Goal: Information Seeking & Learning: Find specific page/section

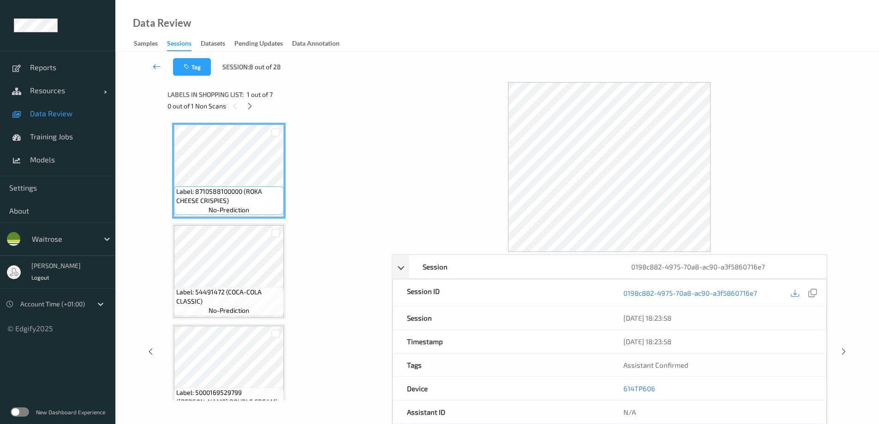
click at [155, 66] on icon at bounding box center [157, 66] width 8 height 9
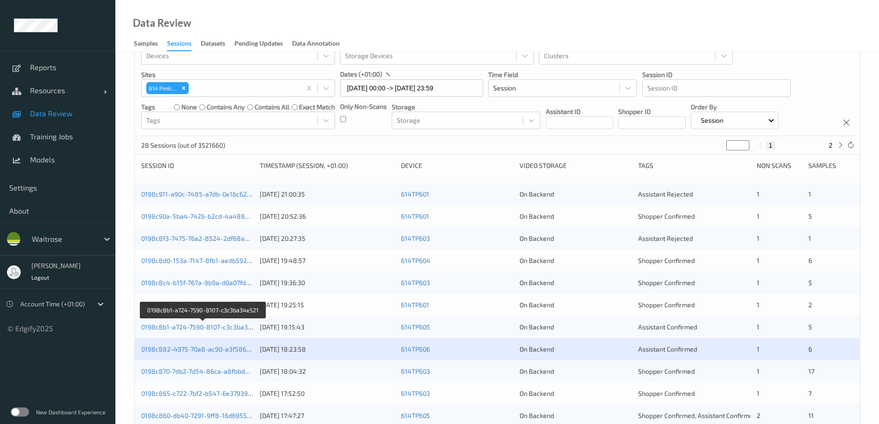
scroll to position [46, 0]
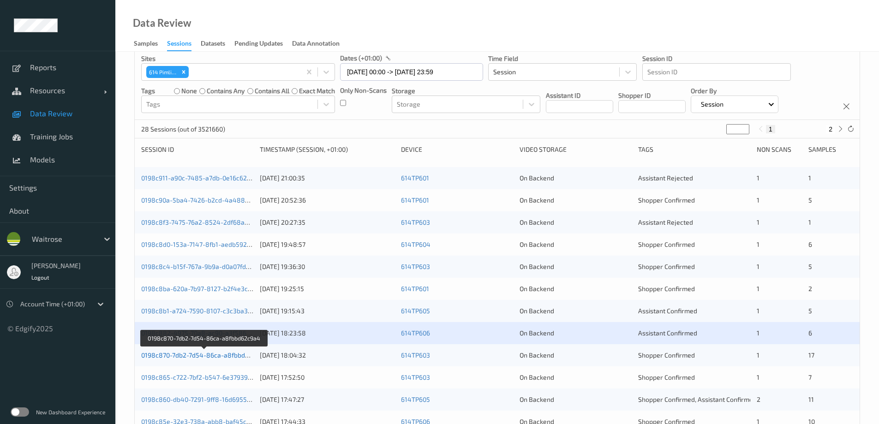
click at [197, 355] on link "0198c870-7db2-7d54-86ca-a8fbbd62c9a4" at bounding box center [204, 355] width 126 height 8
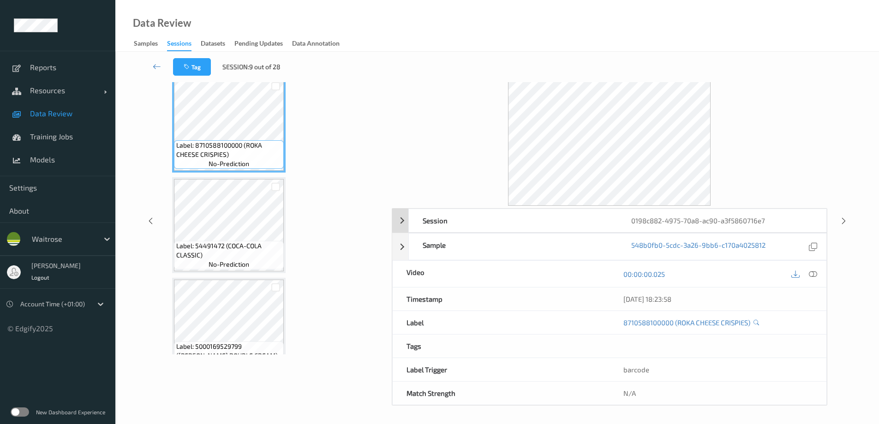
click at [697, 221] on div "0198c882-4975-70a8-ac90-a3f5860716e7" at bounding box center [722, 220] width 209 height 23
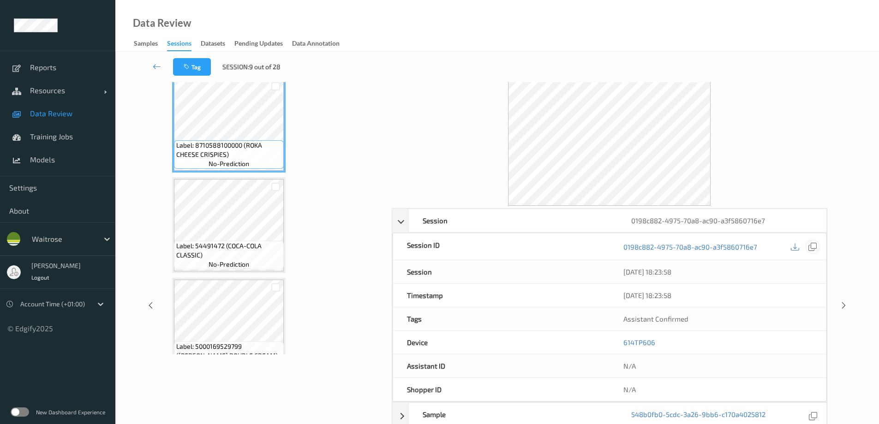
click at [813, 247] on icon at bounding box center [813, 247] width 8 height 8
click at [149, 61] on link at bounding box center [157, 67] width 32 height 18
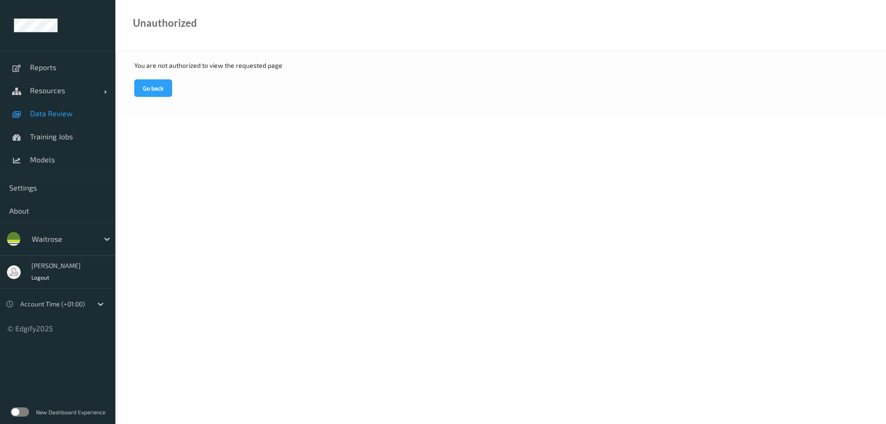
click at [54, 112] on span "Data Review" at bounding box center [68, 113] width 76 height 9
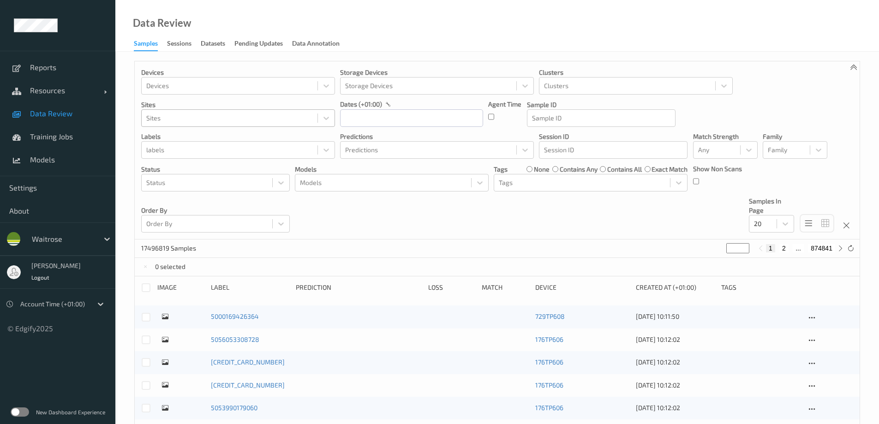
click at [190, 116] on div at bounding box center [229, 118] width 167 height 11
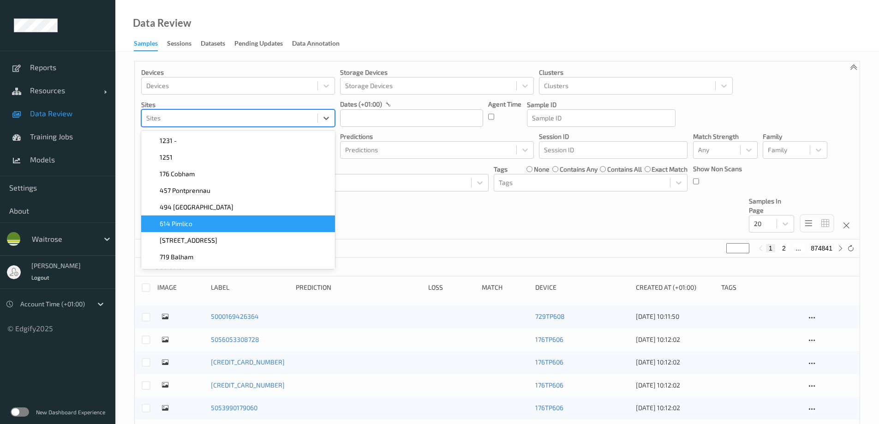
click at [200, 221] on div "614 Pimlico" at bounding box center [238, 223] width 183 height 9
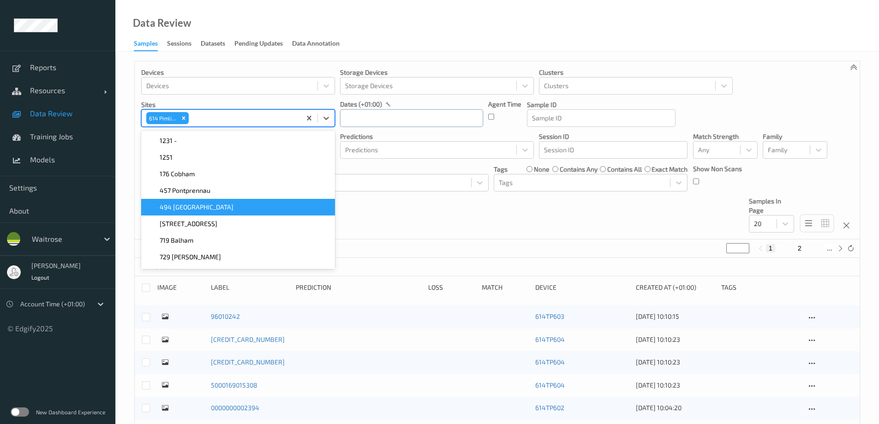
click at [386, 116] on input "text" at bounding box center [411, 118] width 143 height 18
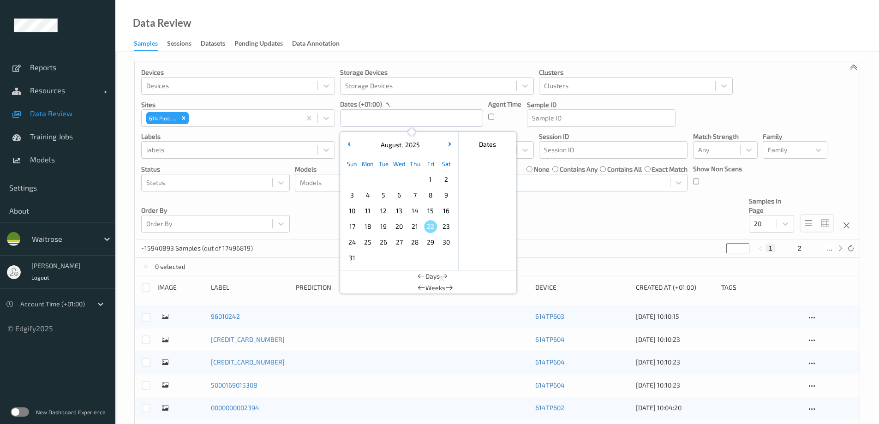
click at [396, 227] on span "20" at bounding box center [399, 226] width 13 height 13
type input "20/08/2025 00:00 -> 20/08/2025 23:59"
click at [388, 22] on div "Data Review Samples Sessions Datasets Pending Updates Data Annotation" at bounding box center [497, 26] width 764 height 52
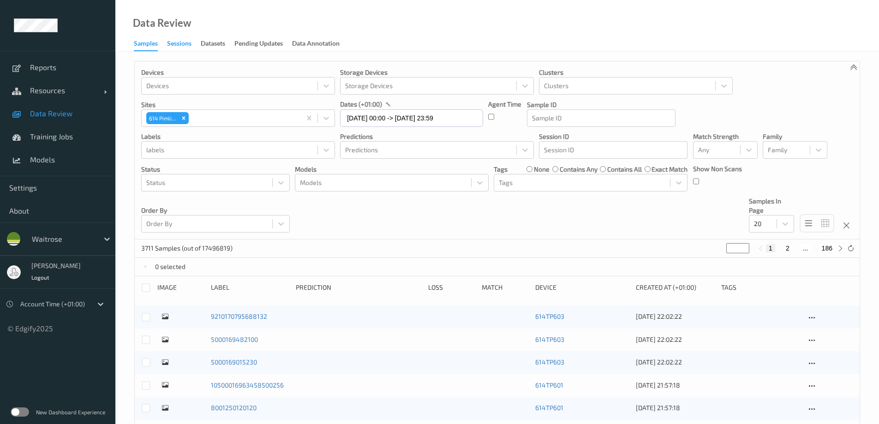
click at [187, 44] on div "Sessions" at bounding box center [179, 45] width 24 height 12
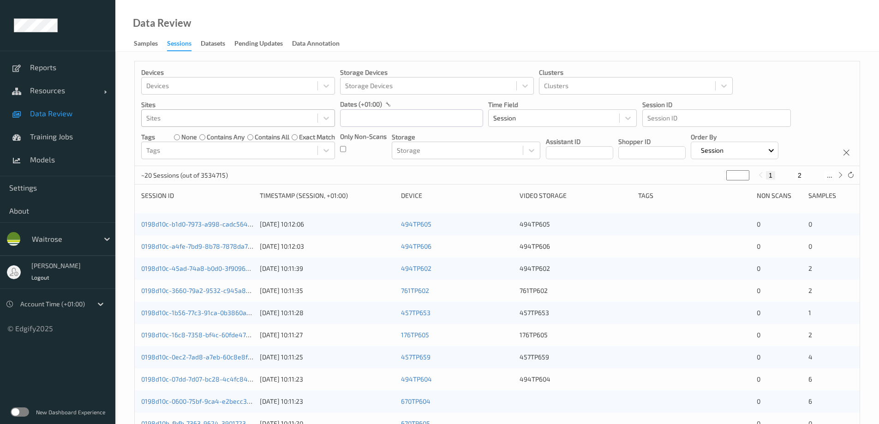
click at [205, 113] on div at bounding box center [229, 118] width 167 height 11
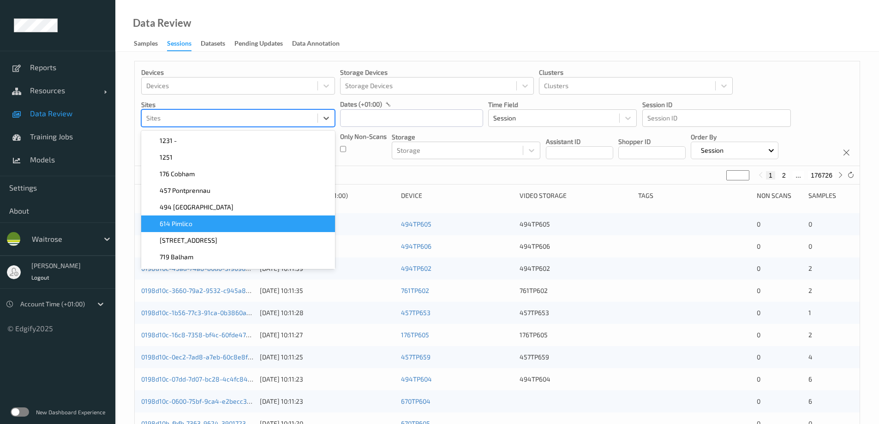
click at [205, 221] on div "614 Pimlico" at bounding box center [238, 223] width 183 height 9
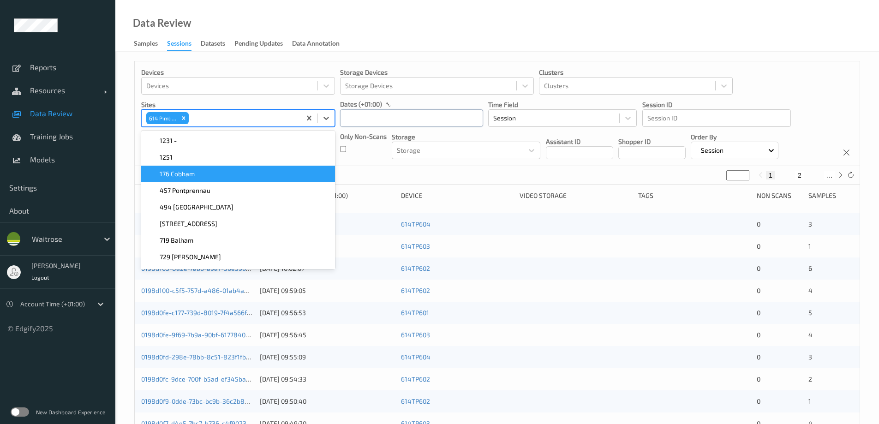
click at [358, 121] on input "text" at bounding box center [411, 118] width 143 height 18
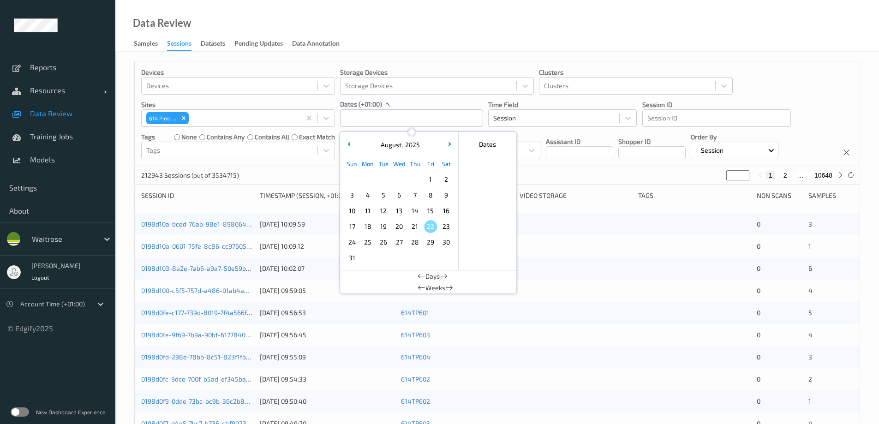
click at [396, 228] on span "20" at bounding box center [399, 226] width 13 height 13
type input "20/08/2025 00:00 -> 20/08/2025 23:59"
click at [425, 41] on div "Data Review Samples Sessions Datasets Pending Updates Data Annotation" at bounding box center [497, 26] width 764 height 52
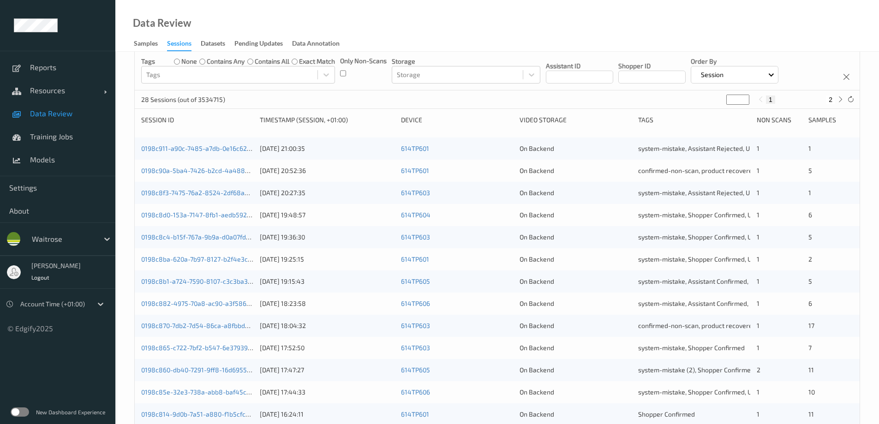
scroll to position [92, 0]
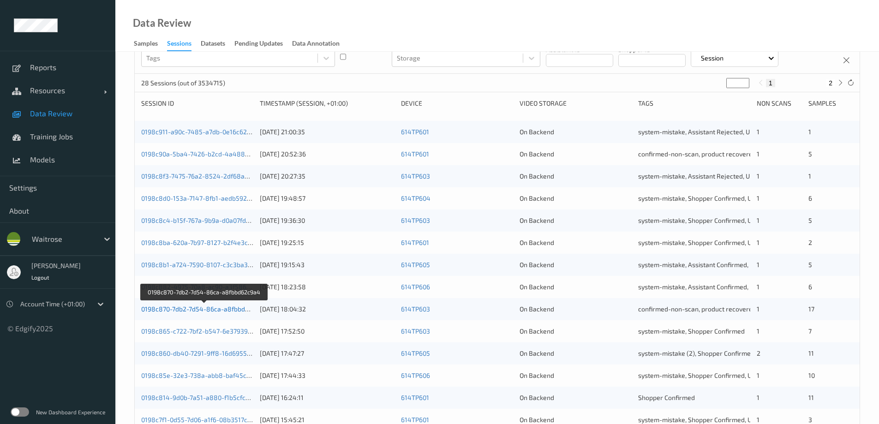
click at [197, 309] on link "0198c870-7db2-7d54-86ca-a8fbbd62c9a4" at bounding box center [204, 309] width 126 height 8
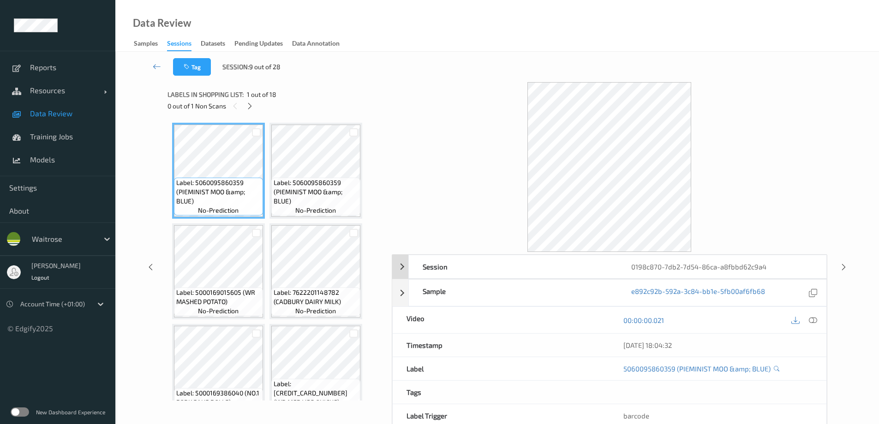
click at [684, 265] on div "0198c870-7db2-7d54-86ca-a8fbbd62c9a4" at bounding box center [722, 266] width 209 height 23
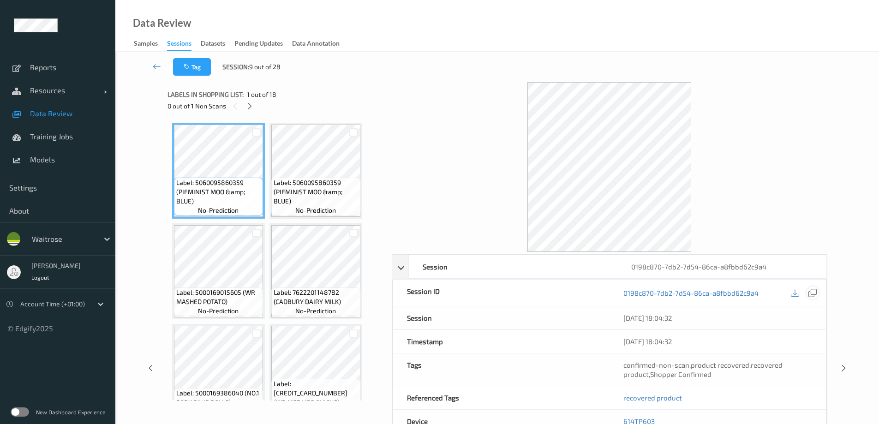
click at [811, 290] on icon at bounding box center [813, 293] width 8 height 8
click at [652, 267] on div "0198c870-7db2-7d54-86ca-a8fbbd62c9a4" at bounding box center [722, 266] width 209 height 23
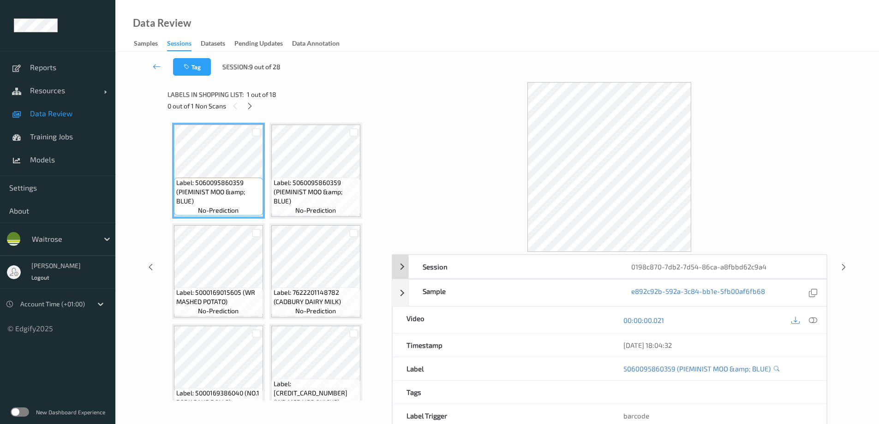
click at [697, 262] on div "0198c870-7db2-7d54-86ca-a8fbbd62c9a4" at bounding box center [722, 266] width 209 height 23
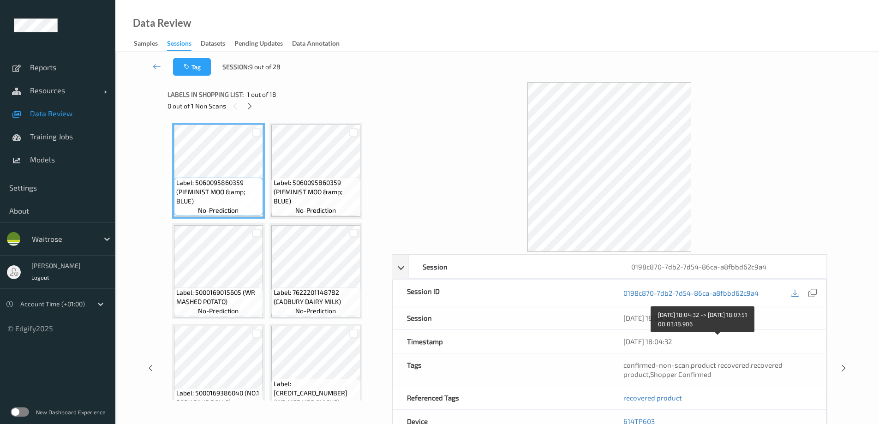
click at [640, 341] on div "20/08/2025 18:04:32" at bounding box center [718, 341] width 189 height 9
drag, startPoint x: 669, startPoint y: 339, endPoint x: 658, endPoint y: 319, distance: 22.3
click at [154, 64] on icon at bounding box center [157, 66] width 8 height 9
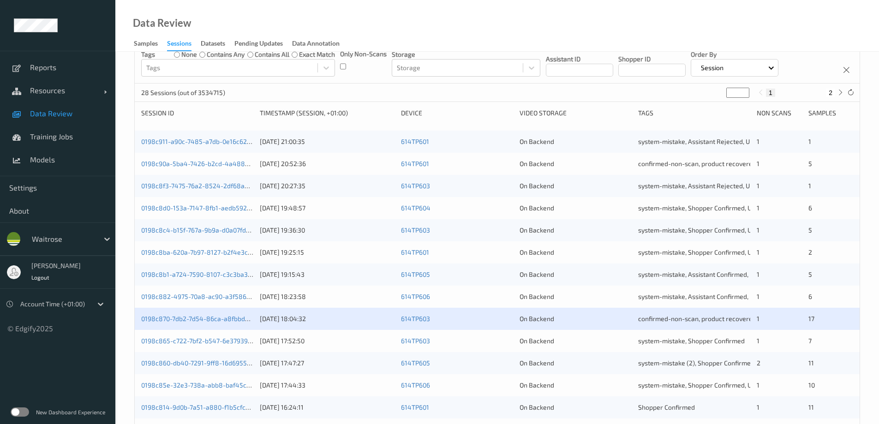
scroll to position [138, 0]
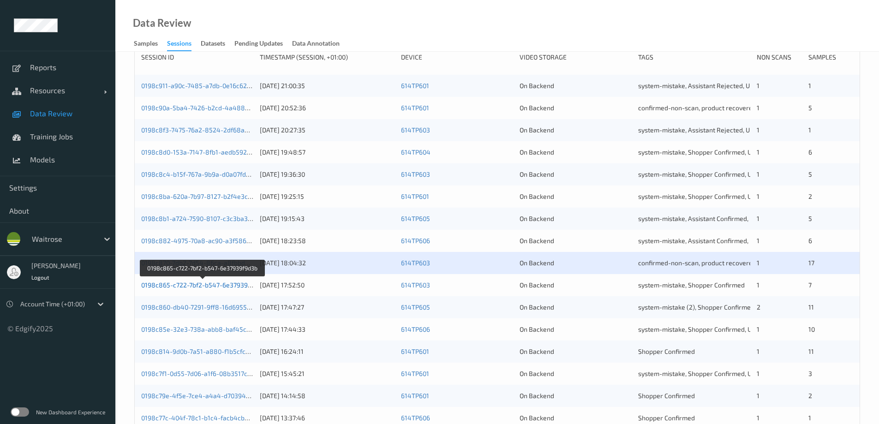
click at [187, 285] on link "0198c865-c722-7bf2-b547-6e37939f9d3b" at bounding box center [203, 285] width 124 height 8
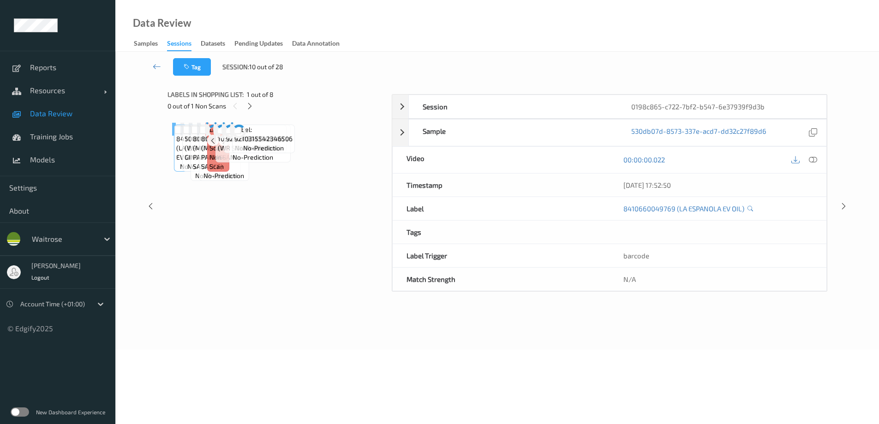
scroll to position [47, 0]
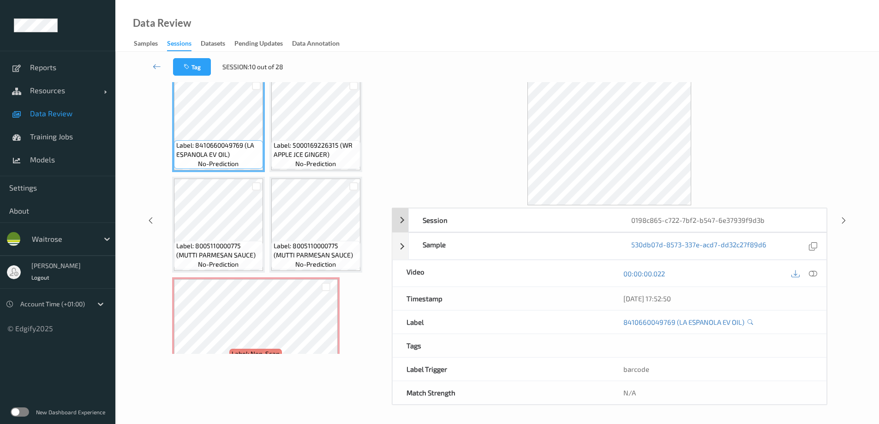
click at [683, 217] on div "0198c865-c722-7bf2-b547-6e37939f9d3b" at bounding box center [722, 220] width 209 height 23
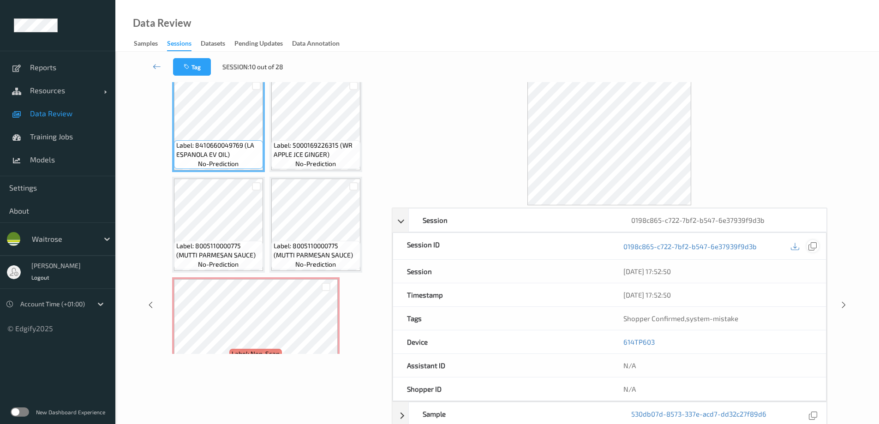
click at [812, 245] on icon at bounding box center [813, 246] width 8 height 8
drag, startPoint x: 663, startPoint y: 297, endPoint x: 656, endPoint y: 274, distance: 23.7
click at [154, 68] on icon at bounding box center [157, 66] width 8 height 9
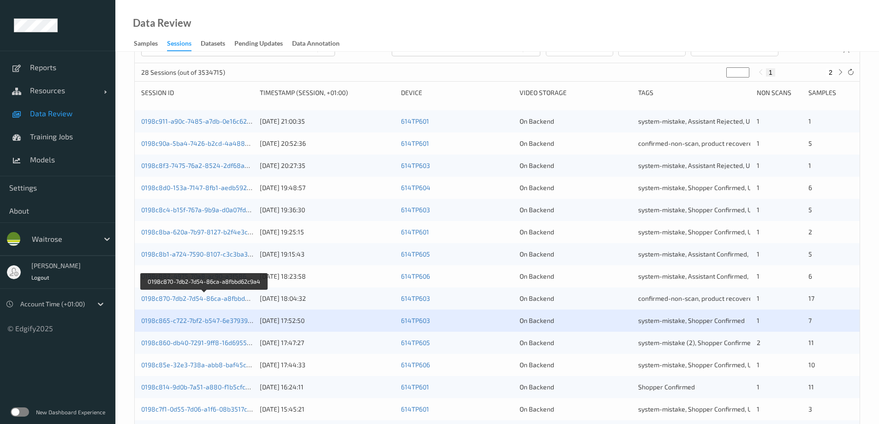
scroll to position [138, 0]
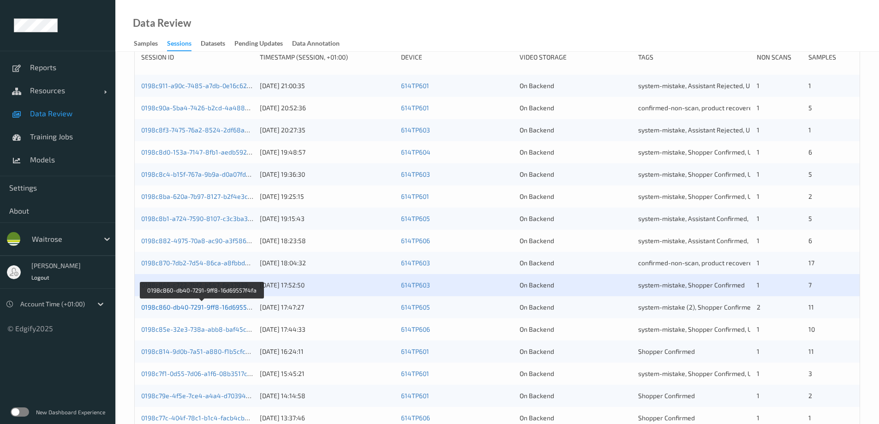
click at [214, 305] on link "0198c860-db40-7291-9ff8-16d69557f4fa" at bounding box center [201, 307] width 121 height 8
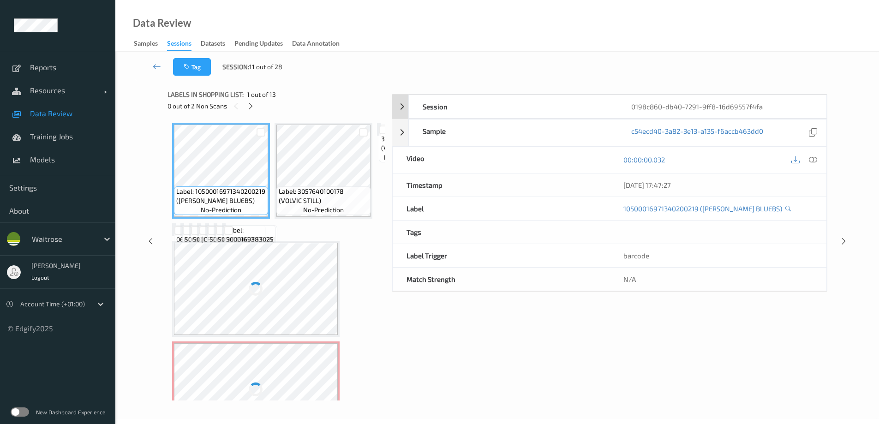
scroll to position [47, 0]
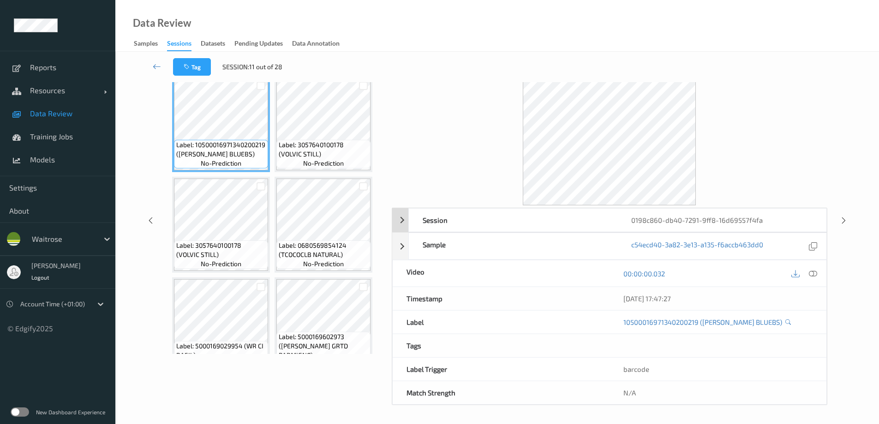
click at [712, 221] on div "0198c860-db40-7291-9ff8-16d69557f4fa" at bounding box center [722, 220] width 209 height 23
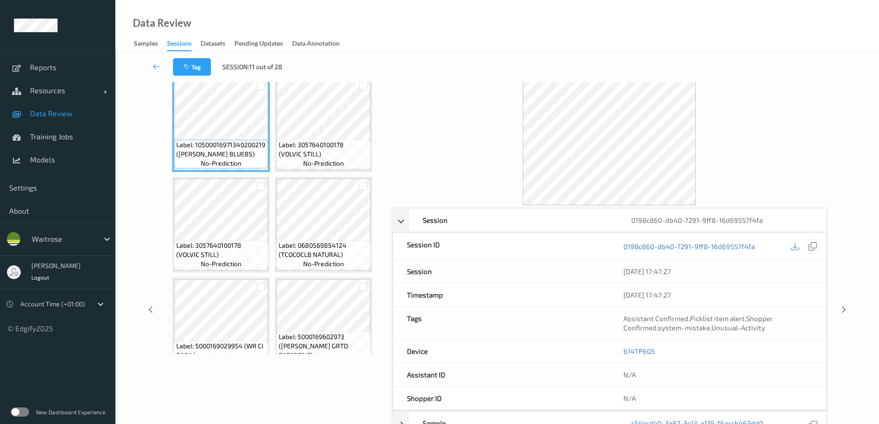
click at [813, 248] on icon at bounding box center [813, 246] width 8 height 8
drag, startPoint x: 664, startPoint y: 296, endPoint x: 659, endPoint y: 273, distance: 24.1
click at [155, 65] on icon at bounding box center [157, 66] width 8 height 9
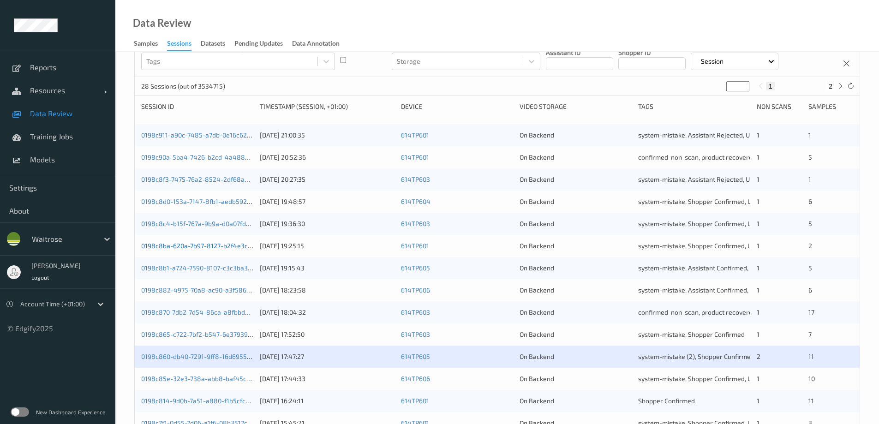
scroll to position [92, 0]
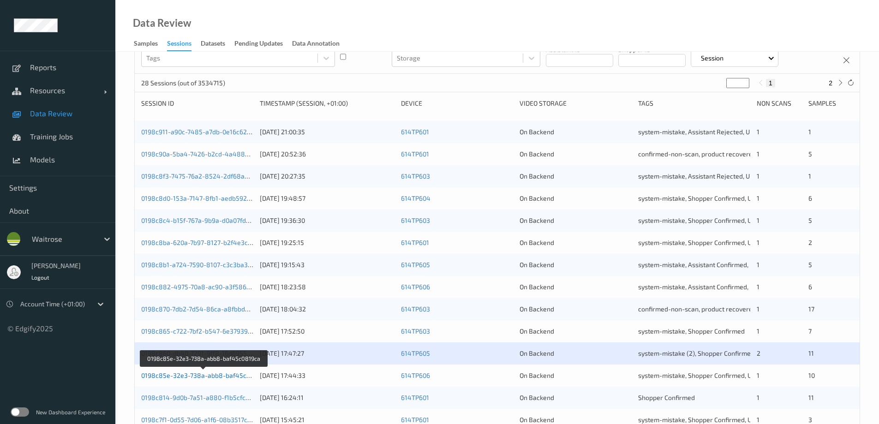
click at [179, 377] on link "0198c85e-32e3-738a-abb8-baf45c0819ca" at bounding box center [204, 376] width 126 height 8
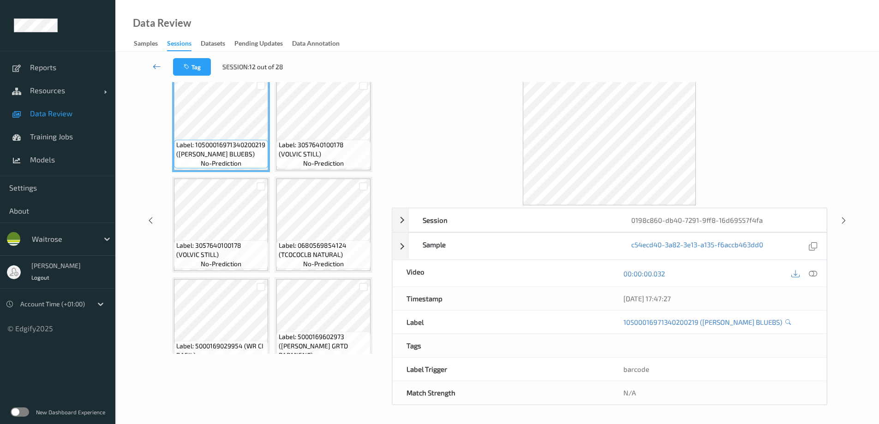
click at [150, 66] on link at bounding box center [157, 67] width 32 height 18
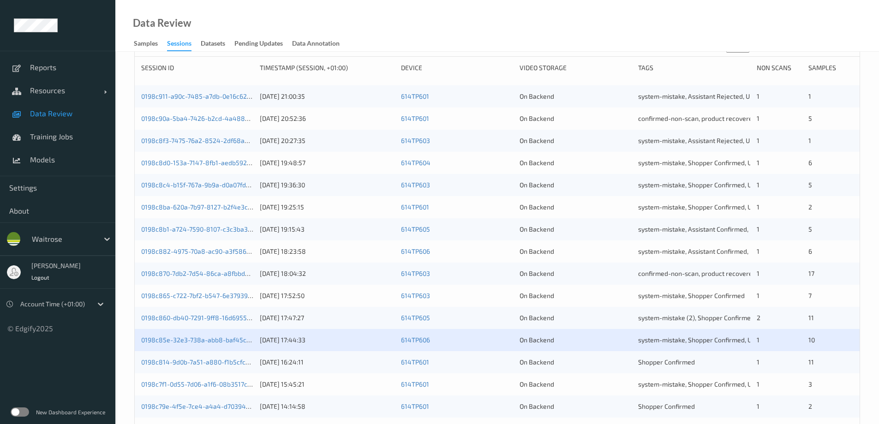
scroll to position [138, 0]
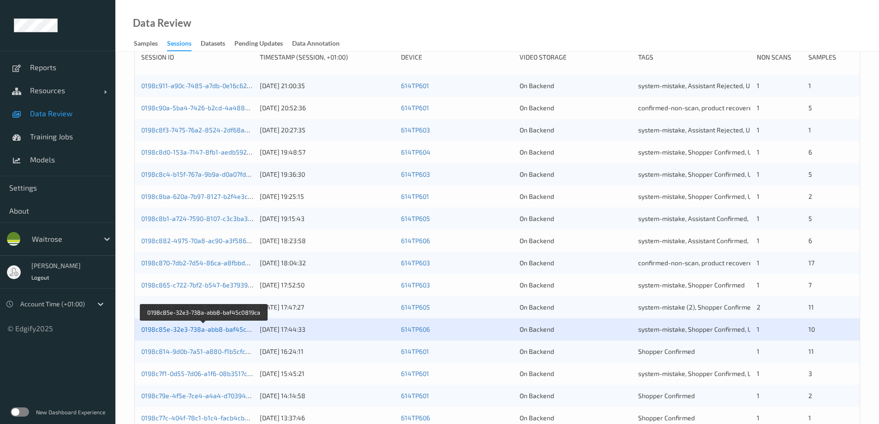
click at [199, 331] on link "0198c85e-32e3-738a-abb8-baf45c0819ca" at bounding box center [204, 329] width 126 height 8
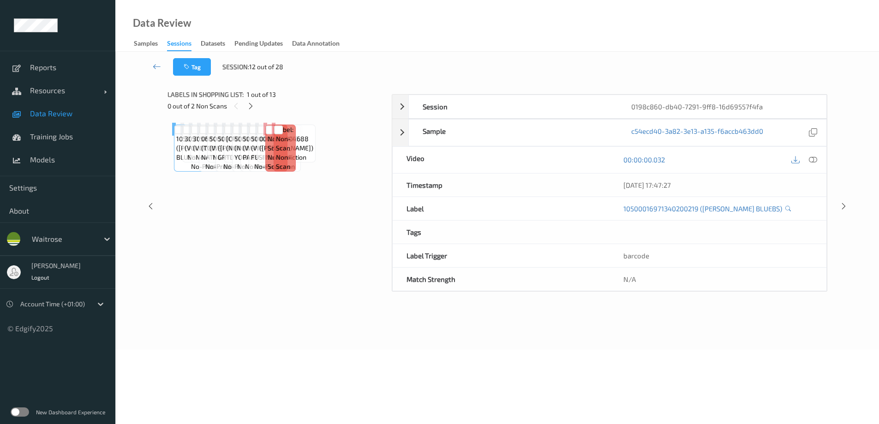
scroll to position [47, 0]
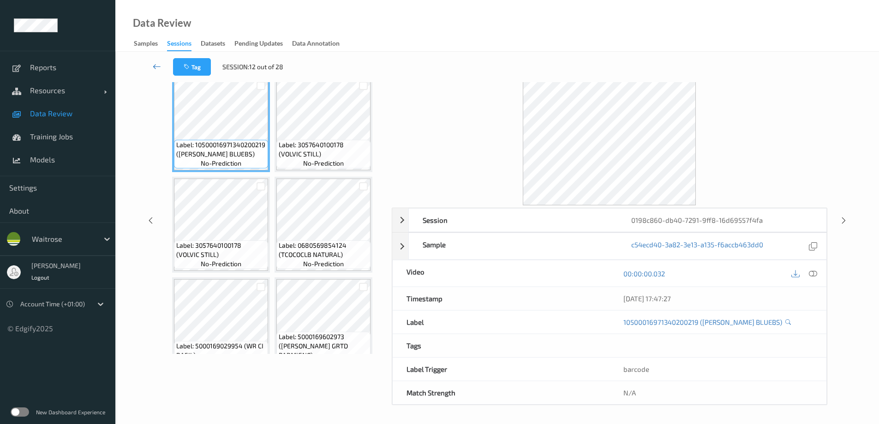
click at [156, 67] on icon at bounding box center [157, 66] width 8 height 9
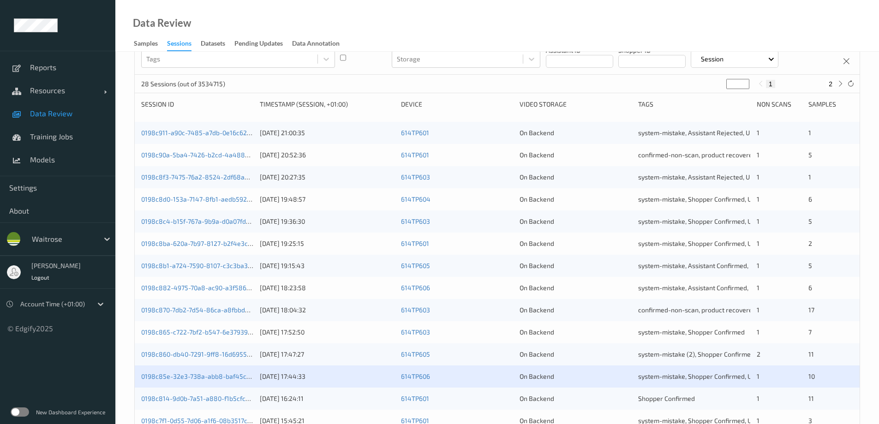
scroll to position [92, 0]
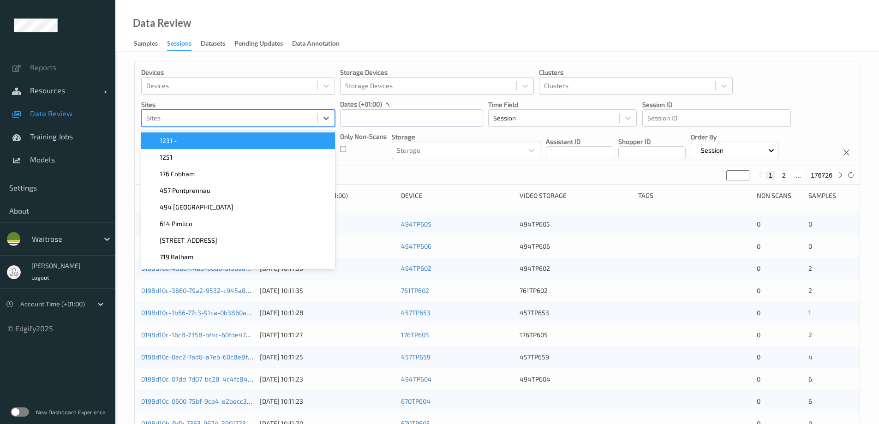
click at [217, 117] on div at bounding box center [229, 118] width 167 height 11
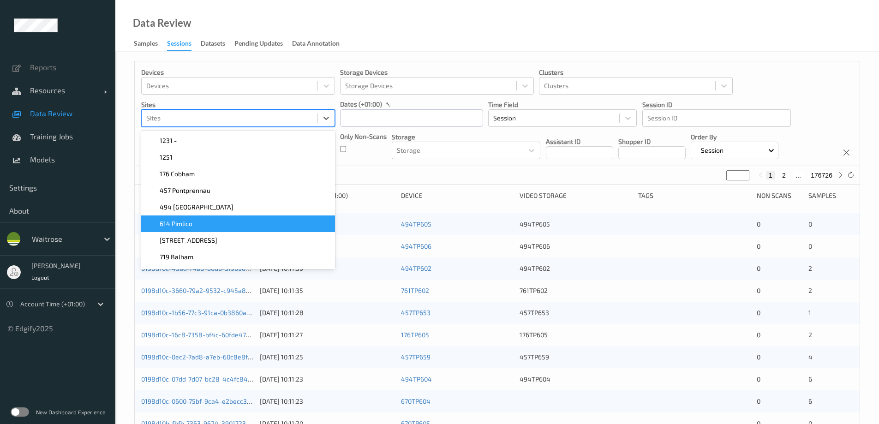
click at [201, 222] on div "614 Pimlico" at bounding box center [238, 223] width 183 height 9
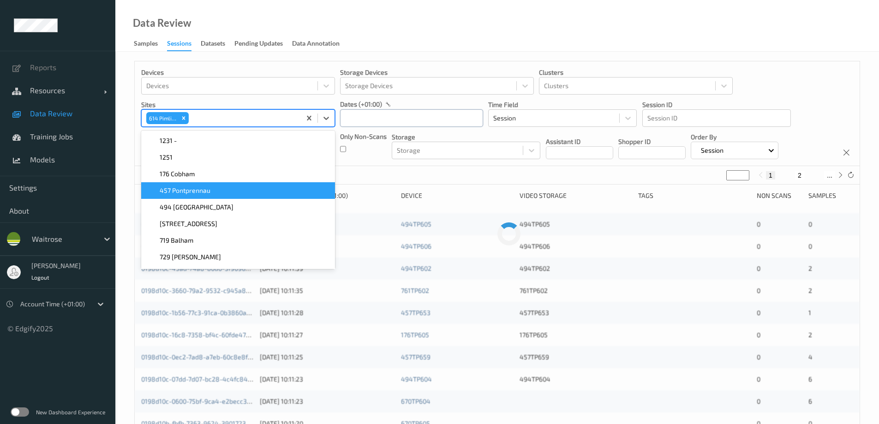
click at [379, 121] on input "text" at bounding box center [411, 118] width 143 height 18
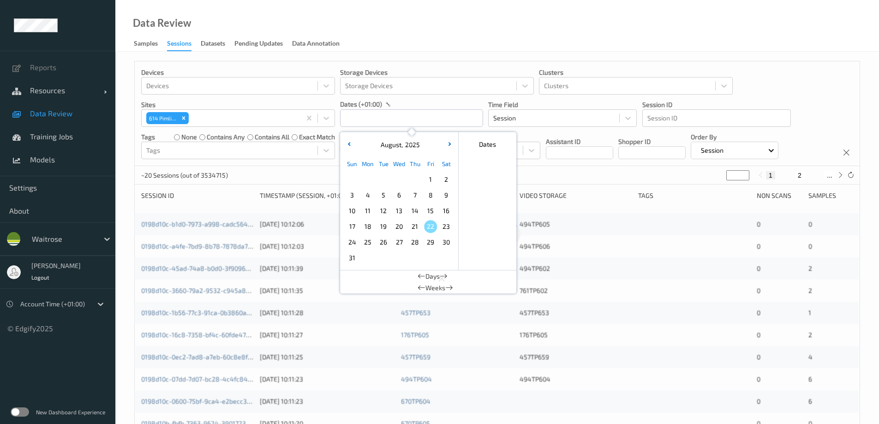
click at [399, 223] on span "20" at bounding box center [399, 226] width 13 height 13
type input "20/08/2025 00:00 -> 20/08/2025 23:59"
click at [433, 24] on div "Data Review Samples Sessions Datasets Pending Updates Data Annotation" at bounding box center [497, 26] width 764 height 52
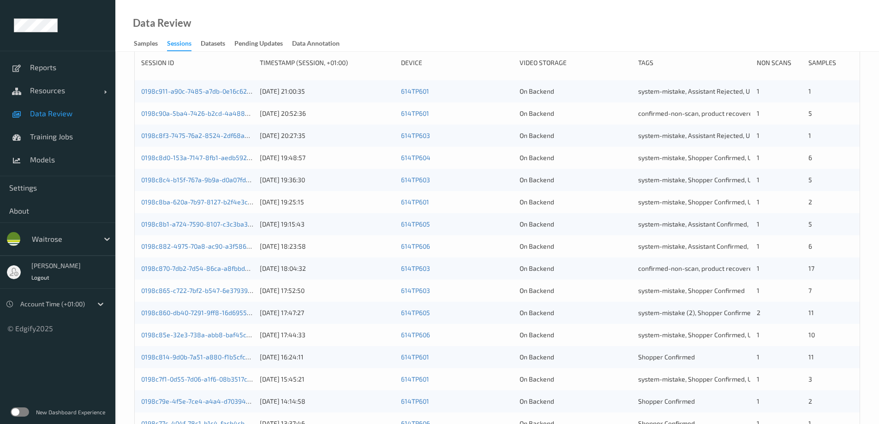
scroll to position [138, 0]
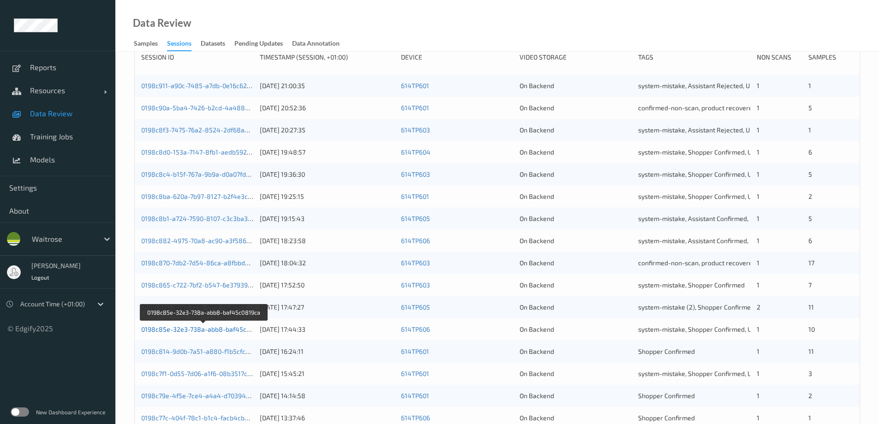
click at [191, 326] on link "0198c85e-32e3-738a-abb8-baf45c0819ca" at bounding box center [204, 329] width 126 height 8
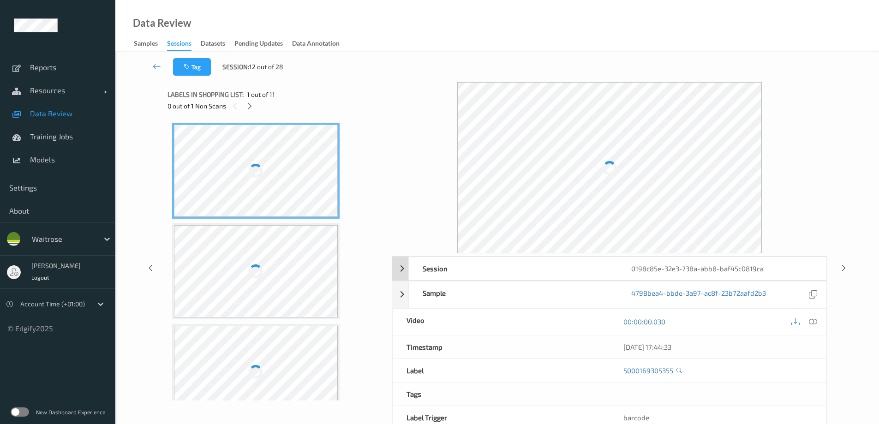
click at [731, 267] on div "0198c85e-32e3-738a-abb8-baf45c0819ca" at bounding box center [722, 268] width 209 height 23
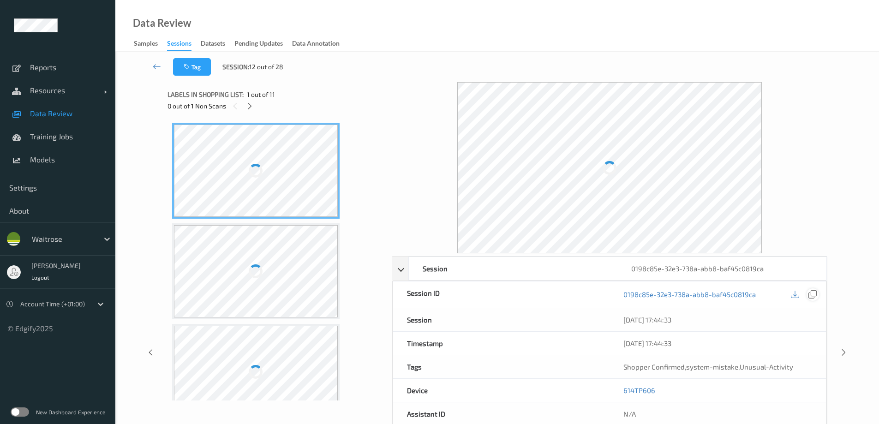
click at [815, 295] on icon at bounding box center [813, 294] width 8 height 8
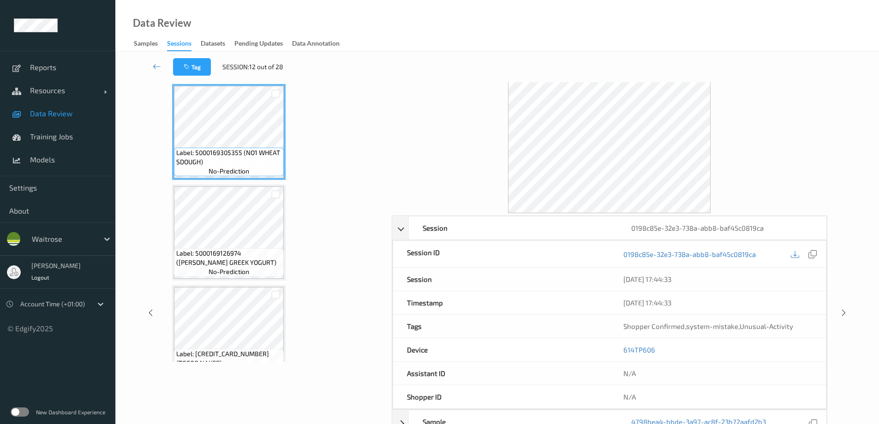
scroll to position [92, 0]
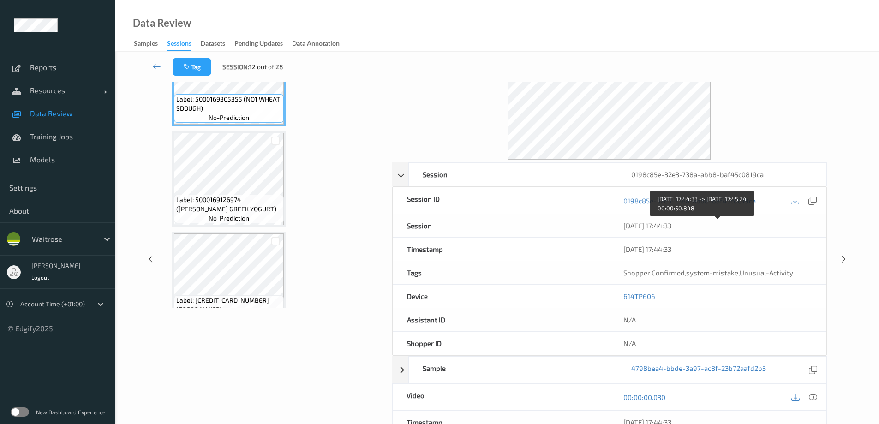
drag, startPoint x: 656, startPoint y: 251, endPoint x: 653, endPoint y: 229, distance: 21.9
click at [160, 65] on icon at bounding box center [157, 66] width 8 height 9
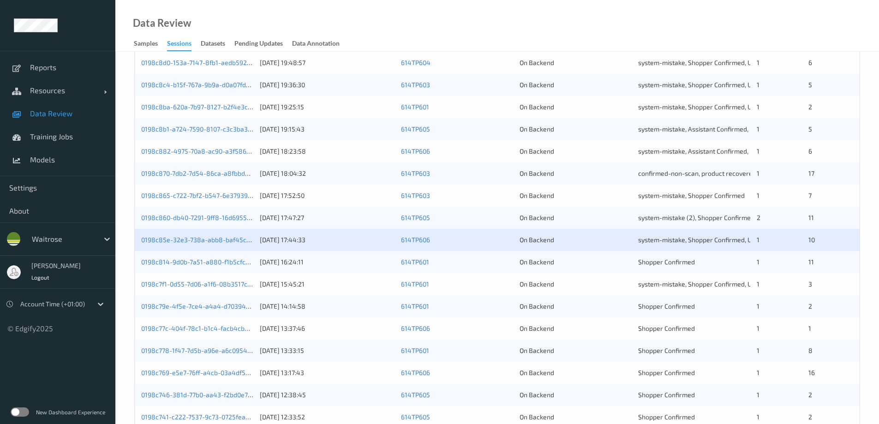
scroll to position [231, 0]
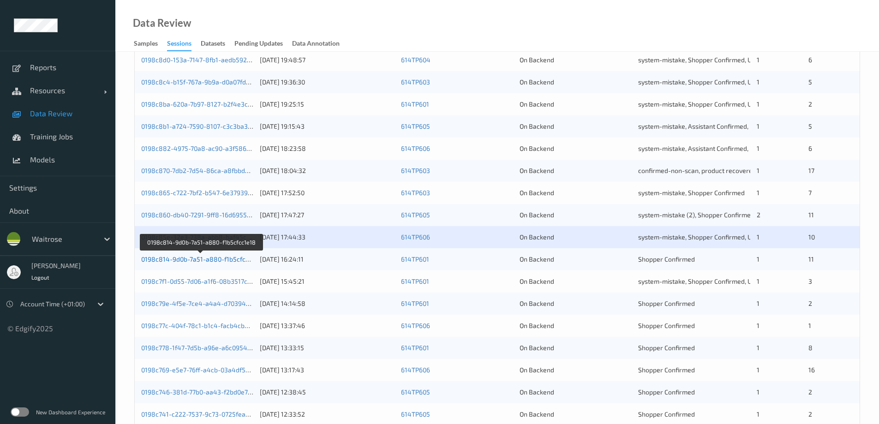
click at [190, 258] on link "0198c814-9d0b-7a51-a880-f1b5cfcc1e18" at bounding box center [201, 259] width 121 height 8
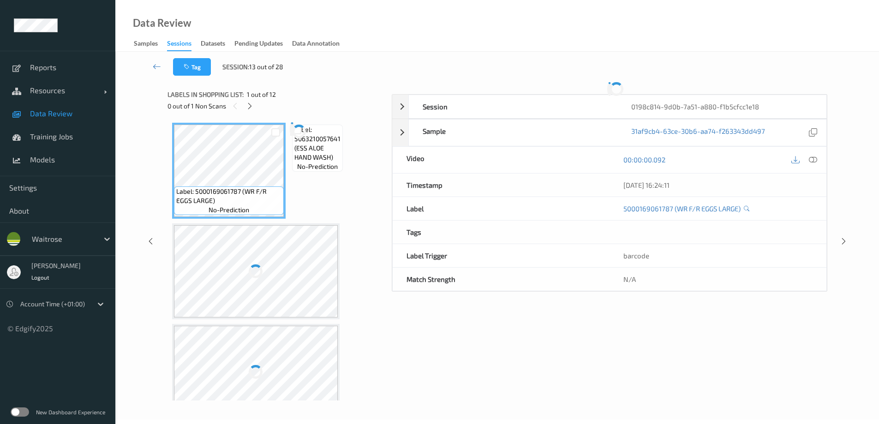
scroll to position [47, 0]
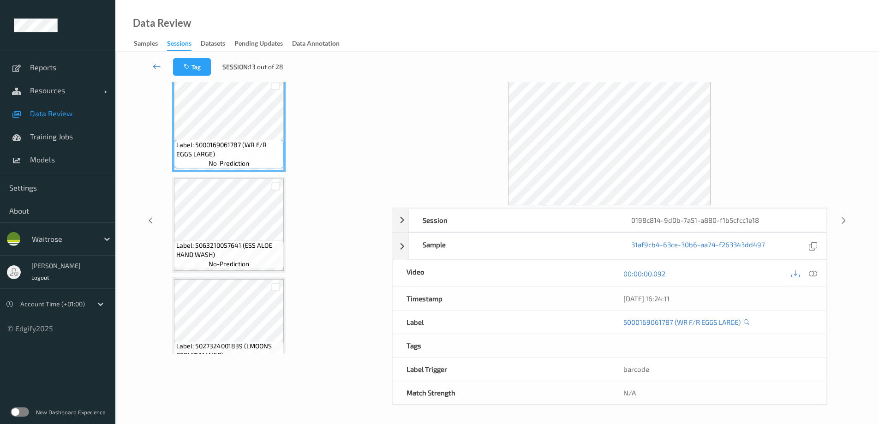
click at [157, 63] on icon at bounding box center [157, 66] width 8 height 9
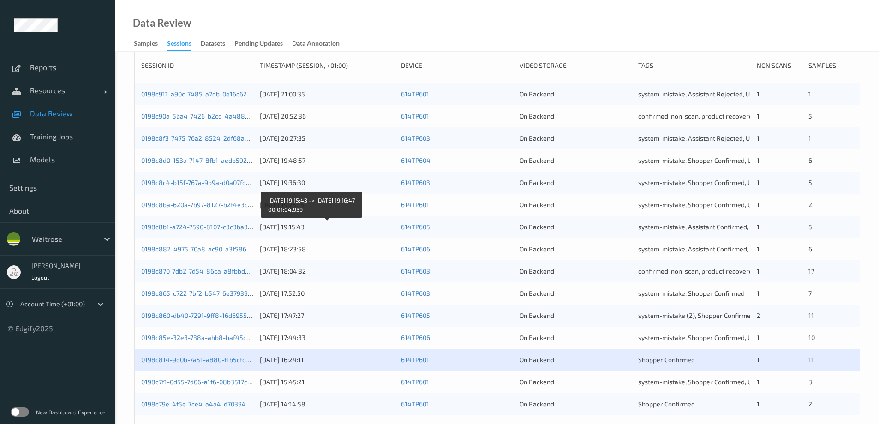
scroll to position [138, 0]
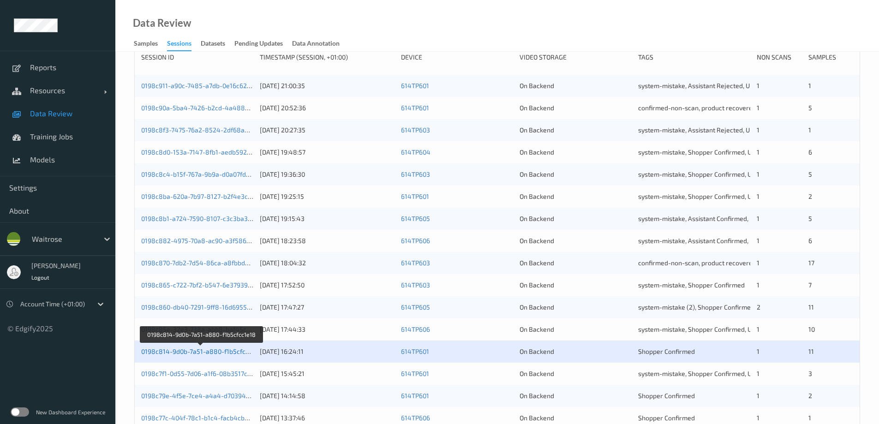
click at [211, 352] on link "0198c814-9d0b-7a51-a880-f1b5cfcc1e18" at bounding box center [201, 352] width 121 height 8
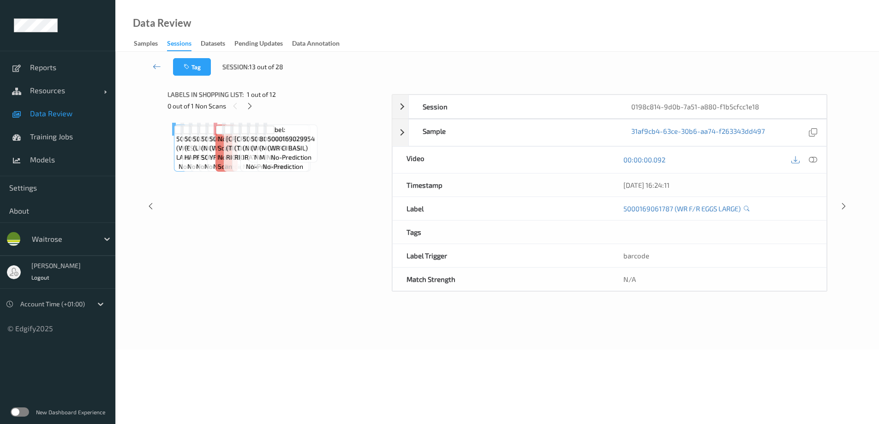
scroll to position [47, 0]
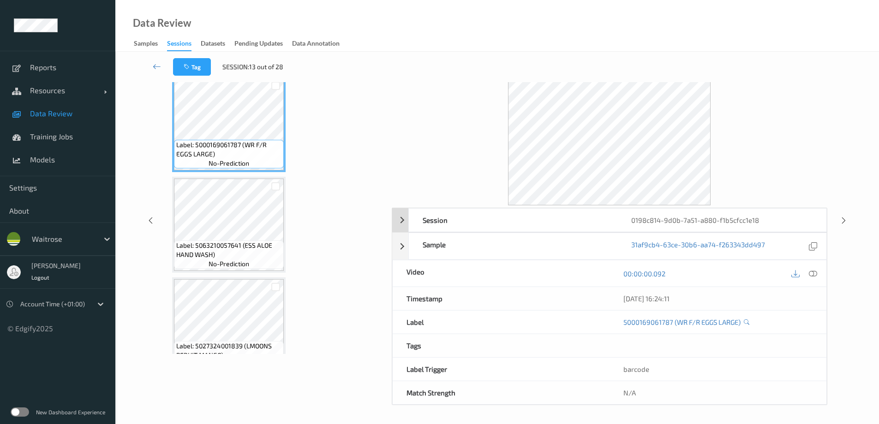
click at [702, 216] on div "0198c814-9d0b-7a51-a880-f1b5cfcc1e18" at bounding box center [722, 220] width 209 height 23
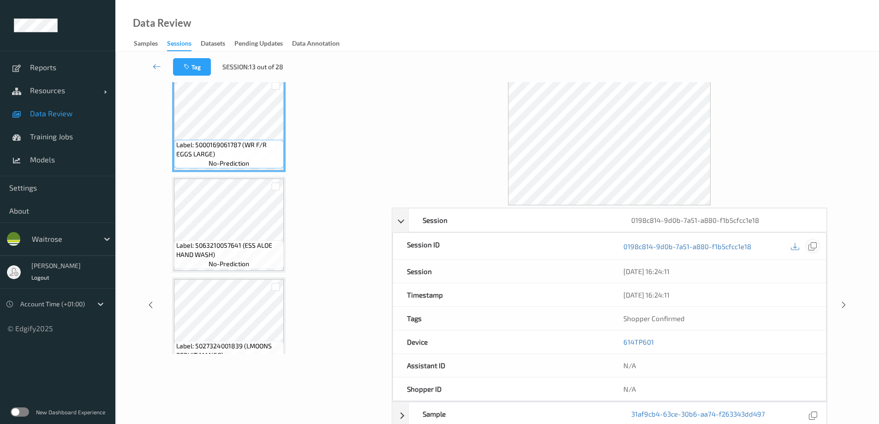
click at [813, 246] on icon at bounding box center [813, 246] width 8 height 8
drag, startPoint x: 651, startPoint y: 296, endPoint x: 632, endPoint y: 297, distance: 19.0
click at [632, 297] on div "20/08/2025 16:24:11" at bounding box center [718, 294] width 189 height 9
drag, startPoint x: 655, startPoint y: 295, endPoint x: 652, endPoint y: 277, distance: 18.7
drag, startPoint x: 648, startPoint y: 295, endPoint x: 625, endPoint y: 296, distance: 22.6
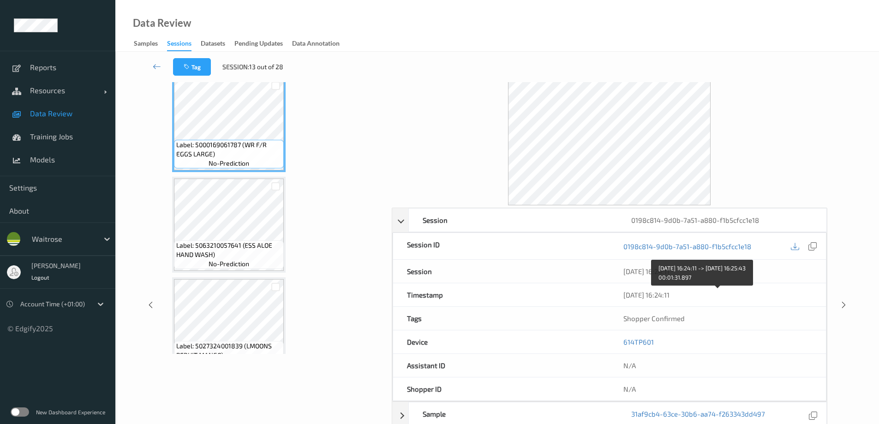
click at [625, 296] on div "20/08/2025 16:24:11" at bounding box center [718, 294] width 189 height 9
drag, startPoint x: 680, startPoint y: 296, endPoint x: 658, endPoint y: 268, distance: 35.5
click at [158, 65] on icon at bounding box center [157, 66] width 8 height 9
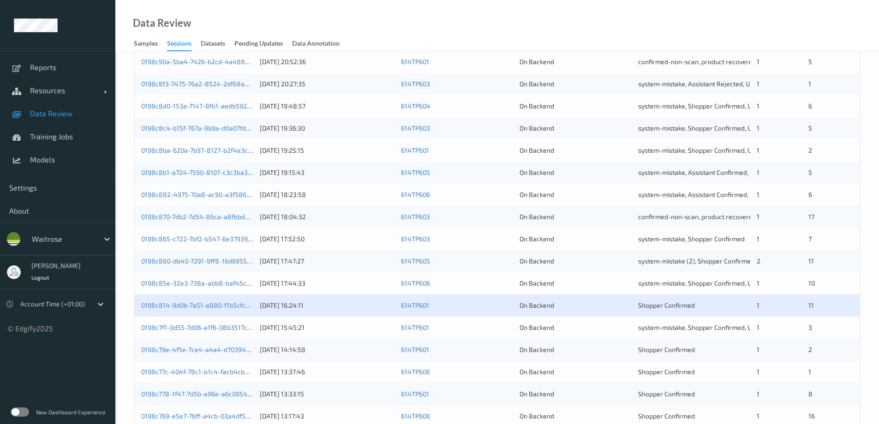
scroll to position [231, 0]
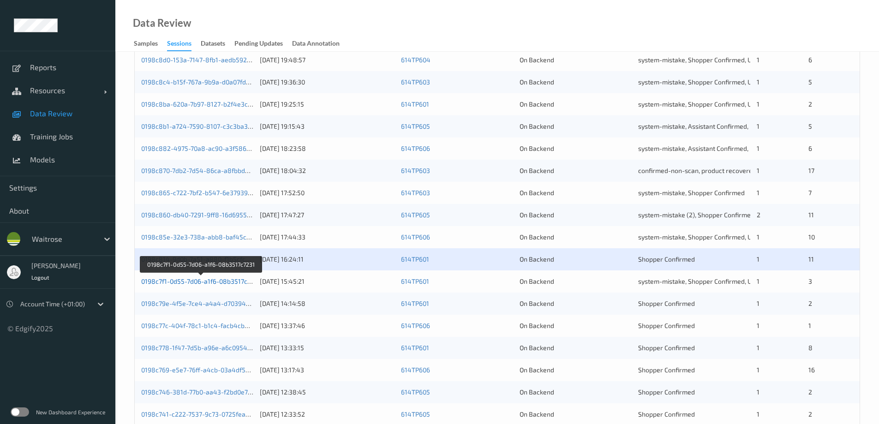
click at [186, 283] on link "0198c7f1-0d55-7d06-a1f6-08b3517c7231" at bounding box center [201, 281] width 120 height 8
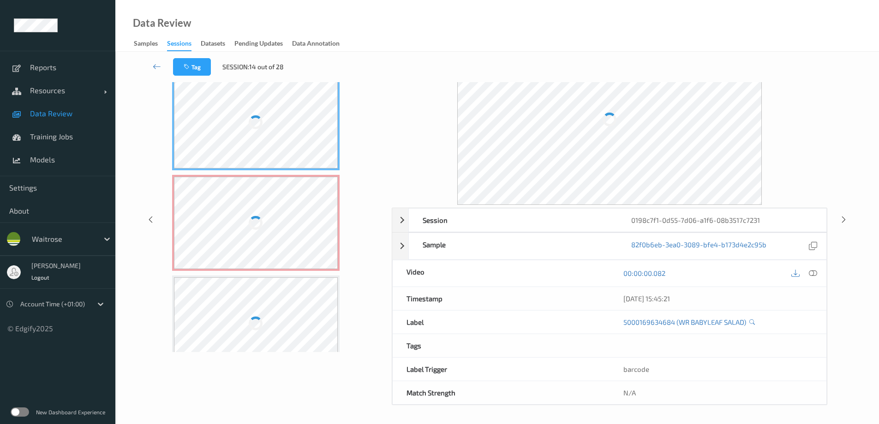
scroll to position [47, 0]
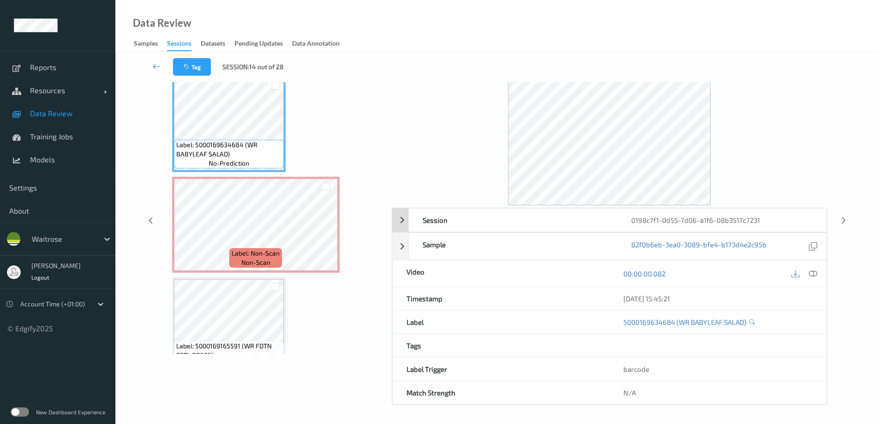
click at [683, 217] on div "0198c7f1-0d55-7d06-a1f6-08b3517c7231" at bounding box center [722, 220] width 209 height 23
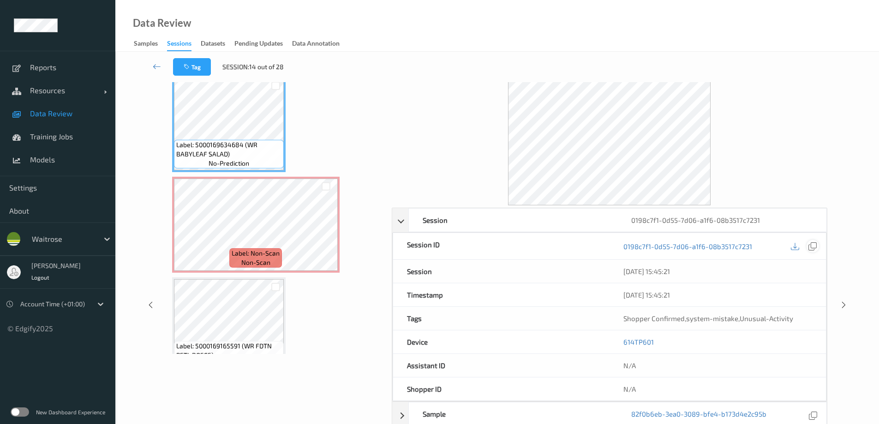
click at [811, 243] on icon at bounding box center [813, 246] width 8 height 8
drag, startPoint x: 670, startPoint y: 295, endPoint x: 661, endPoint y: 275, distance: 22.5
click at [158, 66] on icon at bounding box center [157, 66] width 8 height 9
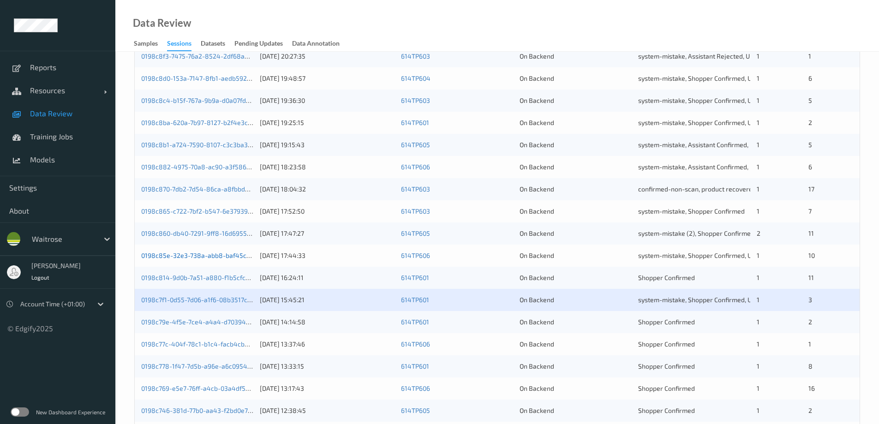
scroll to position [231, 0]
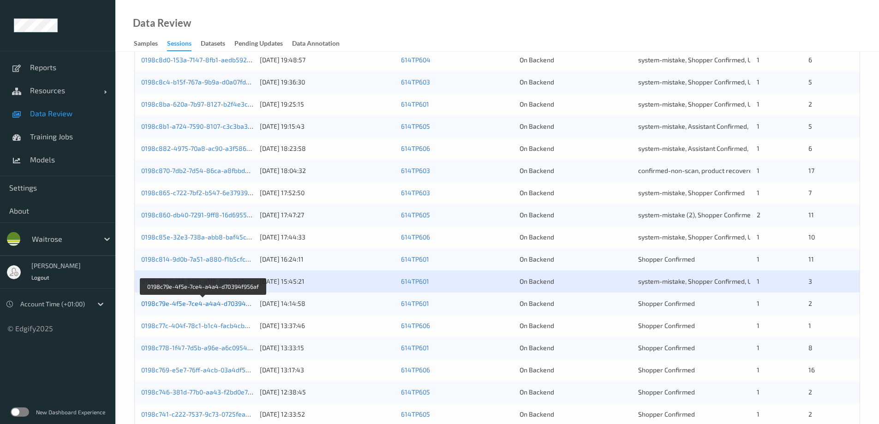
click at [194, 306] on link "0198c79e-4f5e-7ce4-a4a4-d70394f956af" at bounding box center [203, 304] width 124 height 8
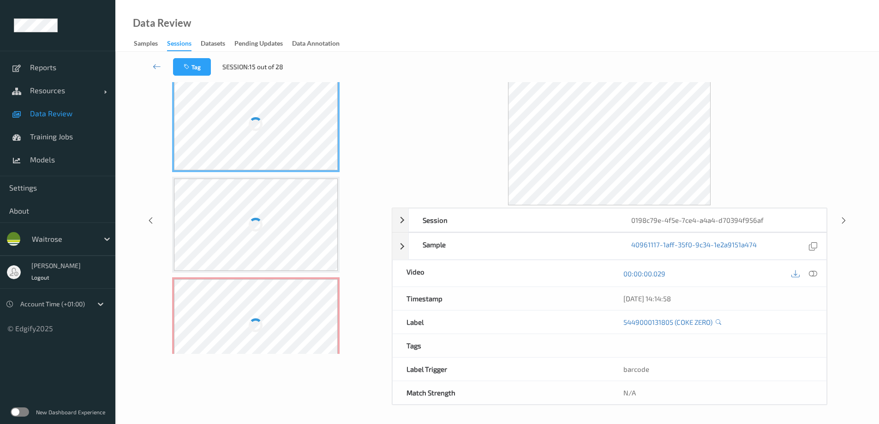
scroll to position [47, 0]
click at [644, 221] on div "0198c79e-4f5e-7ce4-a4a4-d70394f956af" at bounding box center [722, 220] width 209 height 23
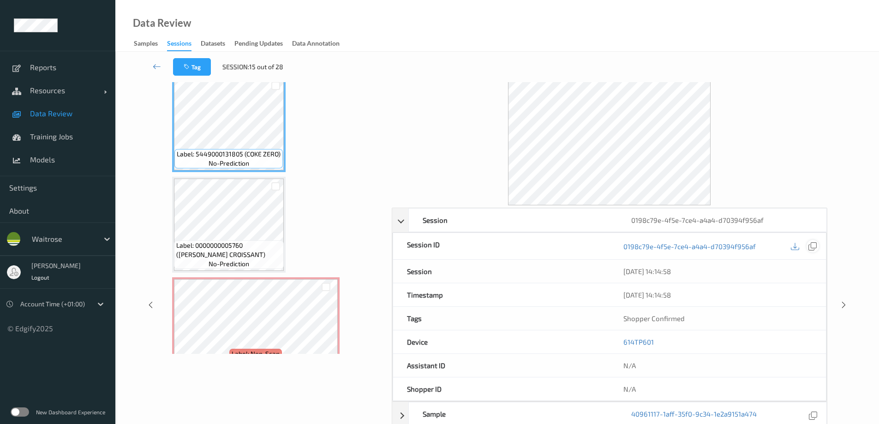
click at [810, 247] on icon at bounding box center [813, 246] width 8 height 8
click at [817, 248] on div at bounding box center [813, 246] width 12 height 12
drag, startPoint x: 668, startPoint y: 296, endPoint x: 662, endPoint y: 274, distance: 23.0
click at [155, 65] on icon at bounding box center [157, 66] width 8 height 9
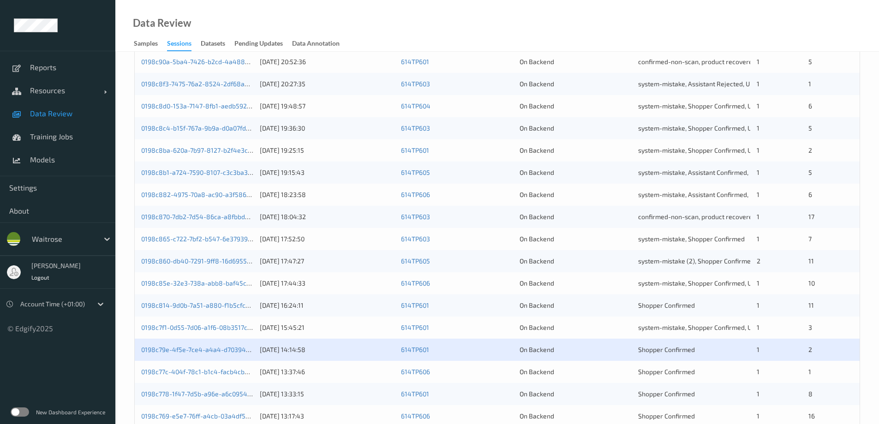
scroll to position [231, 0]
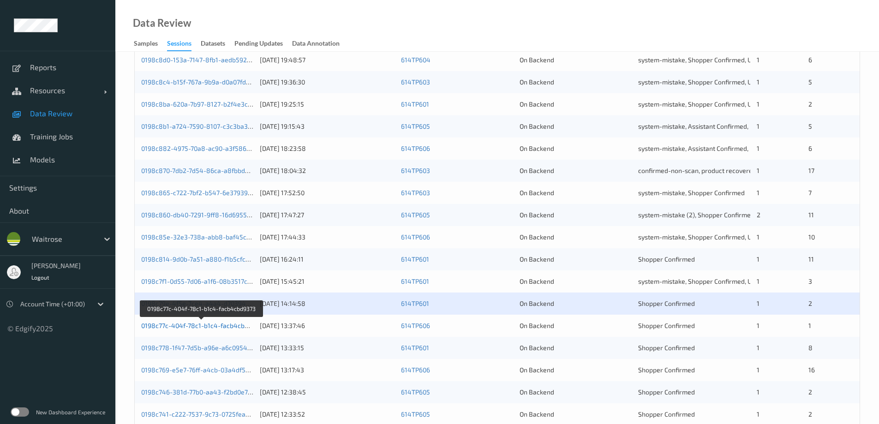
click at [209, 326] on link "0198c77c-404f-78c1-b1c4-facb4cbd9373" at bounding box center [201, 326] width 121 height 8
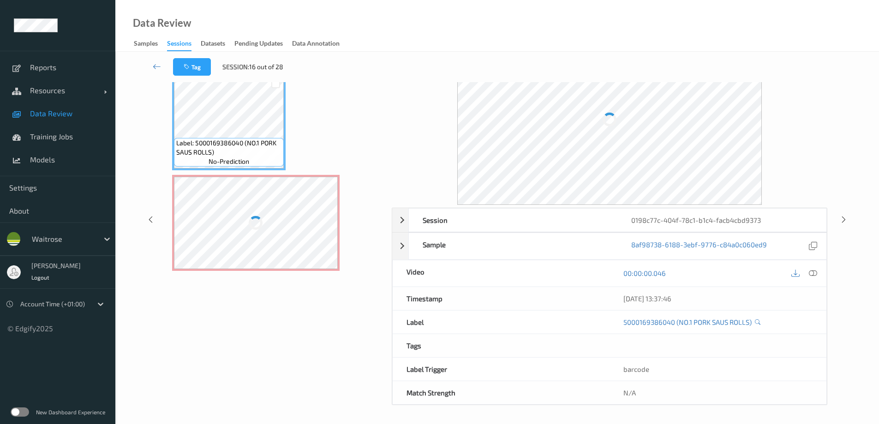
scroll to position [47, 0]
click at [152, 68] on link at bounding box center [157, 67] width 32 height 18
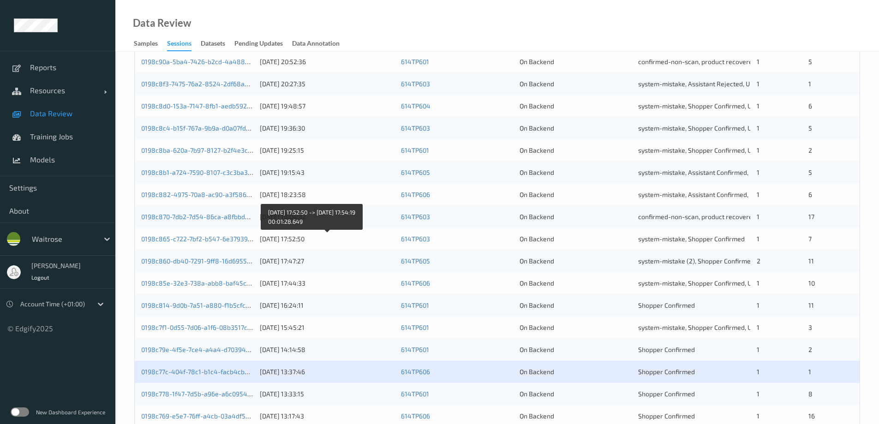
scroll to position [271, 0]
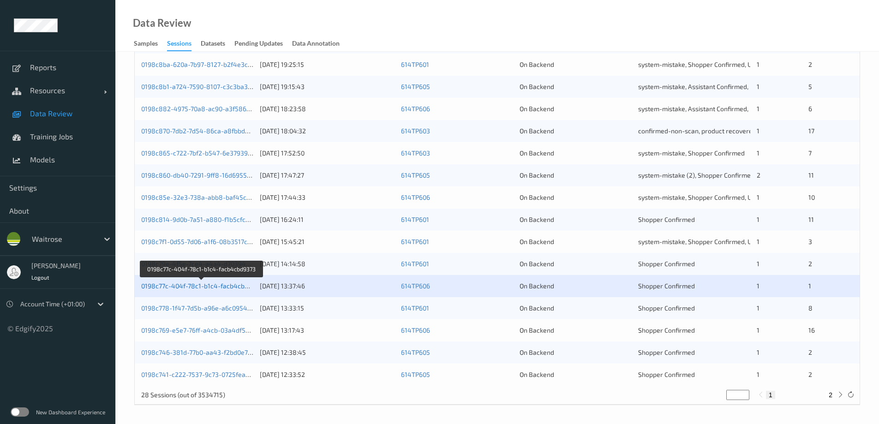
click at [215, 284] on link "0198c77c-404f-78c1-b1c4-facb4cbd9373" at bounding box center [201, 286] width 121 height 8
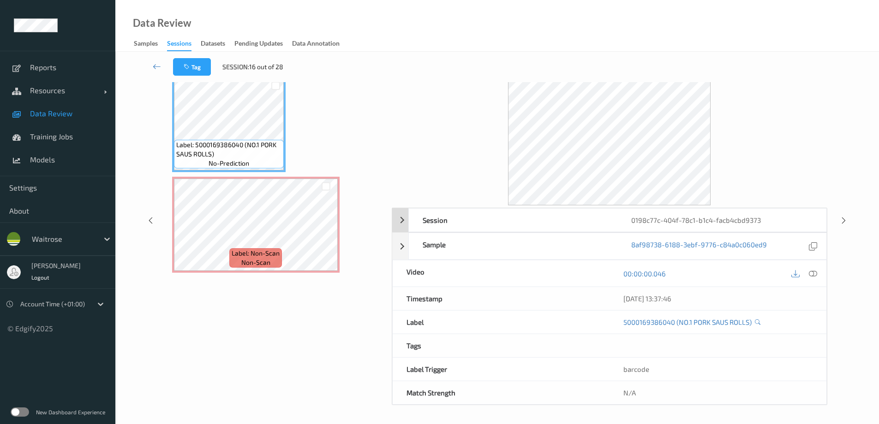
click at [696, 220] on div "0198c77c-404f-78c1-b1c4-facb4cbd9373" at bounding box center [722, 220] width 209 height 23
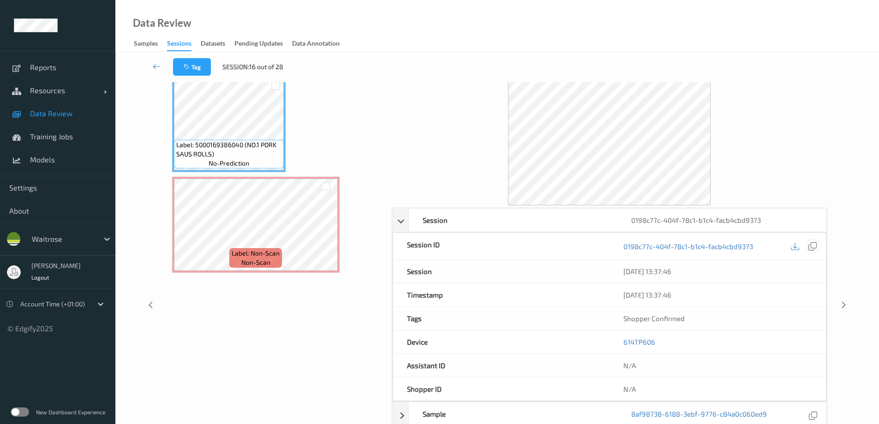
click at [816, 247] on icon at bounding box center [813, 246] width 8 height 8
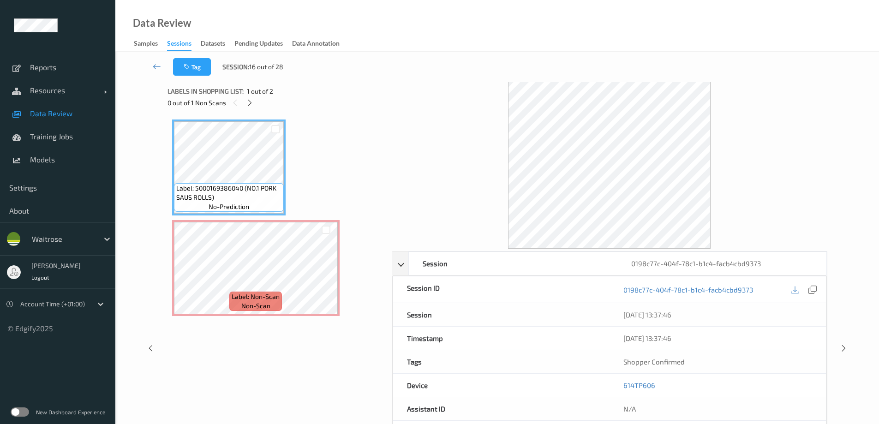
scroll to position [0, 0]
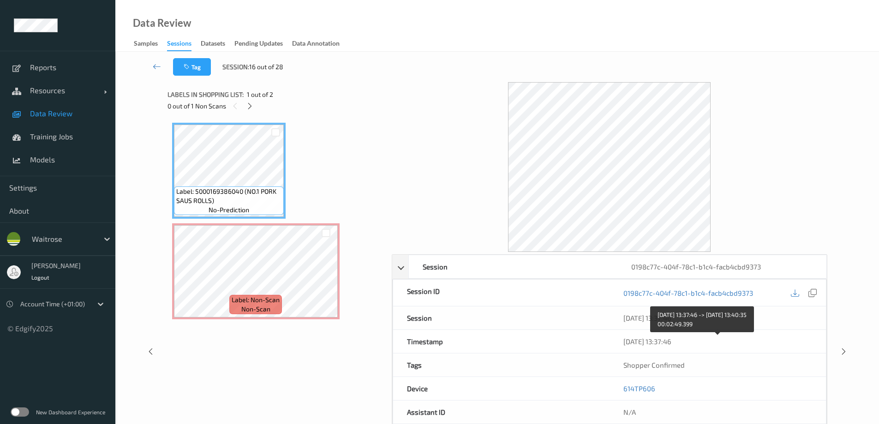
drag, startPoint x: 673, startPoint y: 341, endPoint x: 667, endPoint y: 318, distance: 24.2
click at [155, 64] on icon at bounding box center [157, 66] width 8 height 9
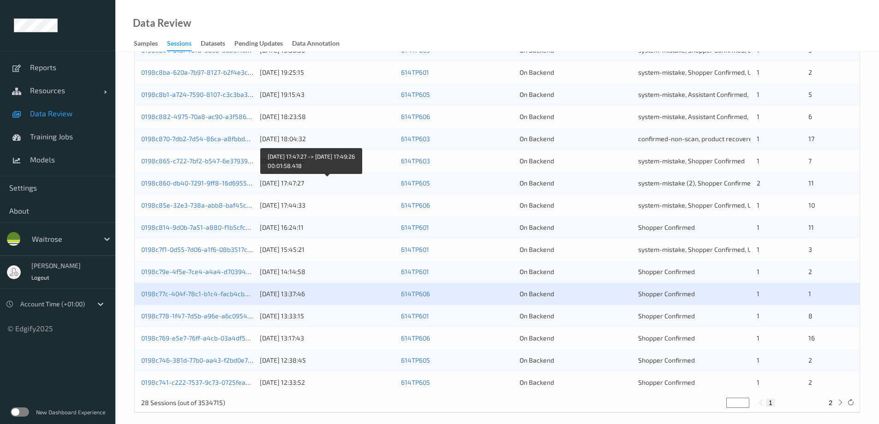
scroll to position [271, 0]
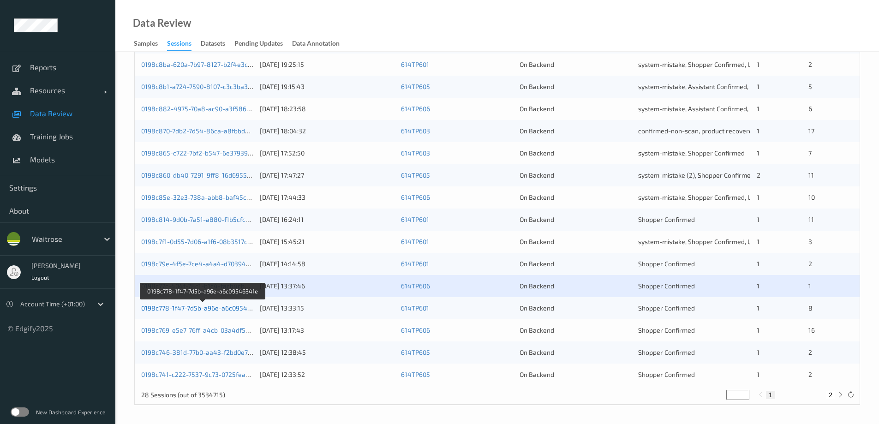
click at [187, 310] on link "0198c778-1f47-7d5b-a96e-a6c09546341e" at bounding box center [203, 308] width 124 height 8
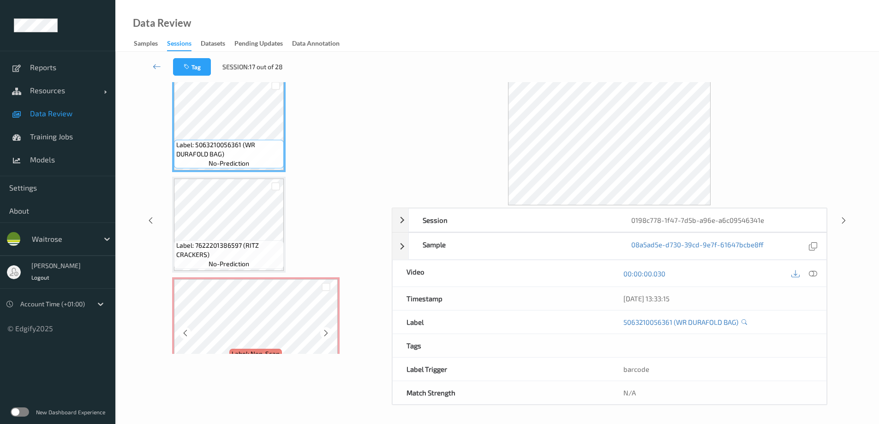
scroll to position [47, 0]
click at [710, 221] on div "0198c778-1f47-7d5b-a96e-a6c09546341e" at bounding box center [722, 220] width 209 height 23
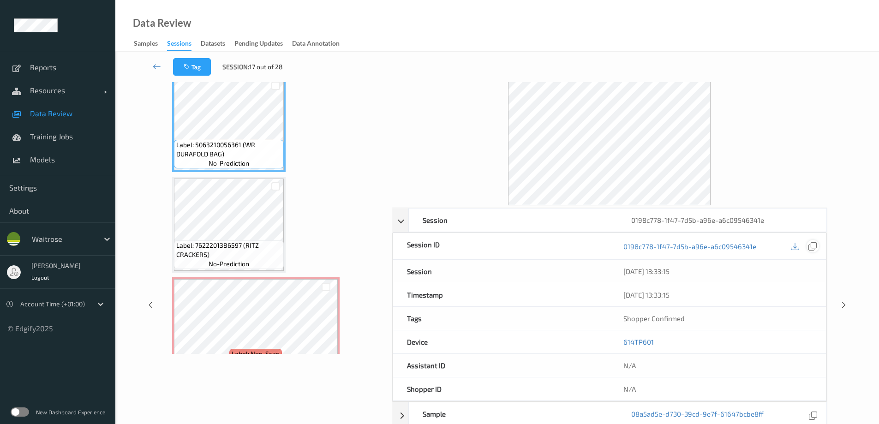
click at [813, 246] on icon at bounding box center [813, 246] width 8 height 8
drag, startPoint x: 669, startPoint y: 295, endPoint x: 661, endPoint y: 273, distance: 22.6
click at [156, 67] on icon at bounding box center [157, 66] width 8 height 9
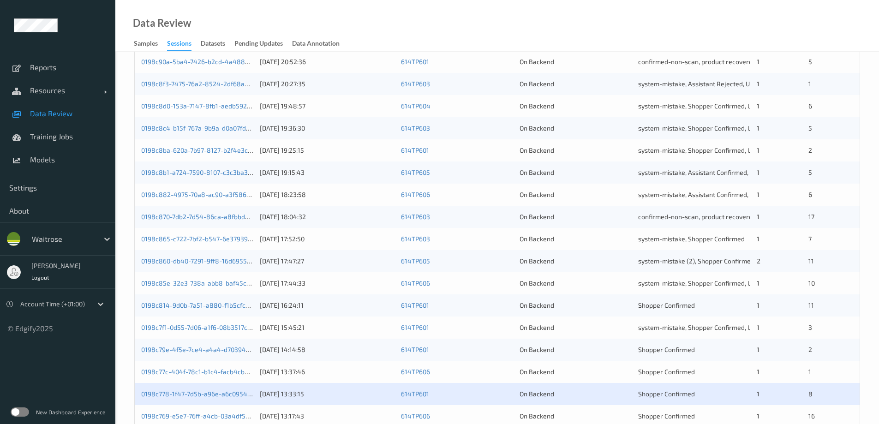
scroll to position [271, 0]
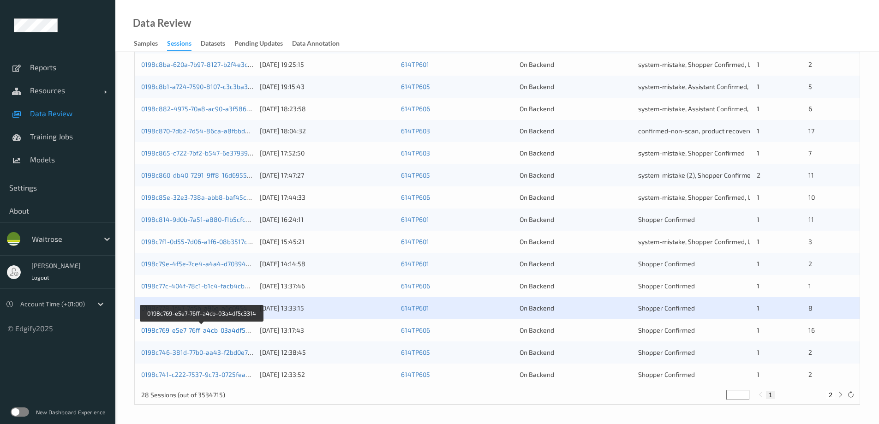
click at [198, 331] on link "0198c769-e5e7-76ff-a4cb-03a4df5c3314" at bounding box center [202, 330] width 122 height 8
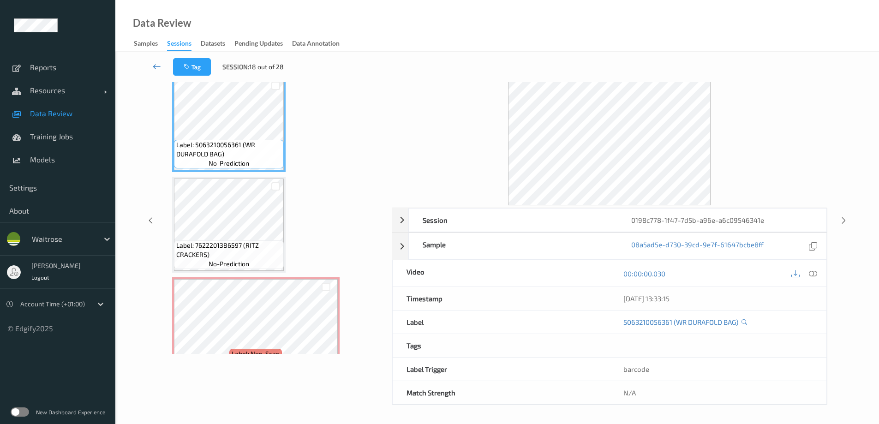
click at [159, 64] on icon at bounding box center [157, 66] width 8 height 9
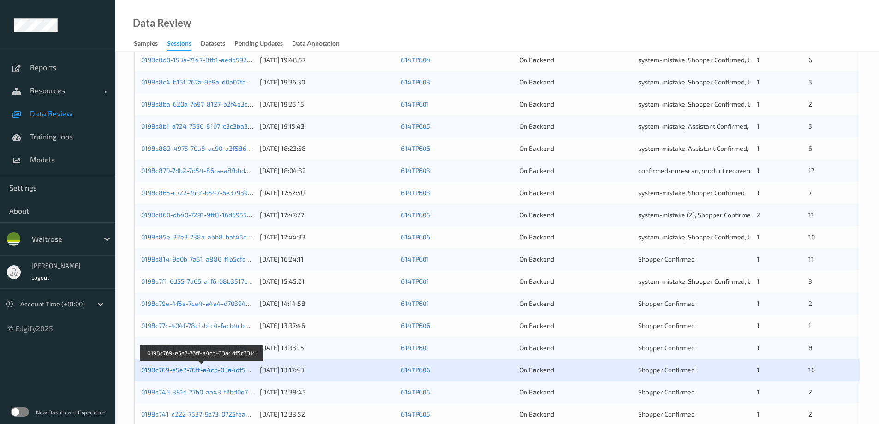
click at [206, 367] on link "0198c769-e5e7-76ff-a4cb-03a4df5c3314" at bounding box center [202, 370] width 122 height 8
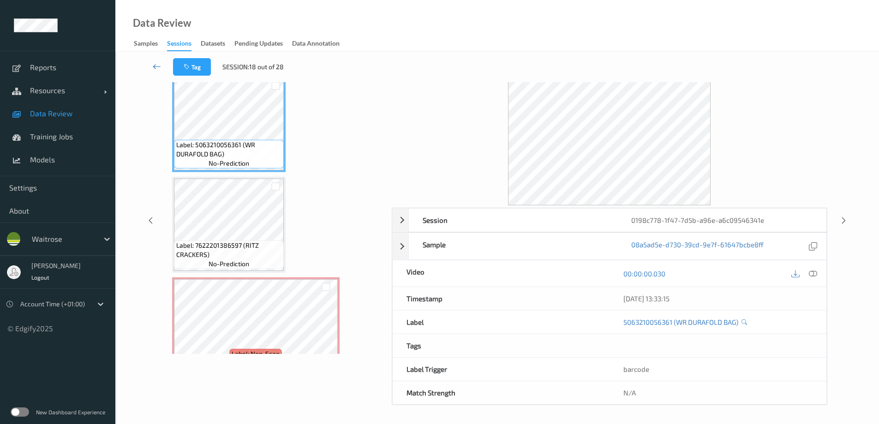
click at [154, 64] on icon at bounding box center [157, 66] width 8 height 9
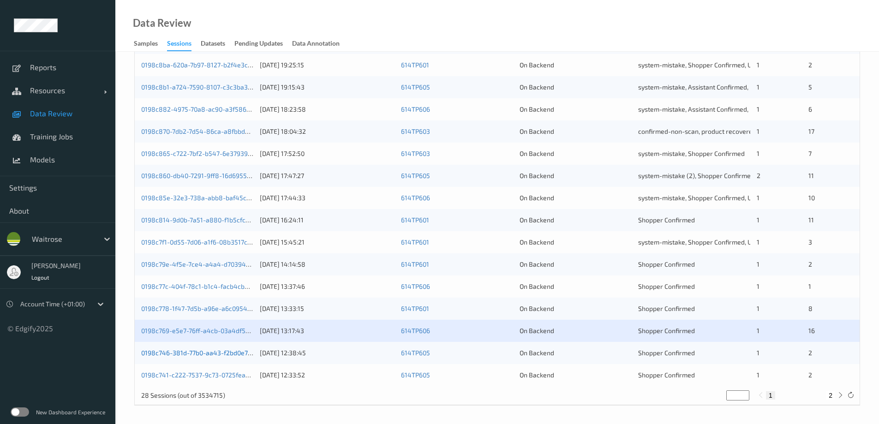
scroll to position [271, 0]
click at [223, 331] on link "0198c769-e5e7-76ff-a4cb-03a4df5c3314" at bounding box center [202, 330] width 122 height 8
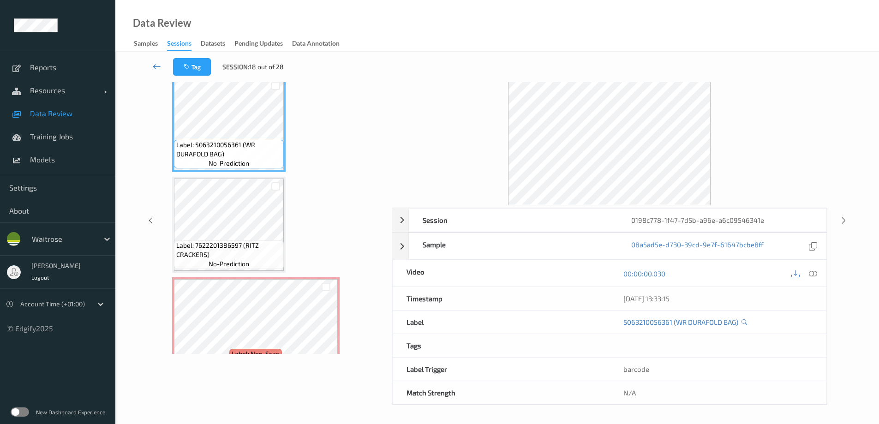
click at [152, 67] on link at bounding box center [157, 67] width 32 height 18
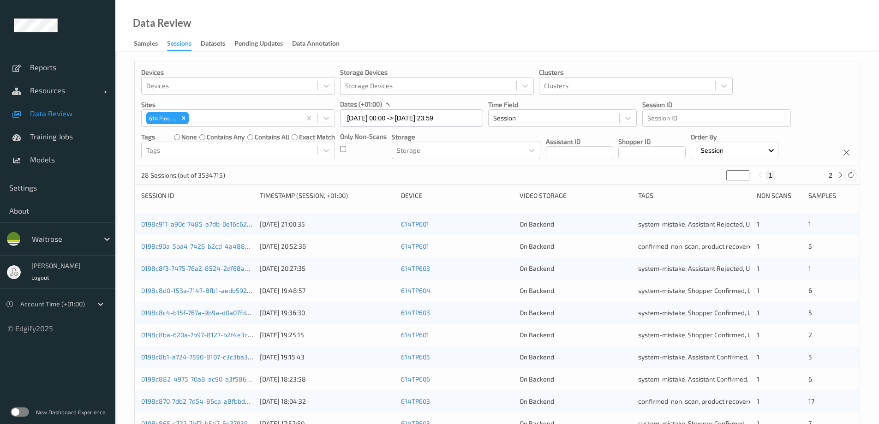
click at [852, 174] on icon at bounding box center [851, 175] width 7 height 7
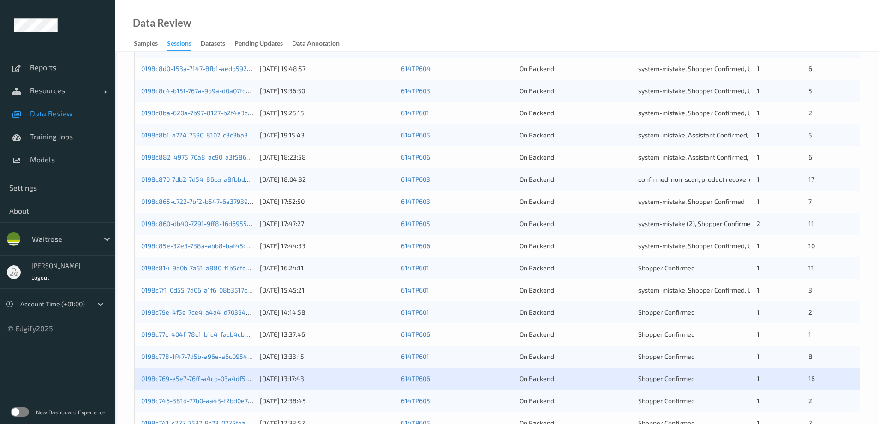
scroll to position [271, 0]
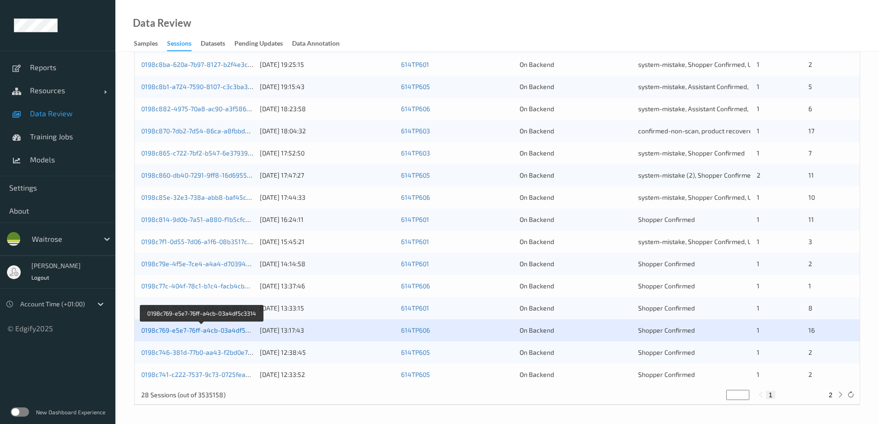
click at [185, 331] on link "0198c769-e5e7-76ff-a4cb-03a4df5c3314" at bounding box center [202, 330] width 122 height 8
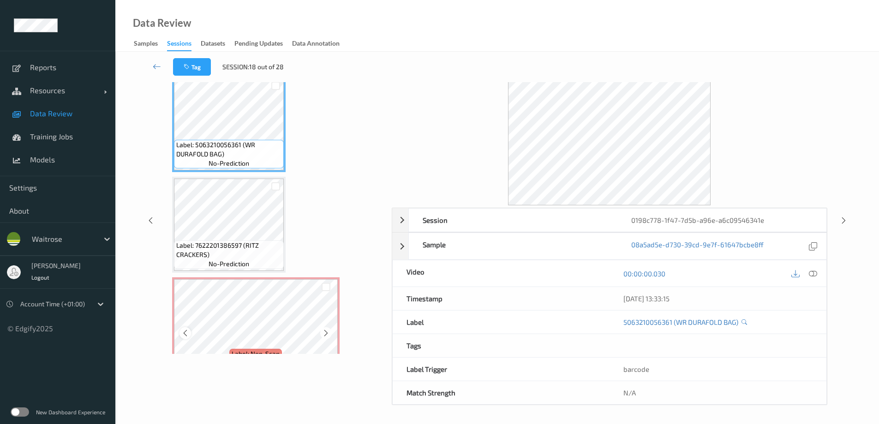
scroll to position [48, 0]
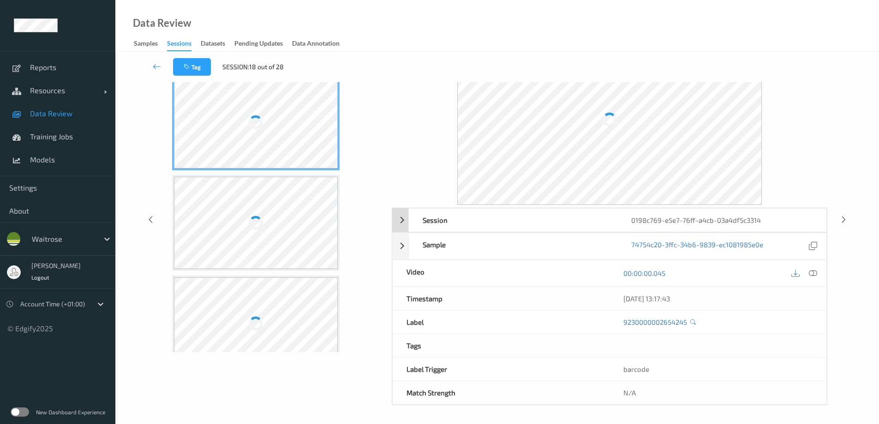
click at [716, 220] on div "0198c769-e5e7-76ff-a4cb-03a4df5c3314" at bounding box center [722, 220] width 209 height 23
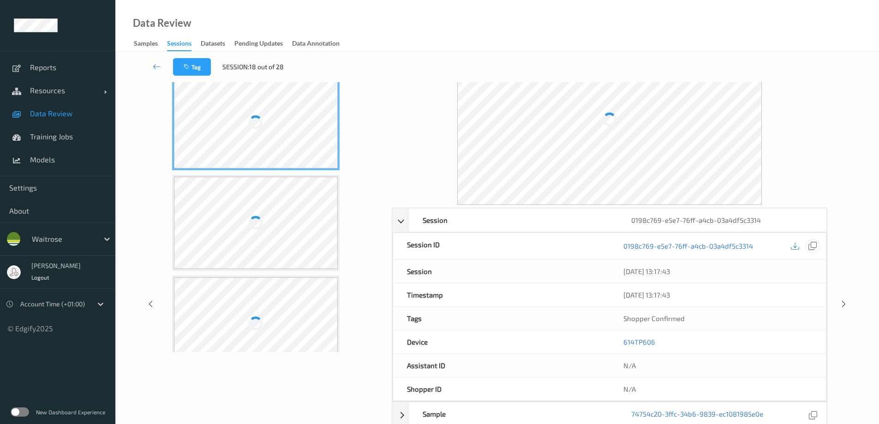
click at [816, 247] on icon at bounding box center [813, 246] width 8 height 8
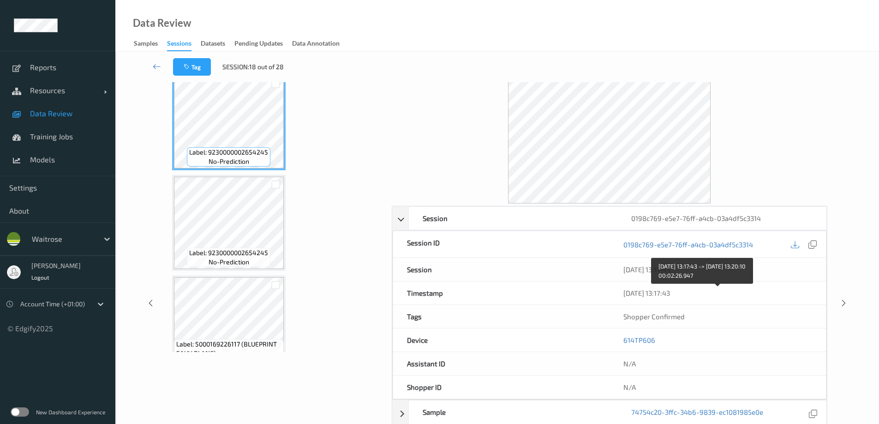
drag, startPoint x: 651, startPoint y: 296, endPoint x: 647, endPoint y: 293, distance: 4.9
drag, startPoint x: 647, startPoint y: 293, endPoint x: 635, endPoint y: 289, distance: 12.9
click at [635, 289] on div "20/08/2025 13:17:43" at bounding box center [718, 293] width 189 height 9
drag, startPoint x: 669, startPoint y: 292, endPoint x: 664, endPoint y: 270, distance: 23.2
click at [154, 65] on icon at bounding box center [157, 66] width 8 height 9
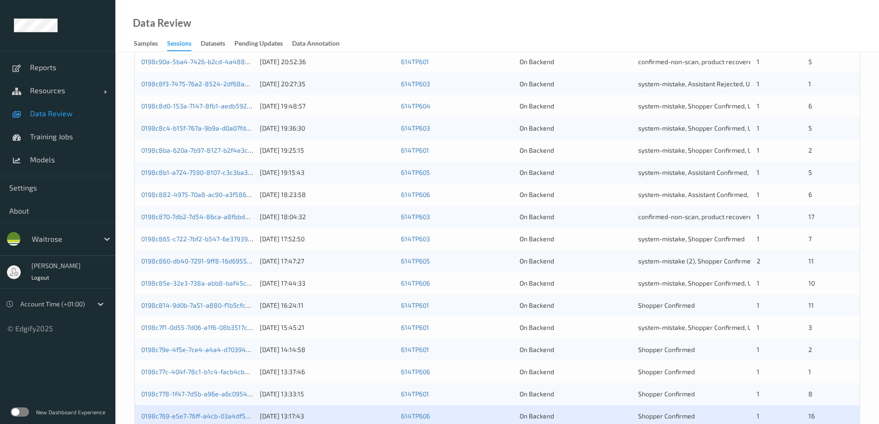
scroll to position [271, 0]
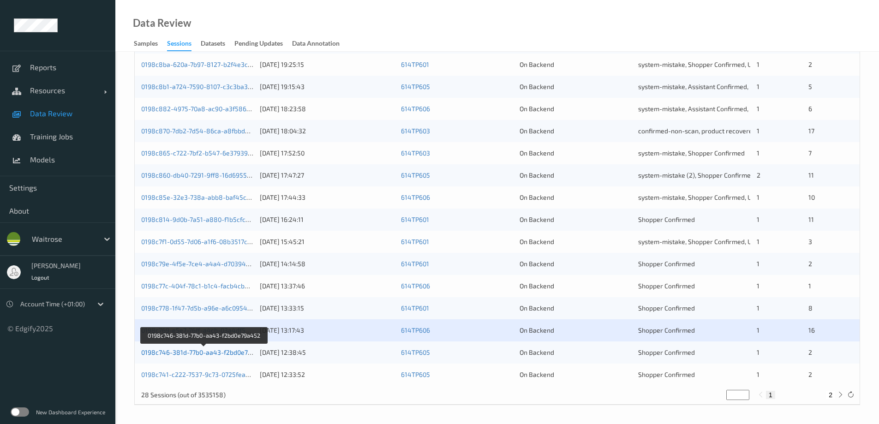
click at [189, 355] on link "0198c746-381d-77b0-aa43-f2bd0e79a452" at bounding box center [204, 353] width 126 height 8
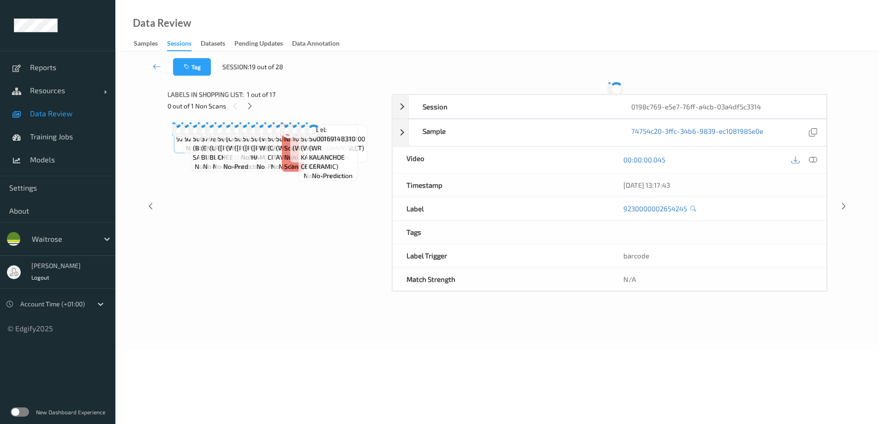
scroll to position [47, 0]
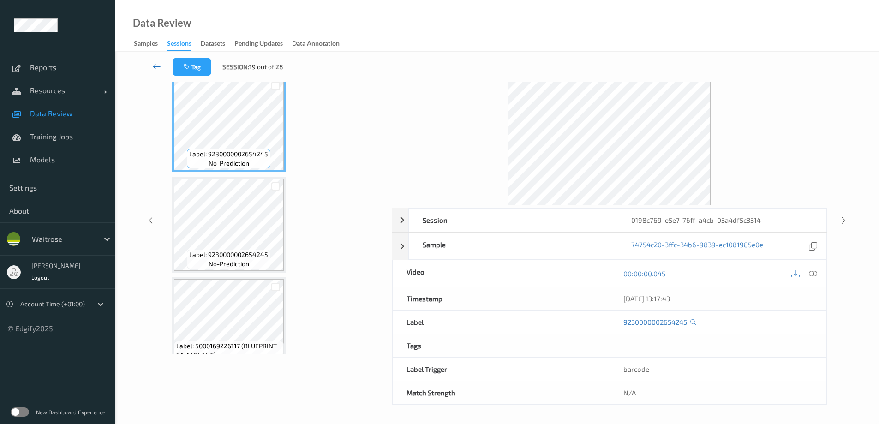
click at [159, 66] on icon at bounding box center [157, 66] width 8 height 9
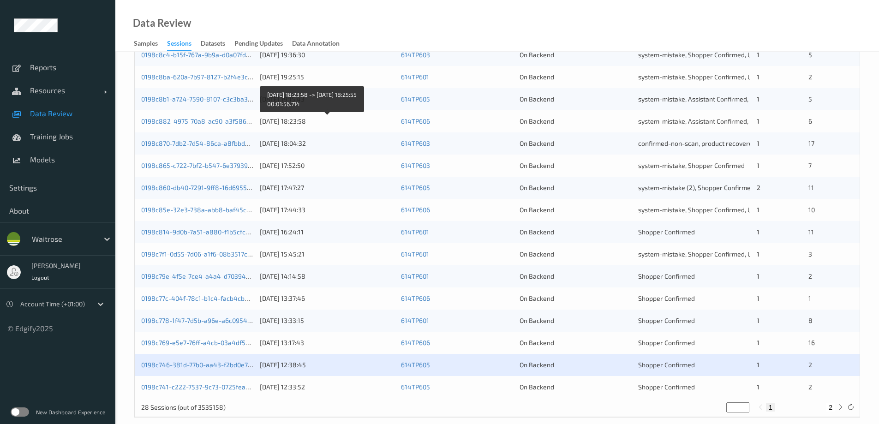
scroll to position [271, 0]
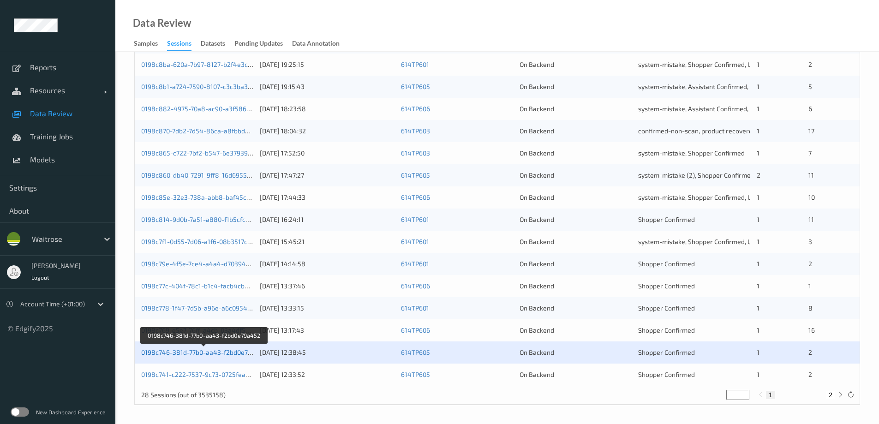
click at [195, 353] on link "0198c746-381d-77b0-aa43-f2bd0e79a452" at bounding box center [204, 353] width 126 height 8
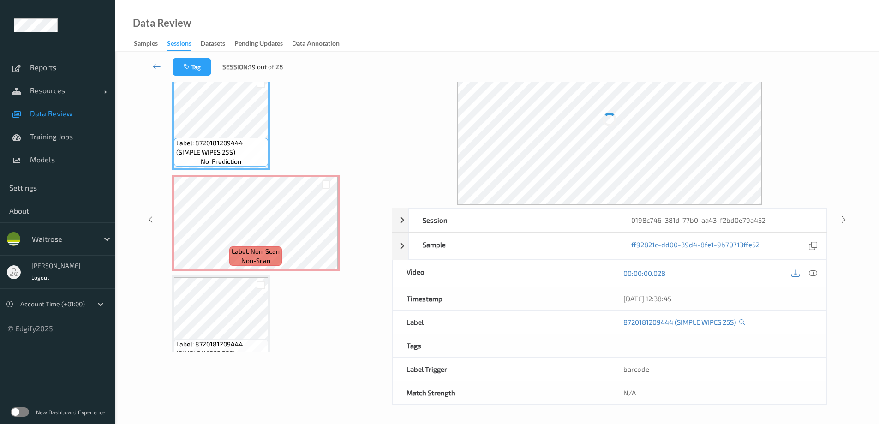
scroll to position [47, 0]
click at [722, 221] on div "0198c746-381d-77b0-aa43-f2bd0e79a452" at bounding box center [722, 220] width 209 height 23
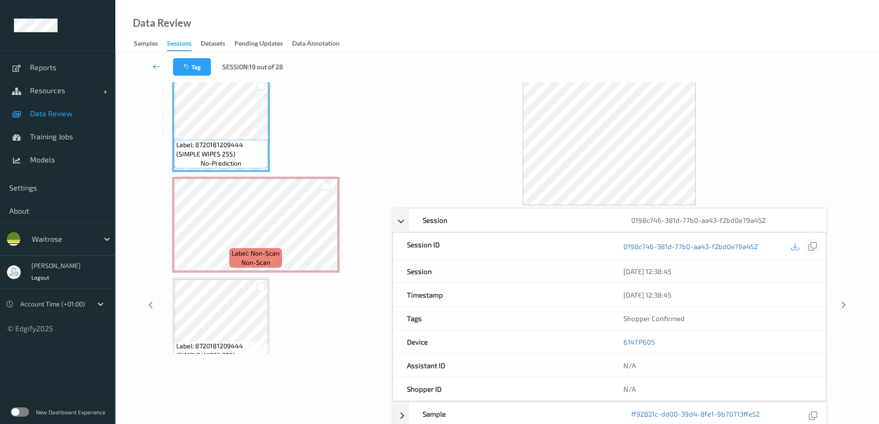
click at [813, 246] on icon at bounding box center [813, 246] width 8 height 8
drag, startPoint x: 667, startPoint y: 295, endPoint x: 661, endPoint y: 274, distance: 22.2
click at [158, 65] on icon at bounding box center [157, 66] width 8 height 9
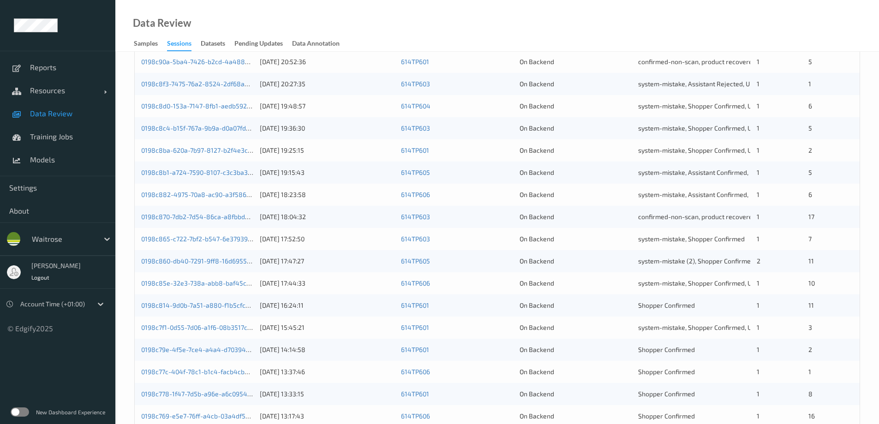
scroll to position [271, 0]
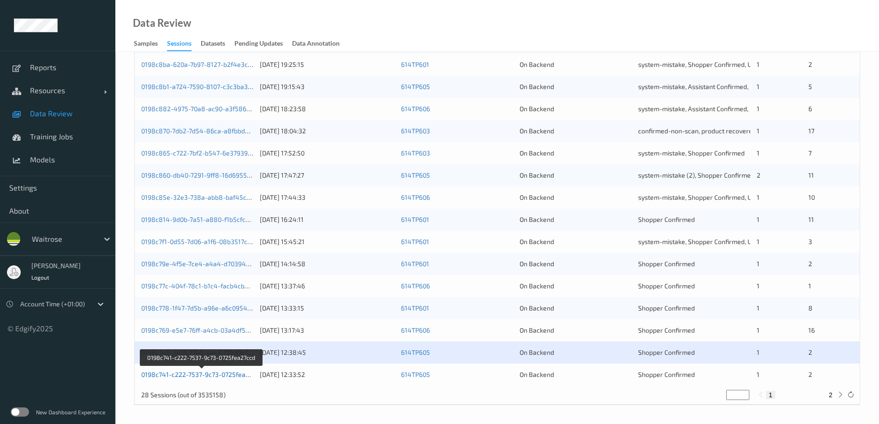
click at [197, 372] on link "0198c741-c222-7537-9c73-0725fea27ccd" at bounding box center [201, 375] width 121 height 8
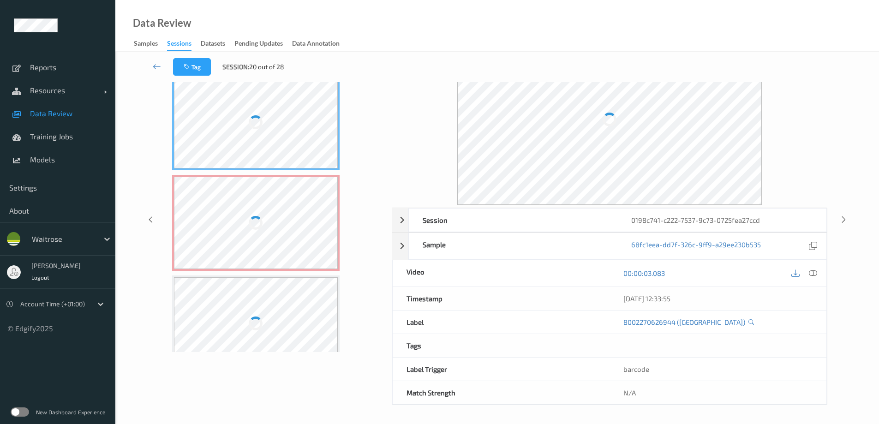
scroll to position [47, 0]
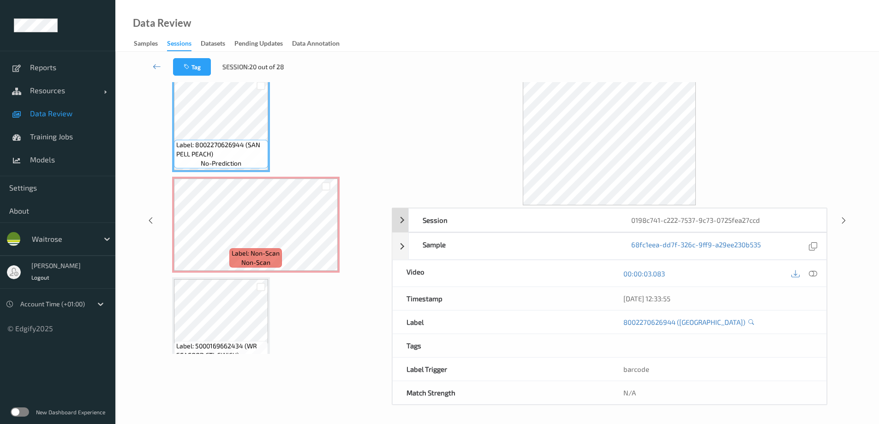
click at [738, 221] on div "0198c741-c222-7537-9c73-0725fea27ccd" at bounding box center [722, 220] width 209 height 23
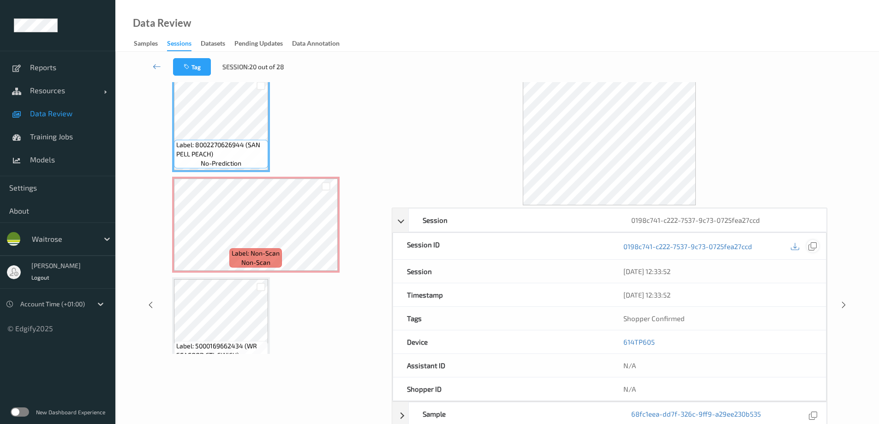
click at [812, 246] on icon at bounding box center [813, 246] width 8 height 8
drag, startPoint x: 678, startPoint y: 295, endPoint x: 660, endPoint y: 271, distance: 30.0
click at [158, 65] on icon at bounding box center [157, 66] width 8 height 9
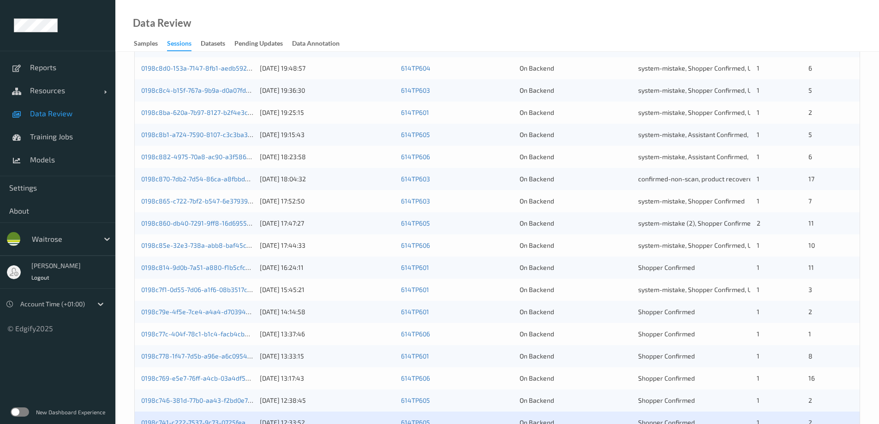
scroll to position [271, 0]
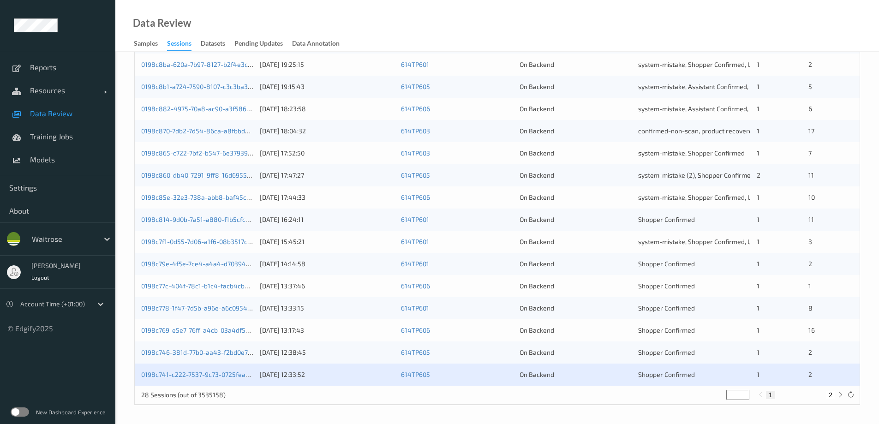
click at [830, 396] on button "2" at bounding box center [830, 395] width 9 height 8
type input "*"
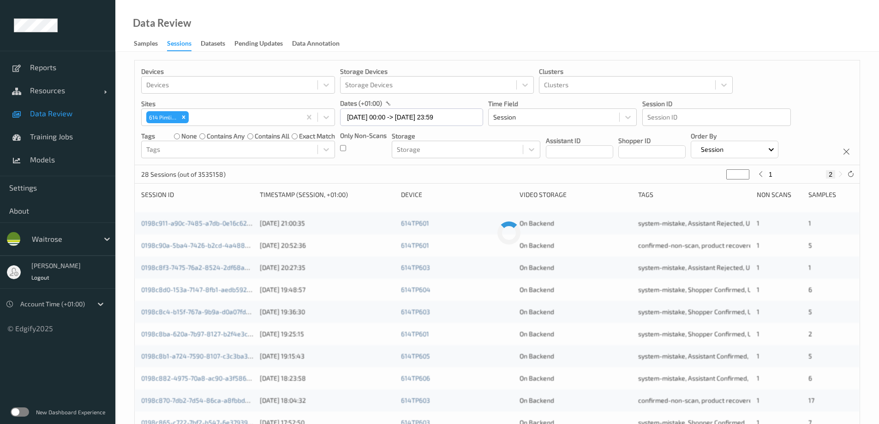
scroll to position [0, 0]
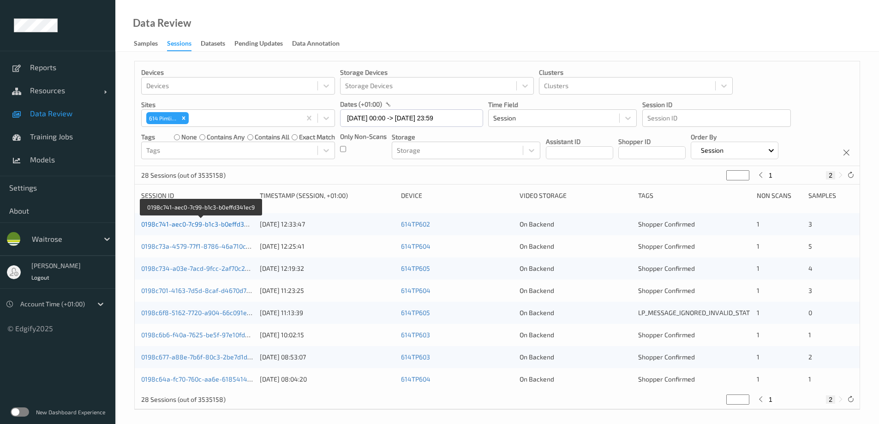
click at [222, 223] on link "0198c741-aec0-7c99-b1c3-b0effd341ec9" at bounding box center [201, 224] width 120 height 8
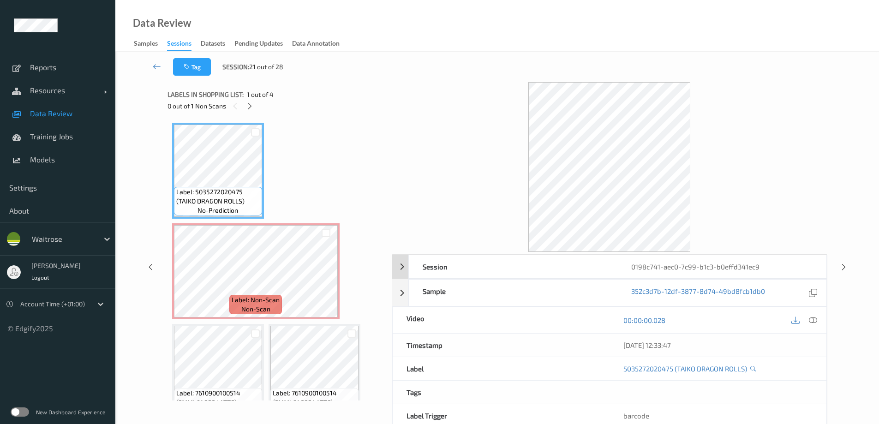
click at [706, 269] on div "0198c741-aec0-7c99-b1c3-b0effd341ec9" at bounding box center [722, 266] width 209 height 23
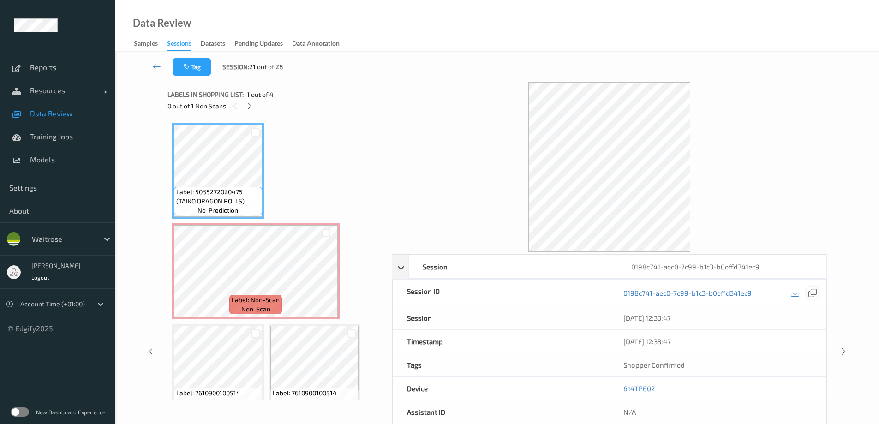
click at [813, 293] on icon at bounding box center [813, 293] width 8 height 8
drag, startPoint x: 672, startPoint y: 343, endPoint x: 661, endPoint y: 312, distance: 32.4
drag, startPoint x: 661, startPoint y: 312, endPoint x: 667, endPoint y: 342, distance: 30.6
click at [667, 342] on div "20/08/2025 12:33:47" at bounding box center [718, 341] width 189 height 9
drag, startPoint x: 678, startPoint y: 341, endPoint x: 667, endPoint y: 320, distance: 24.0
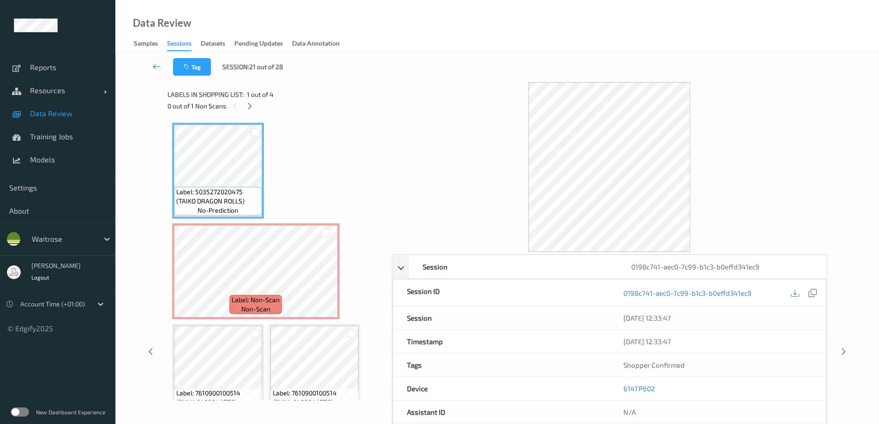
click at [157, 62] on icon at bounding box center [157, 66] width 8 height 9
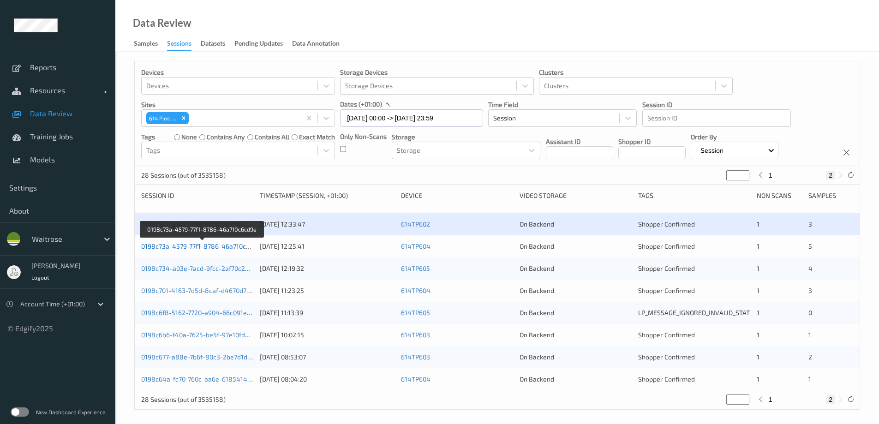
click at [209, 247] on link "0198c73a-4579-77f1-8786-46a710c6cd9e" at bounding box center [202, 246] width 123 height 8
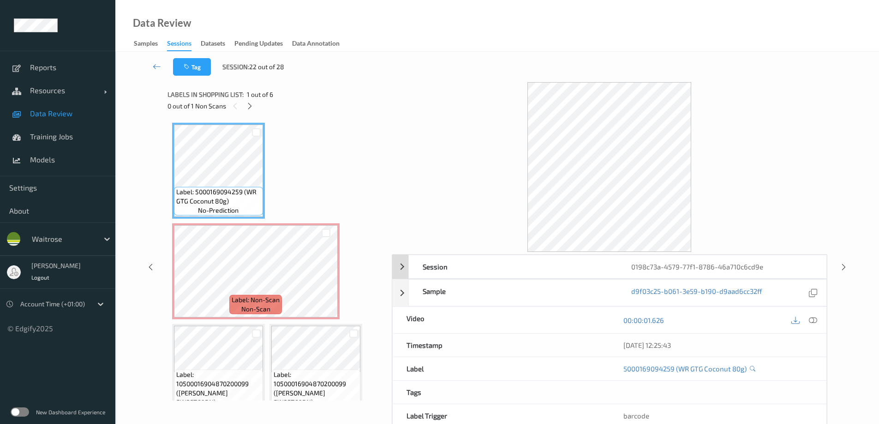
click at [694, 265] on div "0198c73a-4579-77f1-8786-46a710c6cd9e" at bounding box center [722, 266] width 209 height 23
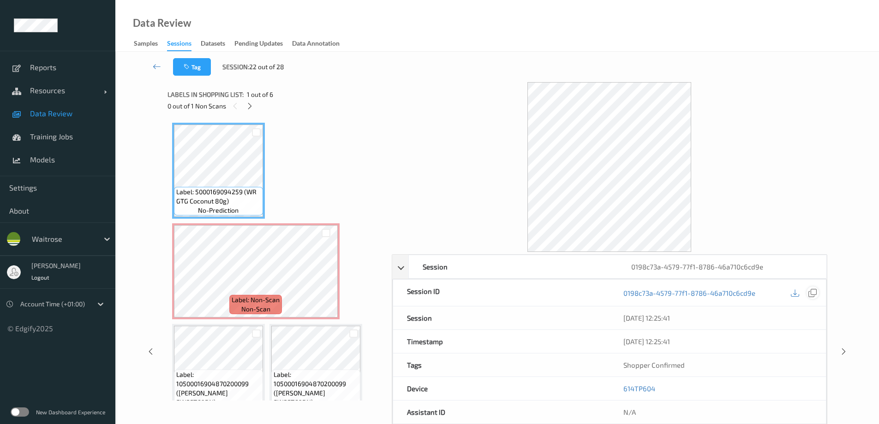
click at [815, 295] on icon at bounding box center [813, 293] width 8 height 8
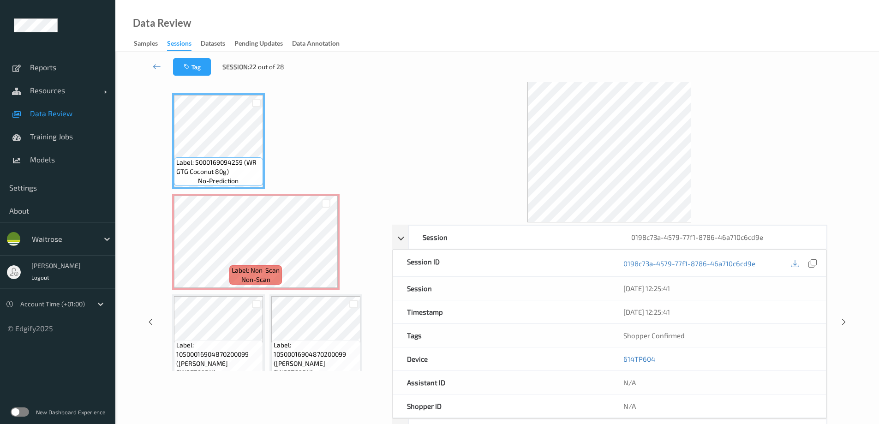
scroll to position [46, 0]
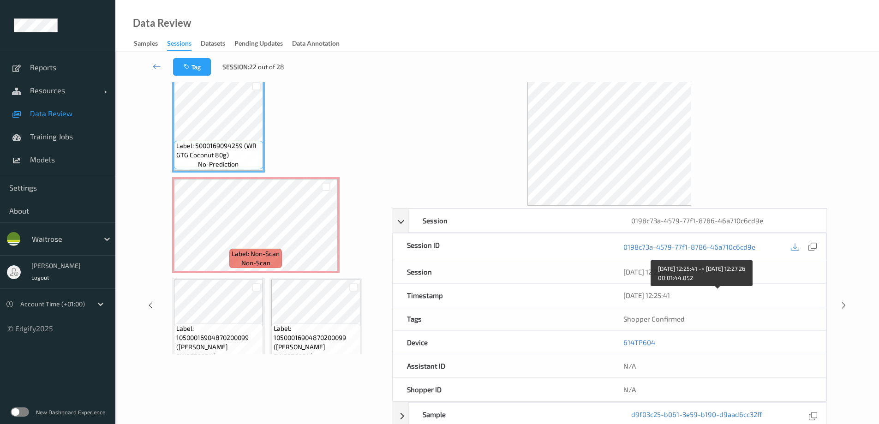
drag, startPoint x: 669, startPoint y: 296, endPoint x: 663, endPoint y: 274, distance: 22.5
click at [152, 66] on link at bounding box center [157, 67] width 32 height 18
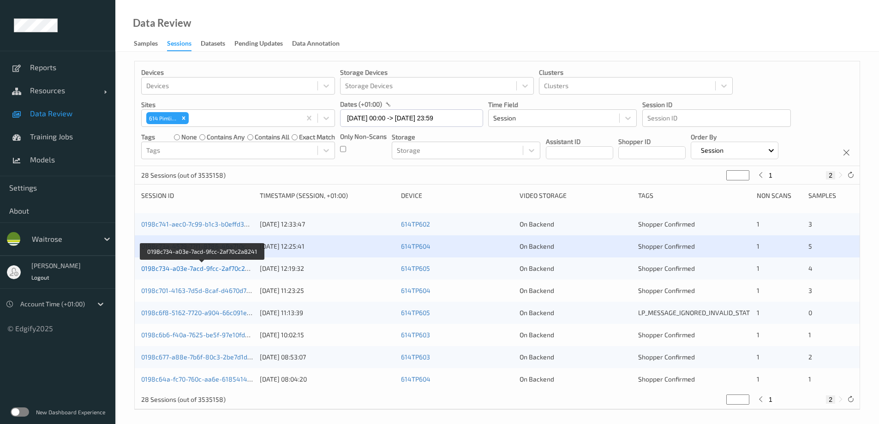
click at [196, 269] on link "0198c734-a03e-7acd-9fcc-2af70c2a8241" at bounding box center [202, 269] width 122 height 8
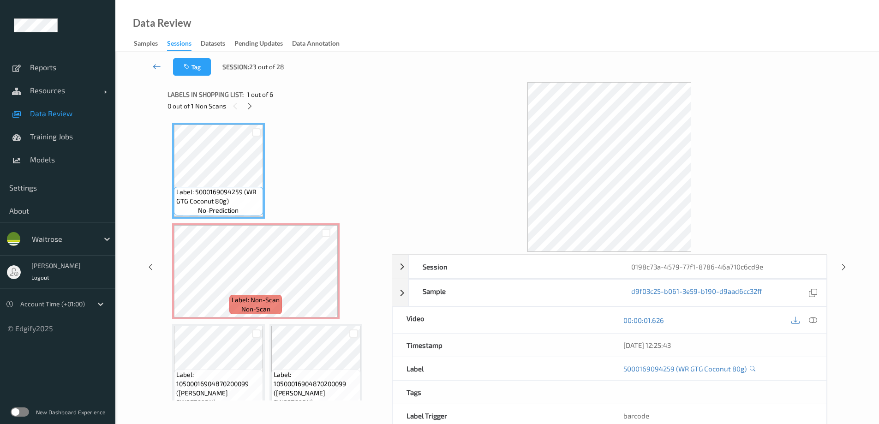
click at [159, 64] on icon at bounding box center [157, 66] width 8 height 9
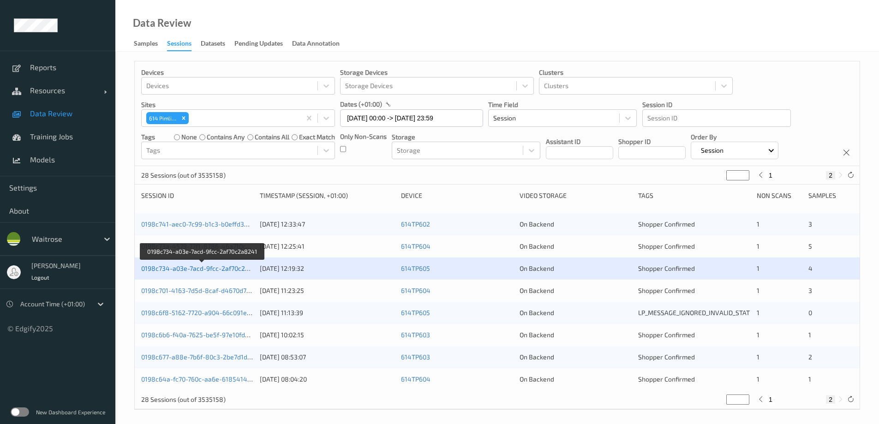
click at [206, 268] on link "0198c734-a03e-7acd-9fcc-2af70c2a8241" at bounding box center [202, 269] width 122 height 8
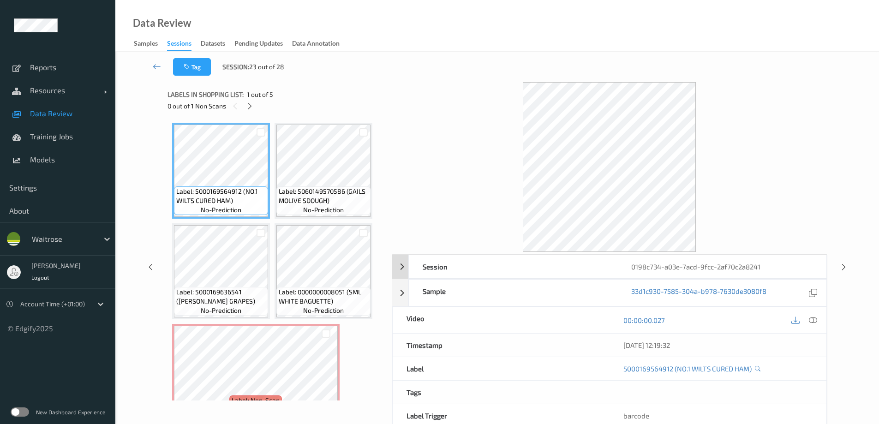
click at [737, 268] on div "0198c734-a03e-7acd-9fcc-2af70c2a8241" at bounding box center [722, 266] width 209 height 23
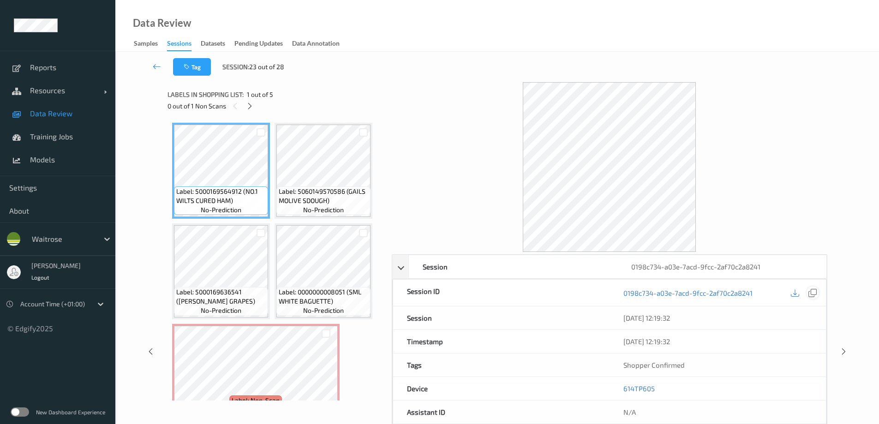
click at [813, 295] on icon at bounding box center [813, 293] width 8 height 8
drag, startPoint x: 668, startPoint y: 342, endPoint x: 656, endPoint y: 314, distance: 29.8
click at [155, 65] on icon at bounding box center [157, 66] width 8 height 9
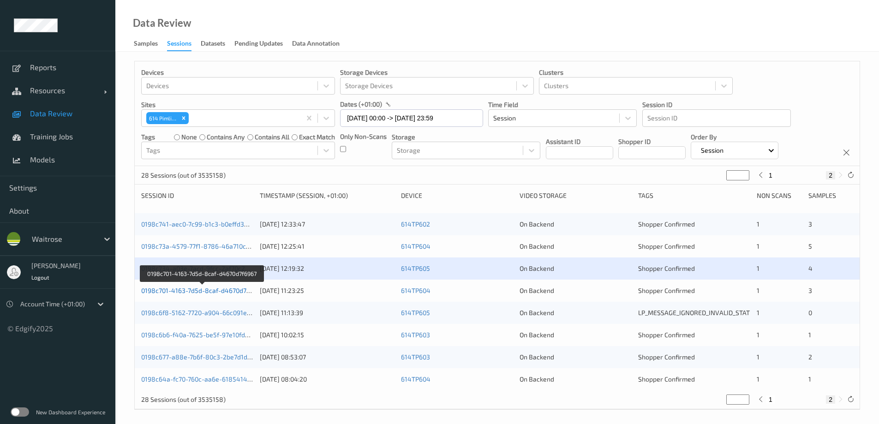
click at [182, 288] on link "0198c701-4163-7d5d-8caf-d4670d7f6967" at bounding box center [202, 291] width 122 height 8
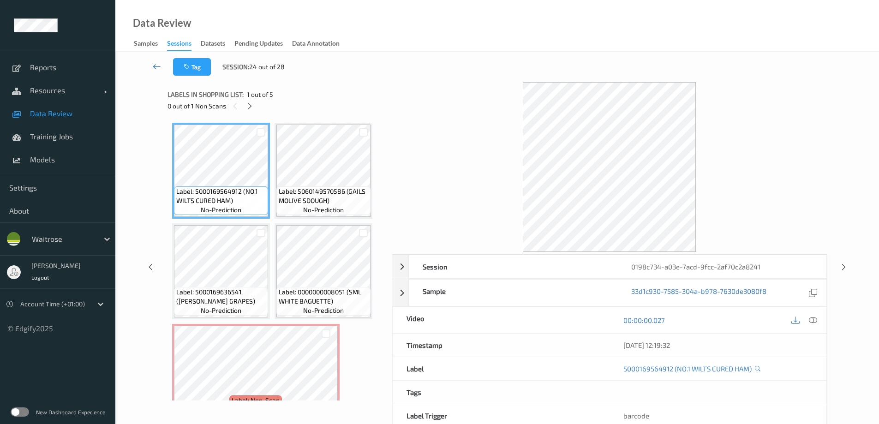
click at [155, 67] on icon at bounding box center [157, 66] width 8 height 9
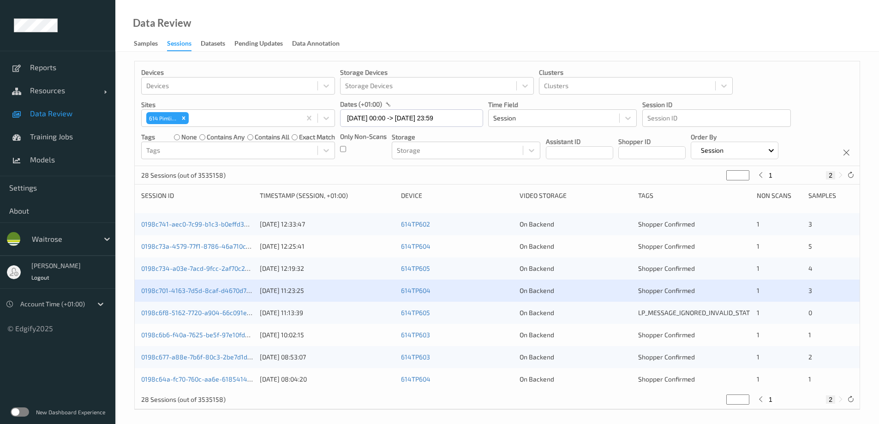
click at [194, 295] on div "0198c701-4163-7d5d-8caf-d4670d7f6967" at bounding box center [197, 290] width 112 height 9
click at [203, 288] on link "0198c701-4163-7d5d-8caf-d4670d7f6967" at bounding box center [202, 291] width 122 height 8
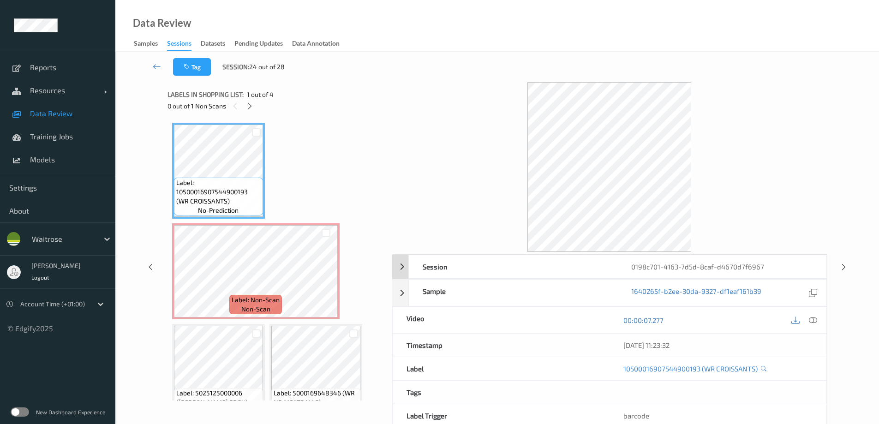
click at [717, 266] on div "0198c701-4163-7d5d-8caf-d4670d7f6967" at bounding box center [722, 266] width 209 height 23
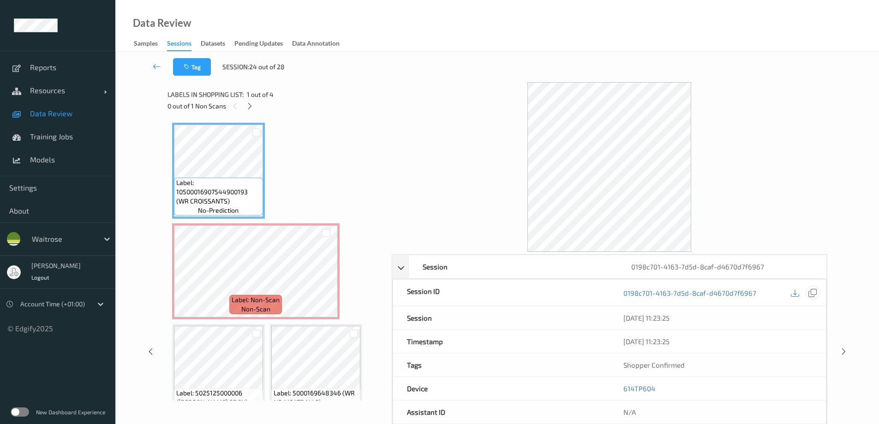
click at [812, 293] on icon at bounding box center [813, 293] width 8 height 8
drag, startPoint x: 671, startPoint y: 343, endPoint x: 660, endPoint y: 323, distance: 23.5
click at [161, 67] on icon at bounding box center [157, 66] width 8 height 9
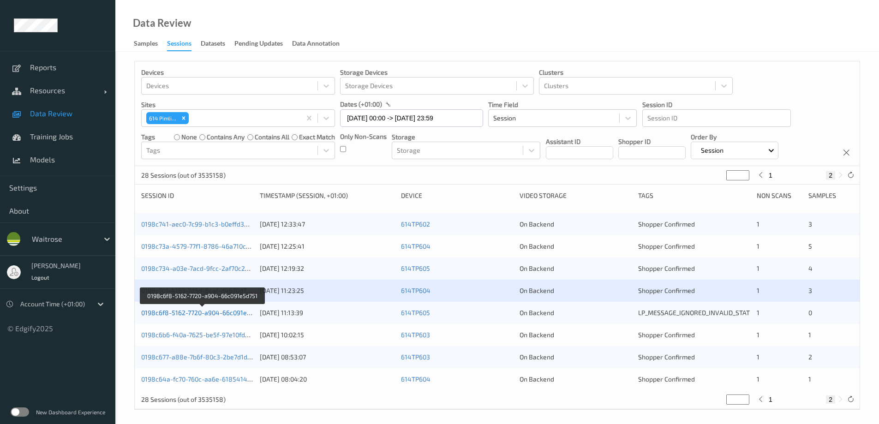
click at [192, 312] on link "0198c6f8-5162-7720-a904-66c091e5d751" at bounding box center [202, 313] width 123 height 8
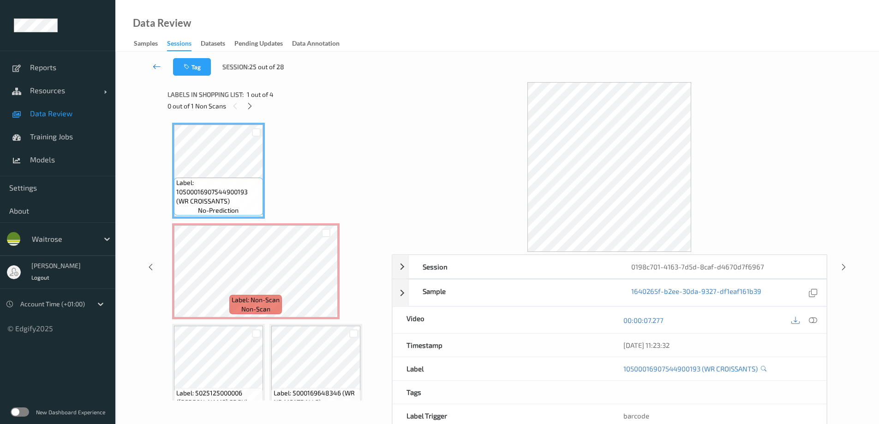
click at [156, 64] on icon at bounding box center [157, 66] width 8 height 9
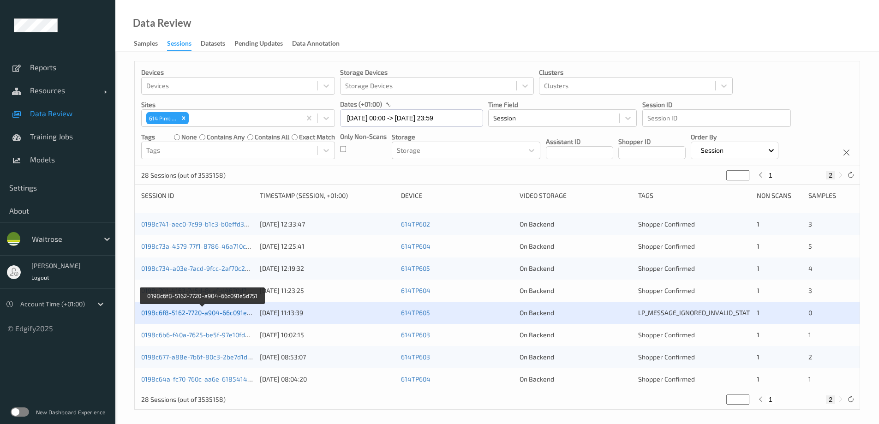
click at [196, 316] on link "0198c6f8-5162-7720-a904-66c091e5d751" at bounding box center [202, 313] width 123 height 8
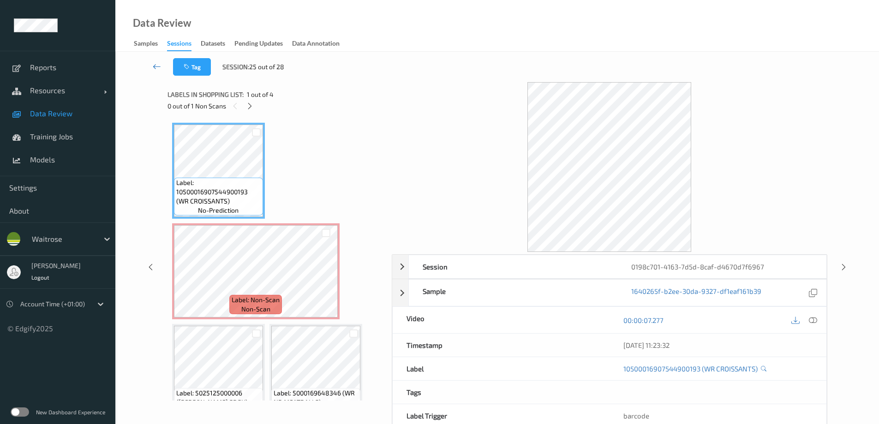
click at [156, 65] on icon at bounding box center [157, 66] width 8 height 9
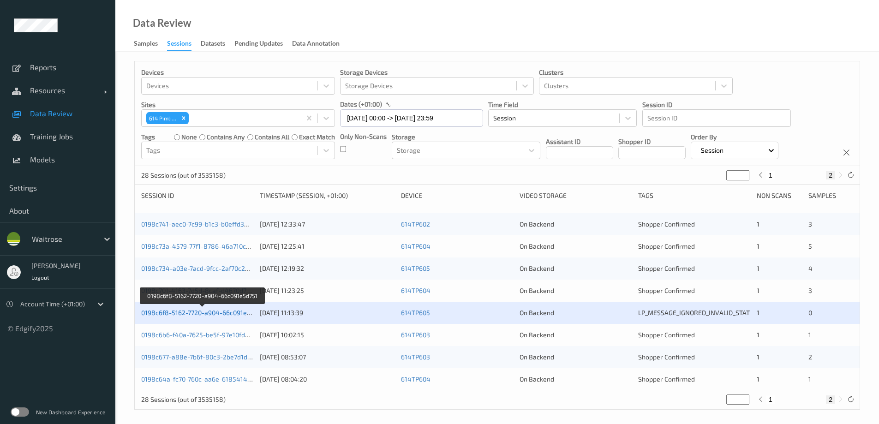
click at [217, 310] on link "0198c6f8-5162-7720-a904-66c091e5d751" at bounding box center [202, 313] width 123 height 8
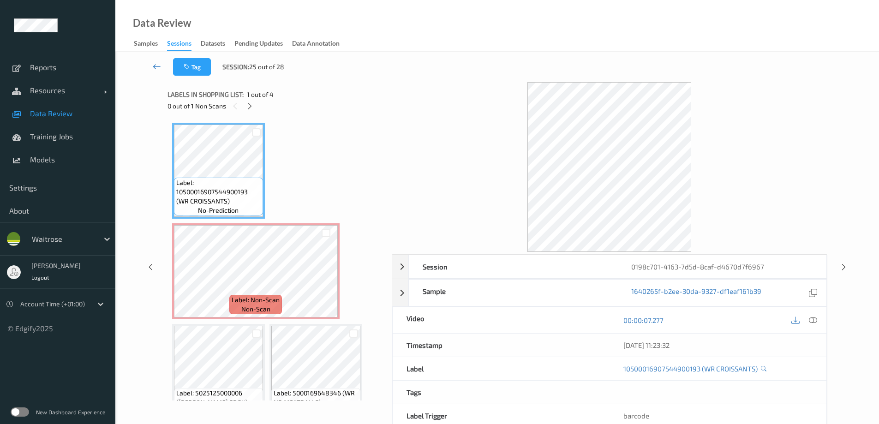
click at [158, 65] on icon at bounding box center [157, 66] width 8 height 9
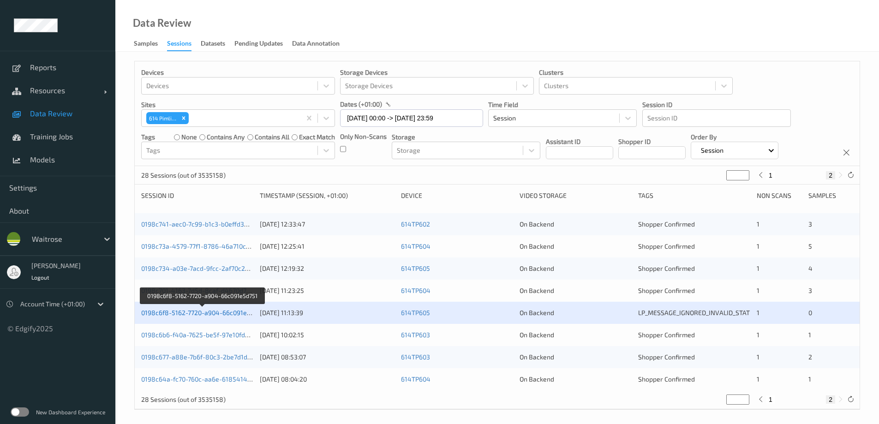
click at [241, 313] on link "0198c6f8-5162-7720-a904-66c091e5d751" at bounding box center [202, 313] width 123 height 8
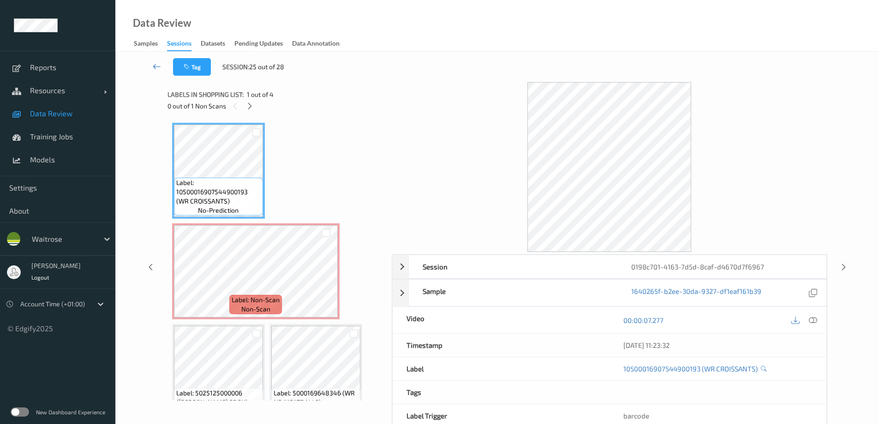
click at [158, 68] on icon at bounding box center [157, 66] width 8 height 9
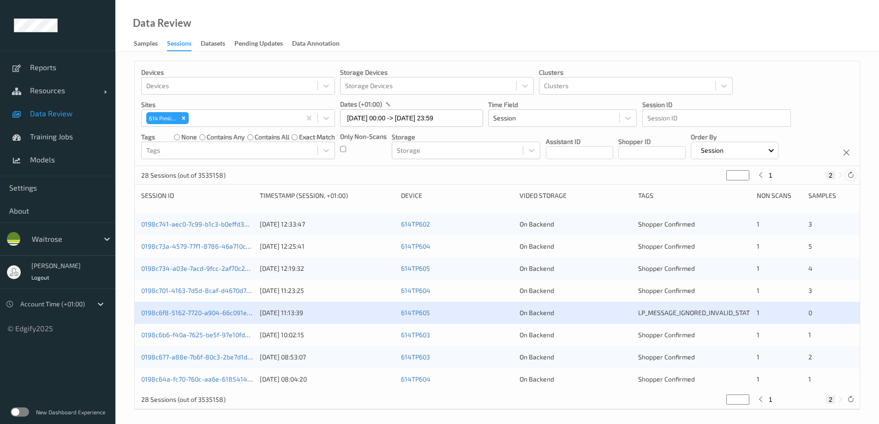
click at [851, 177] on icon at bounding box center [851, 175] width 7 height 7
click at [216, 310] on link "0198c6f8-5162-7720-a904-66c091e5d751" at bounding box center [202, 313] width 123 height 8
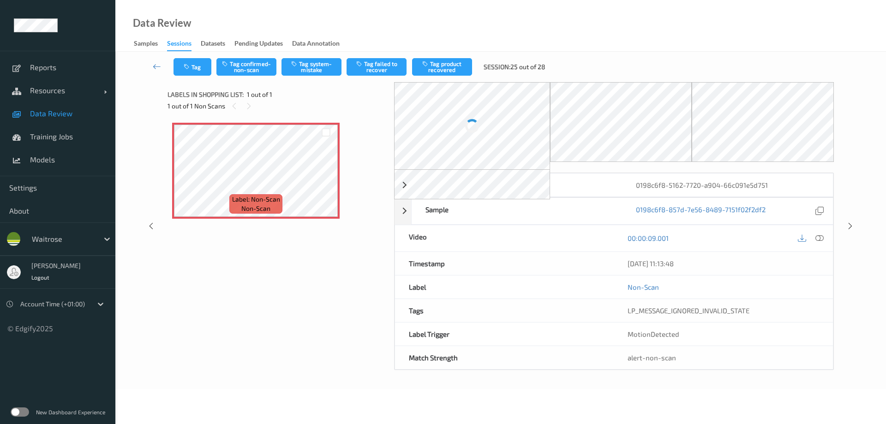
click at [740, 184] on div "0198c6f8-5162-7720-a904-66c091e5d751" at bounding box center [727, 185] width 211 height 23
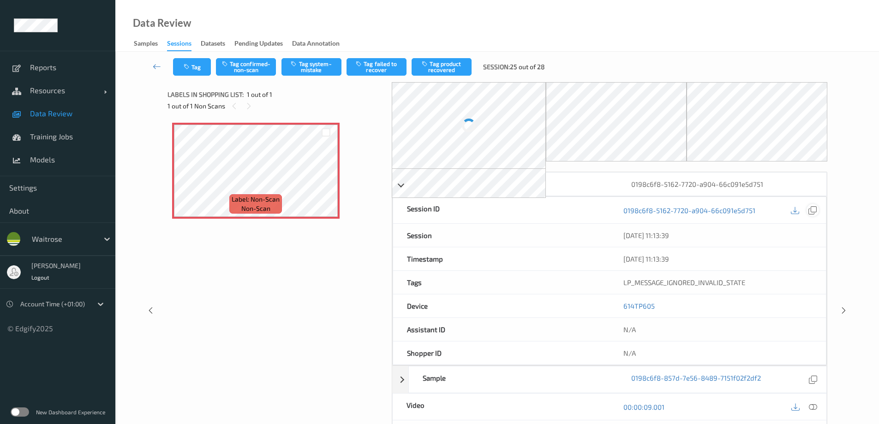
click at [813, 211] on icon at bounding box center [813, 210] width 8 height 8
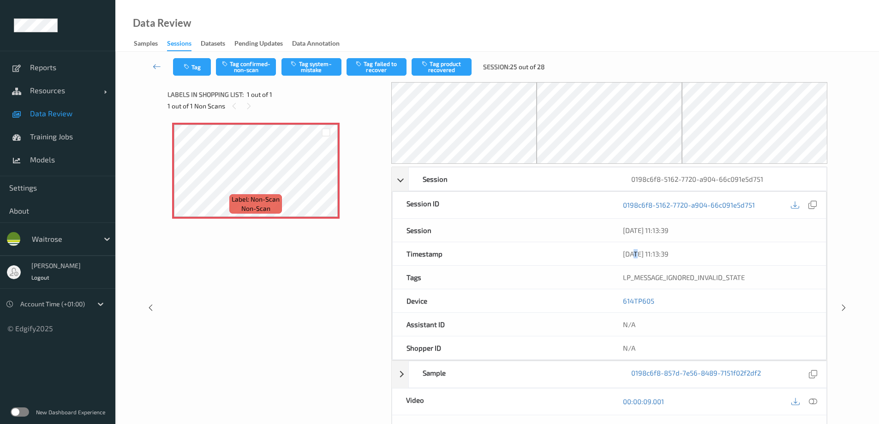
drag, startPoint x: 674, startPoint y: 259, endPoint x: 634, endPoint y: 256, distance: 40.3
click at [634, 257] on div "20/08/2025 11:13:39" at bounding box center [717, 253] width 217 height 23
drag, startPoint x: 673, startPoint y: 253, endPoint x: 658, endPoint y: 227, distance: 29.5
click at [156, 64] on icon at bounding box center [157, 66] width 8 height 9
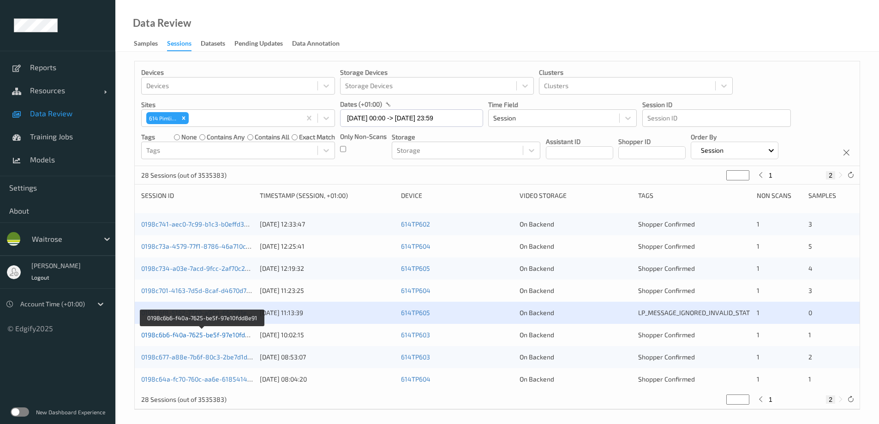
click at [201, 333] on link "0198c6b6-f40a-7625-be5f-97e10fdd8e91" at bounding box center [202, 335] width 122 height 8
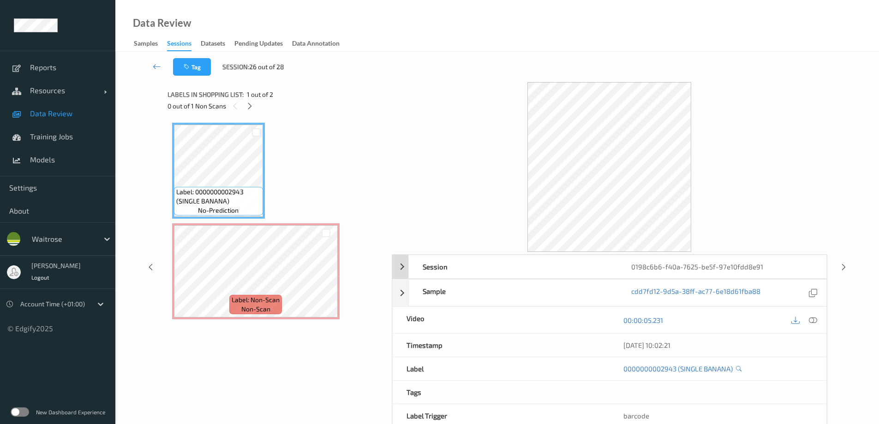
click at [677, 270] on div "0198c6b6-f40a-7625-be5f-97e10fdd8e91" at bounding box center [722, 266] width 209 height 23
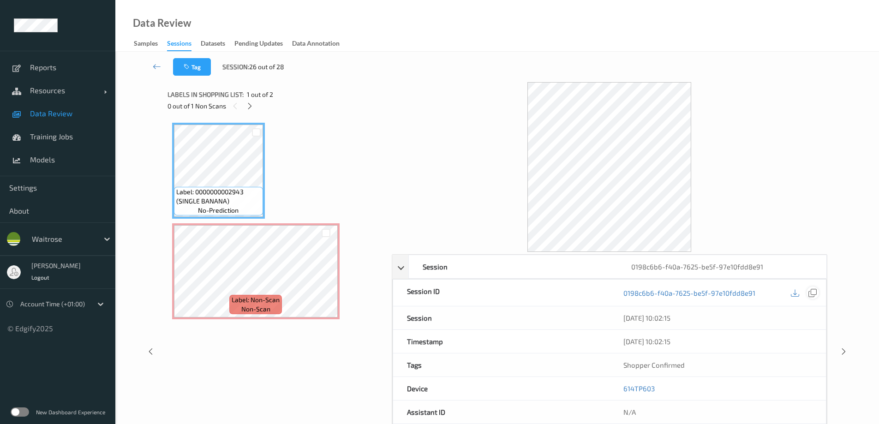
click at [812, 289] on icon at bounding box center [813, 293] width 8 height 8
drag, startPoint x: 679, startPoint y: 342, endPoint x: 673, endPoint y: 319, distance: 23.5
click at [157, 65] on icon at bounding box center [157, 66] width 8 height 9
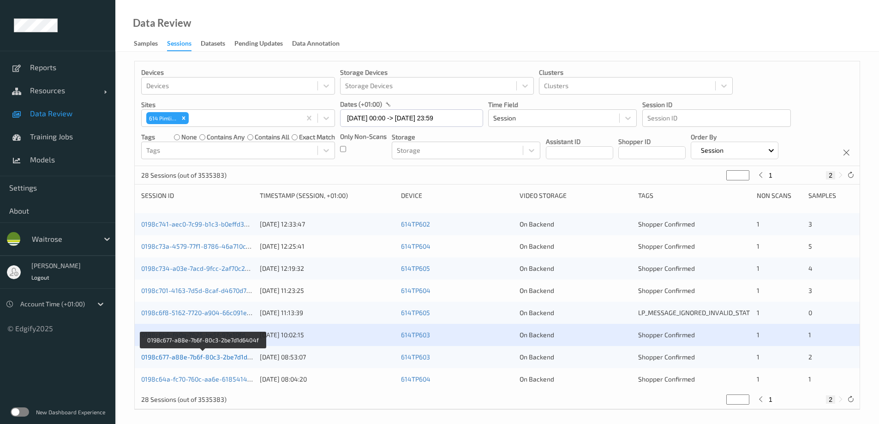
click at [192, 358] on link "0198c677-a88e-7b6f-80c3-2be7d1d6404f" at bounding box center [203, 357] width 124 height 8
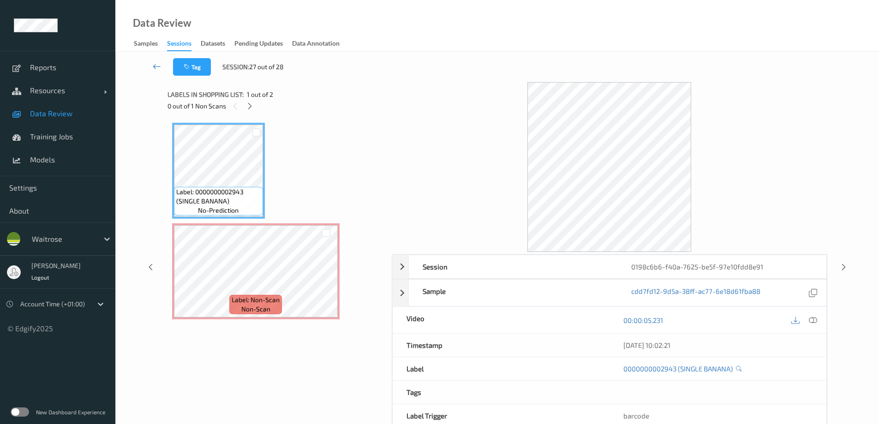
click at [156, 68] on icon at bounding box center [157, 66] width 8 height 9
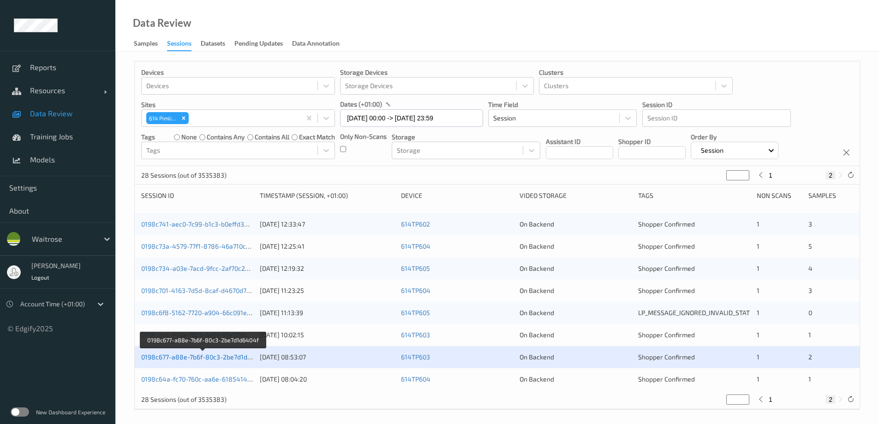
click at [184, 355] on link "0198c677-a88e-7b6f-80c3-2be7d1d6404f" at bounding box center [203, 357] width 124 height 8
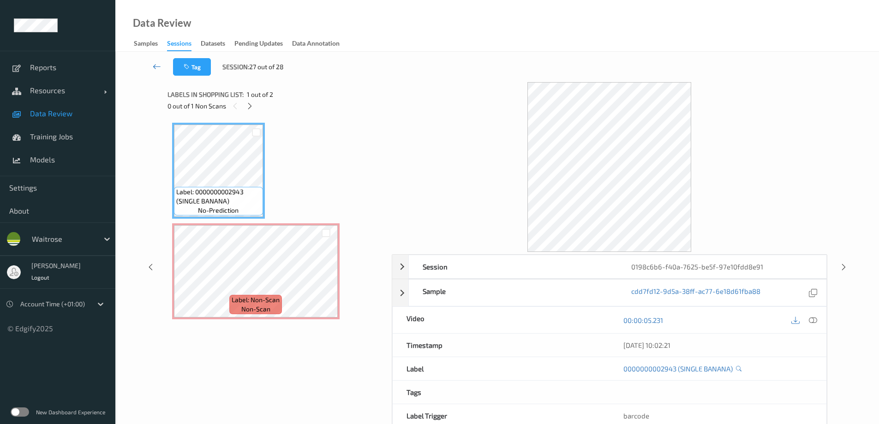
click at [158, 67] on icon at bounding box center [157, 66] width 8 height 9
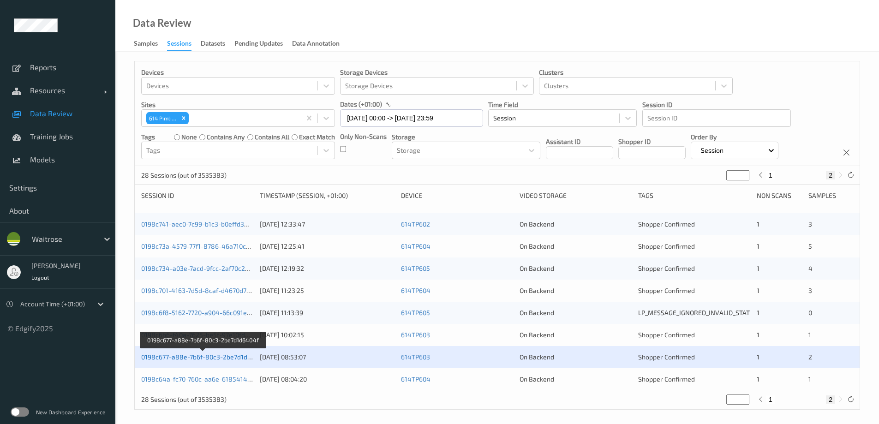
click at [152, 355] on link "0198c677-a88e-7b6f-80c3-2be7d1d6404f" at bounding box center [203, 357] width 124 height 8
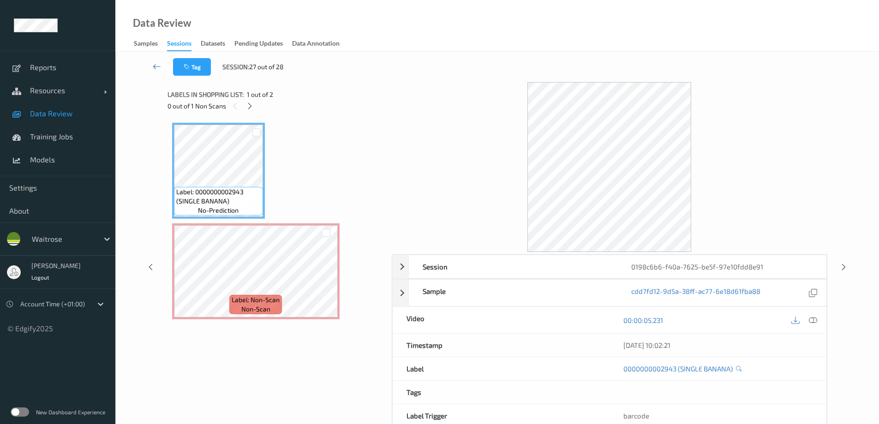
click at [158, 65] on icon at bounding box center [157, 66] width 8 height 9
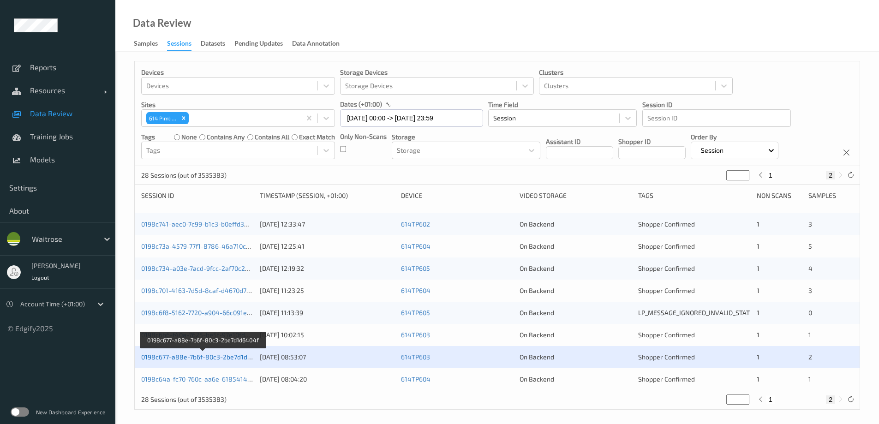
click at [228, 355] on link "0198c677-a88e-7b6f-80c3-2be7d1d6404f" at bounding box center [203, 357] width 124 height 8
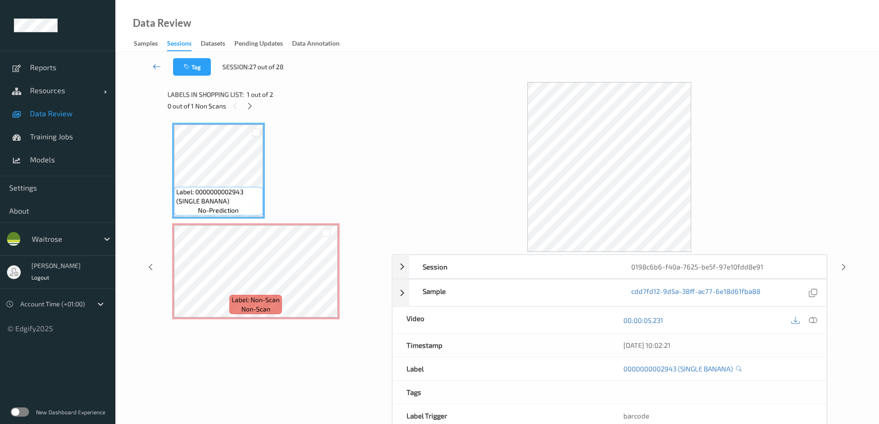
click at [154, 64] on icon at bounding box center [157, 66] width 8 height 9
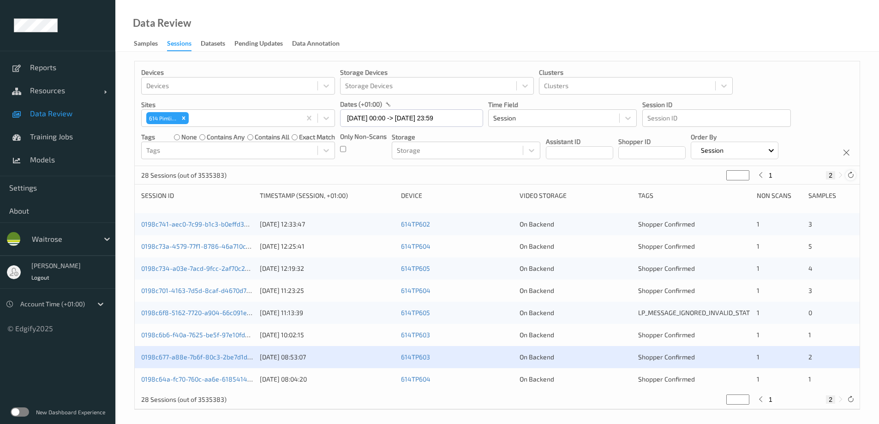
click at [851, 174] on icon at bounding box center [851, 175] width 7 height 7
click at [195, 359] on link "0198c677-a88e-7b6f-80c3-2be7d1d6404f" at bounding box center [203, 357] width 124 height 8
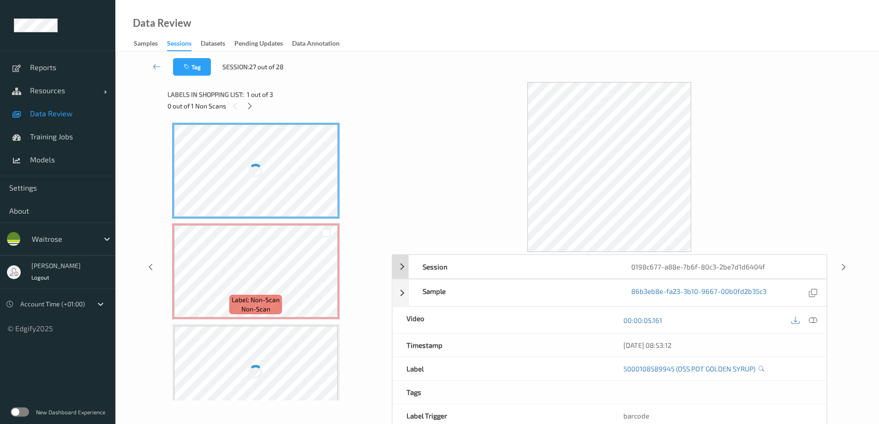
click at [740, 265] on div "0198c677-a88e-7b6f-80c3-2be7d1d6404f" at bounding box center [722, 266] width 209 height 23
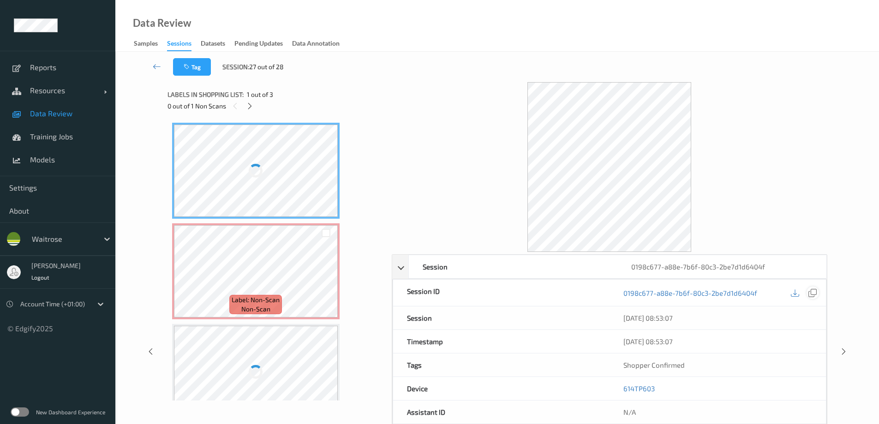
click at [813, 294] on icon at bounding box center [813, 293] width 8 height 8
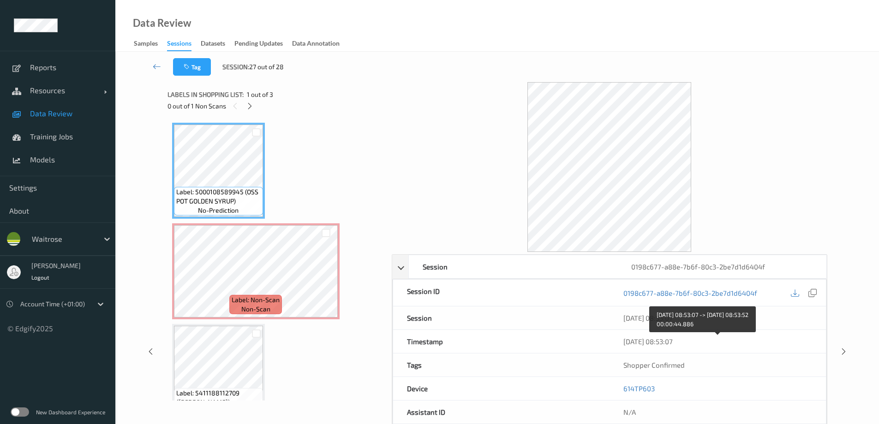
drag, startPoint x: 670, startPoint y: 344, endPoint x: 662, endPoint y: 320, distance: 25.4
click at [154, 67] on icon at bounding box center [157, 66] width 8 height 9
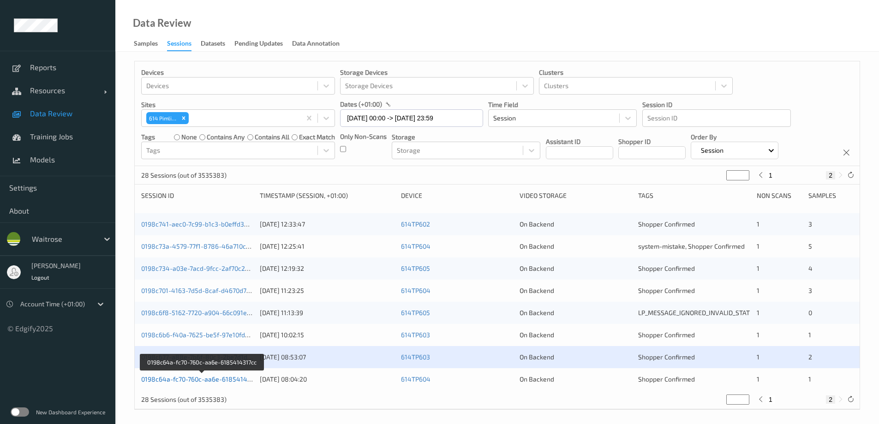
click at [205, 379] on link "0198c64a-fc70-760c-aa6e-6185414317cc" at bounding box center [202, 379] width 122 height 8
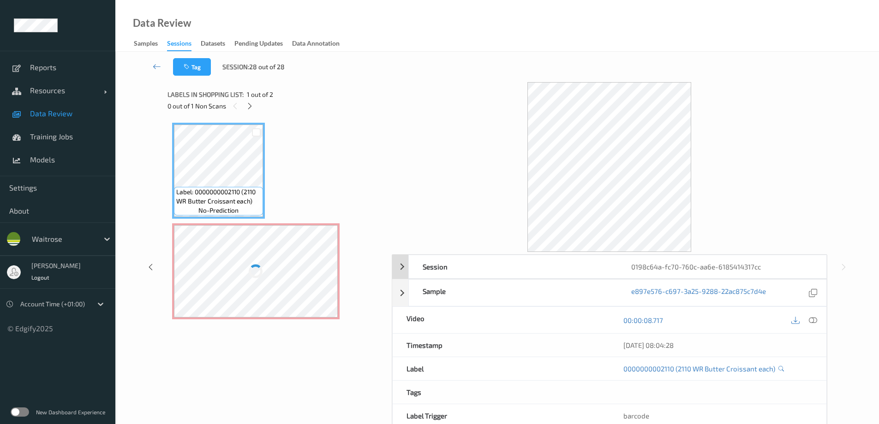
click at [678, 267] on div "0198c64a-fc70-760c-aa6e-6185414317cc" at bounding box center [722, 266] width 209 height 23
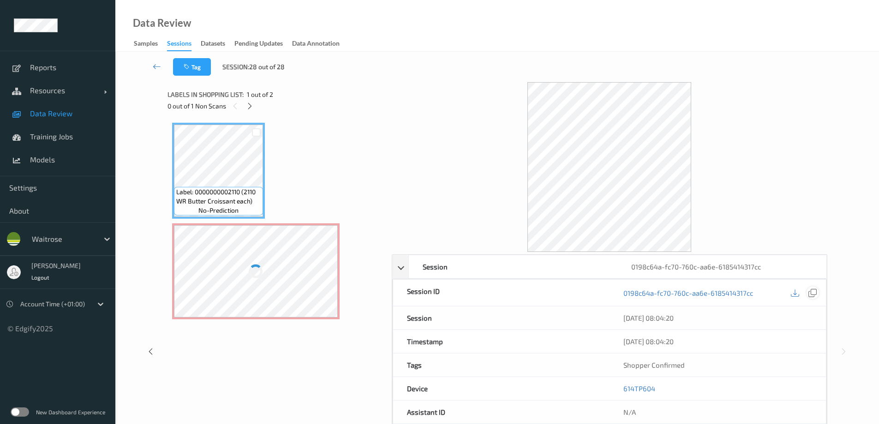
click at [814, 289] on icon at bounding box center [813, 293] width 8 height 8
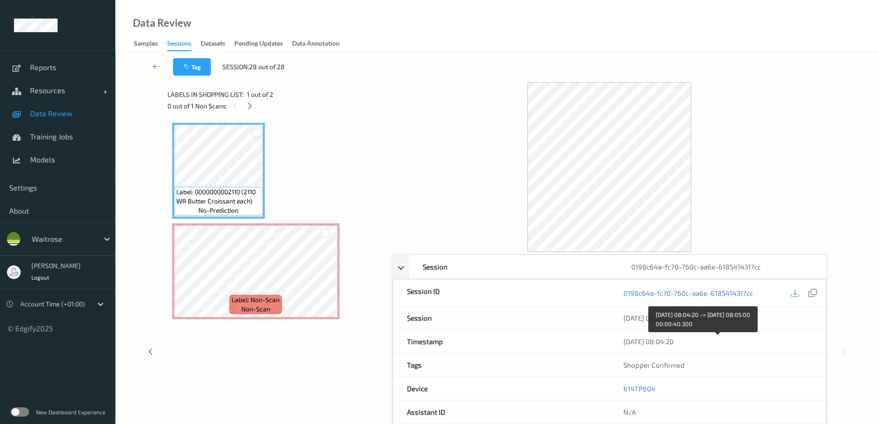
drag, startPoint x: 674, startPoint y: 341, endPoint x: 664, endPoint y: 315, distance: 28.2
click at [25, 409] on label at bounding box center [20, 412] width 18 height 9
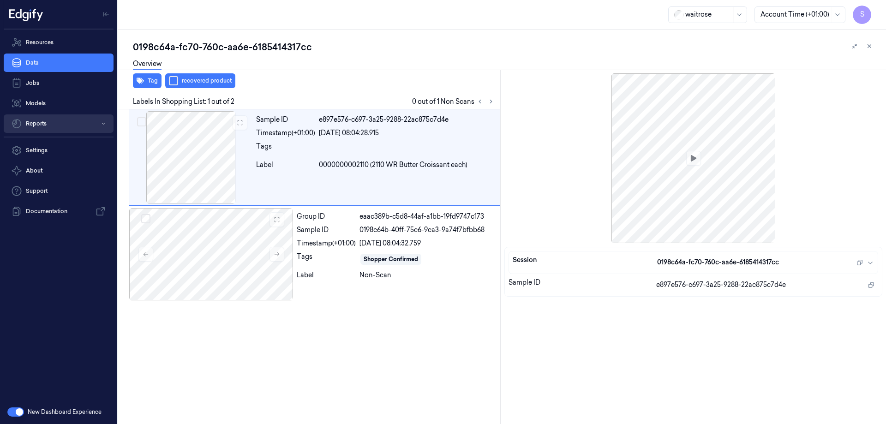
click at [49, 122] on button "Reports" at bounding box center [59, 123] width 110 height 18
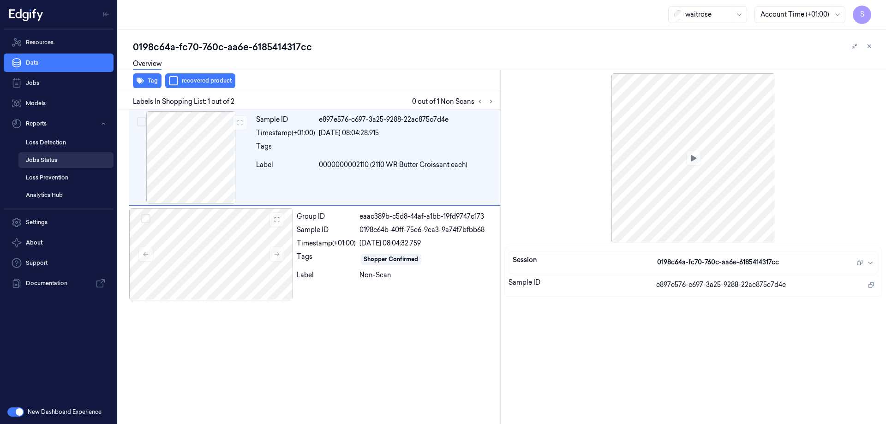
click at [39, 156] on link "Jobs Status" at bounding box center [65, 160] width 95 height 16
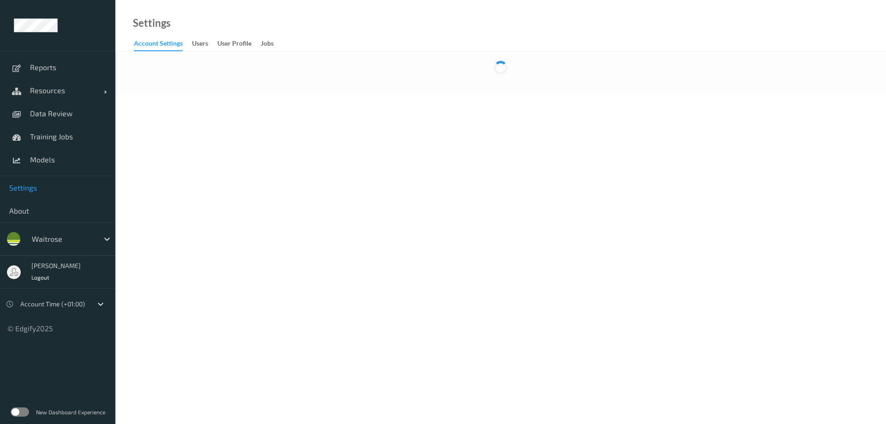
click at [24, 411] on label at bounding box center [20, 412] width 18 height 9
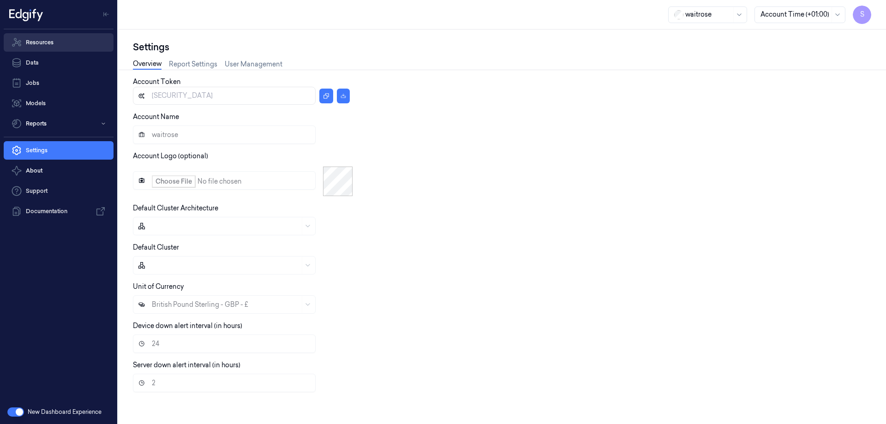
click at [51, 41] on link "Resources" at bounding box center [59, 42] width 110 height 18
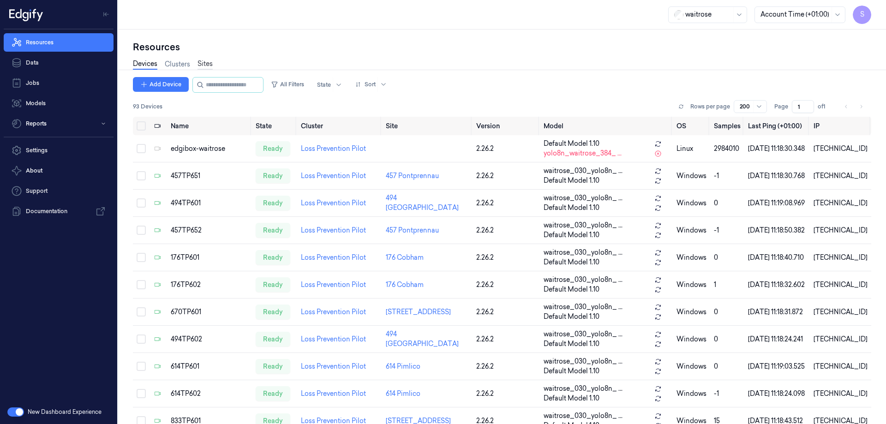
click at [208, 63] on link "Sites" at bounding box center [205, 64] width 15 height 11
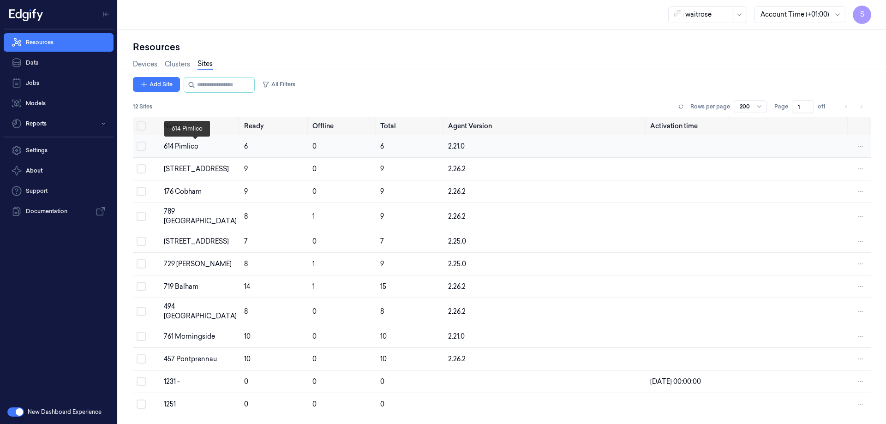
click at [186, 148] on div "614 Pimlico" at bounding box center [200, 147] width 73 height 10
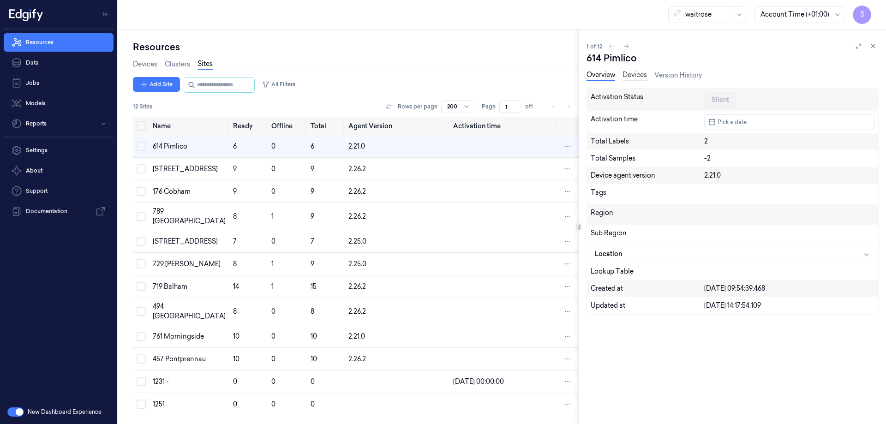
click at [632, 73] on link "Devices" at bounding box center [635, 75] width 24 height 11
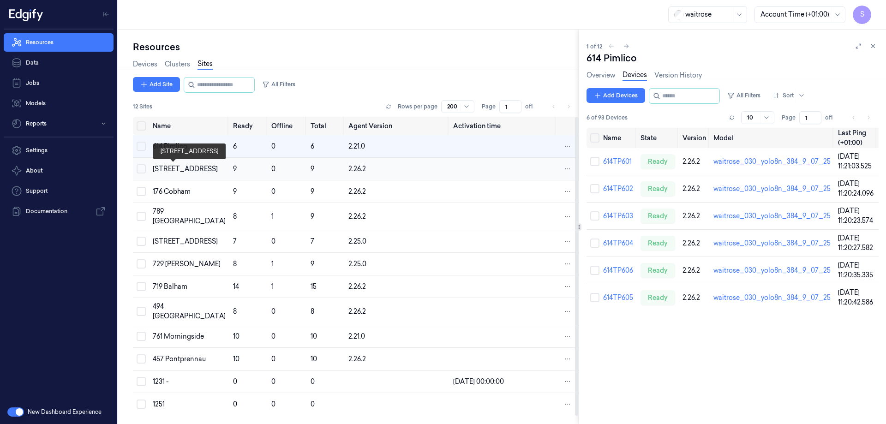
click at [168, 169] on div "670 Mill Hill" at bounding box center [189, 169] width 73 height 10
click at [176, 169] on div "670 Mill Hill" at bounding box center [189, 169] width 73 height 10
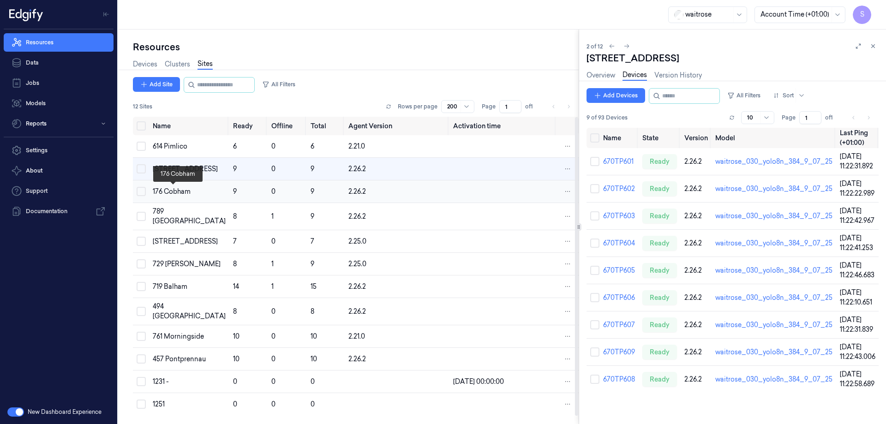
click at [178, 187] on div "176 Cobham" at bounding box center [189, 192] width 73 height 10
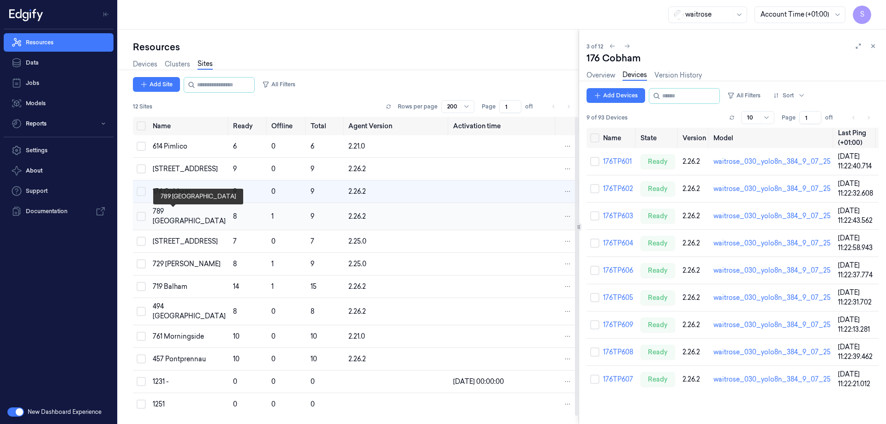
click at [178, 211] on div "789 [GEOGRAPHIC_DATA]" at bounding box center [189, 216] width 73 height 19
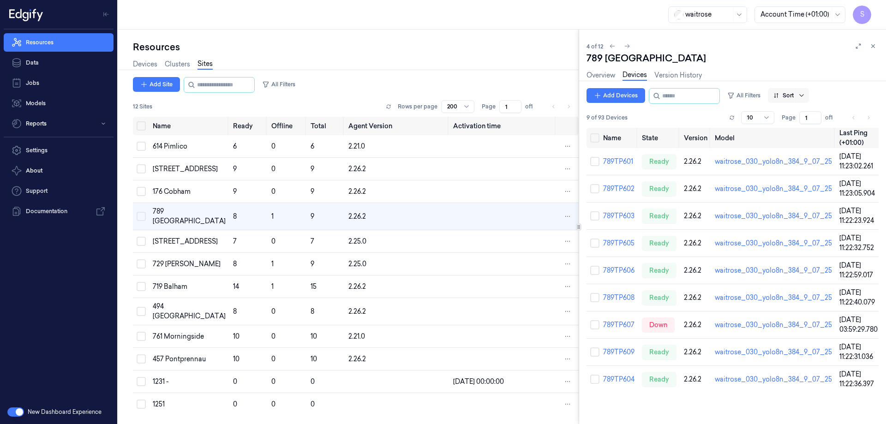
click at [806, 92] on icon at bounding box center [801, 95] width 7 height 7
click at [792, 144] on div "Name" at bounding box center [791, 145] width 18 height 10
click at [620, 244] on link "789TP604" at bounding box center [618, 243] width 31 height 8
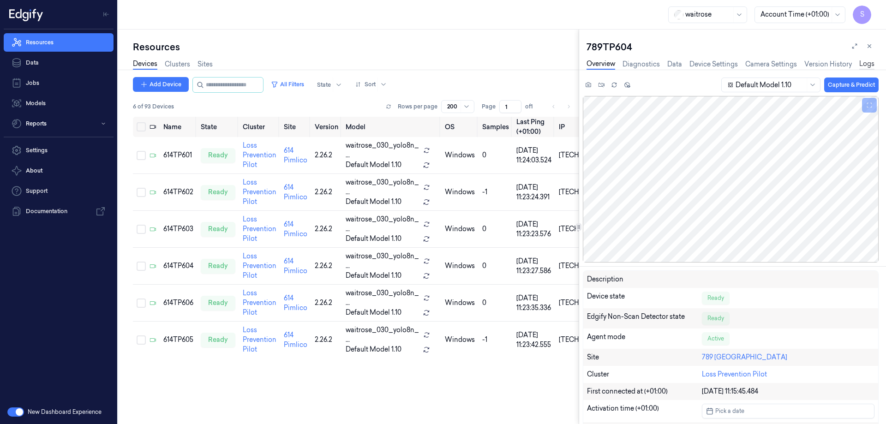
click at [862, 63] on link "Logs" at bounding box center [867, 64] width 15 height 11
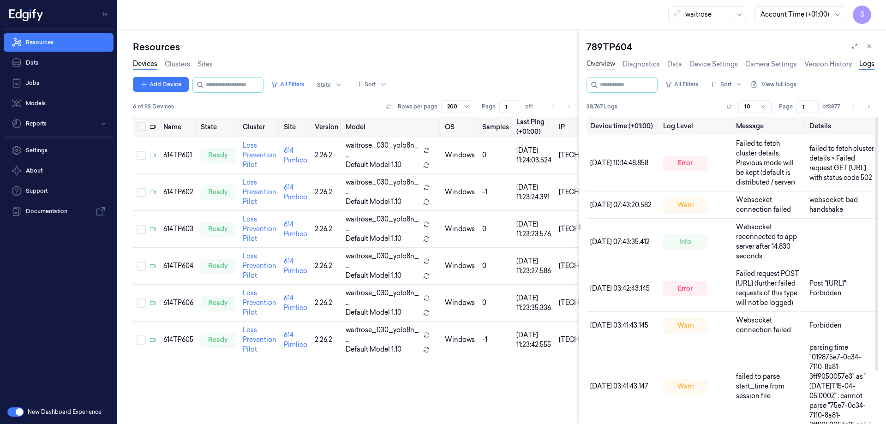
click at [601, 63] on link "Overview" at bounding box center [601, 64] width 29 height 11
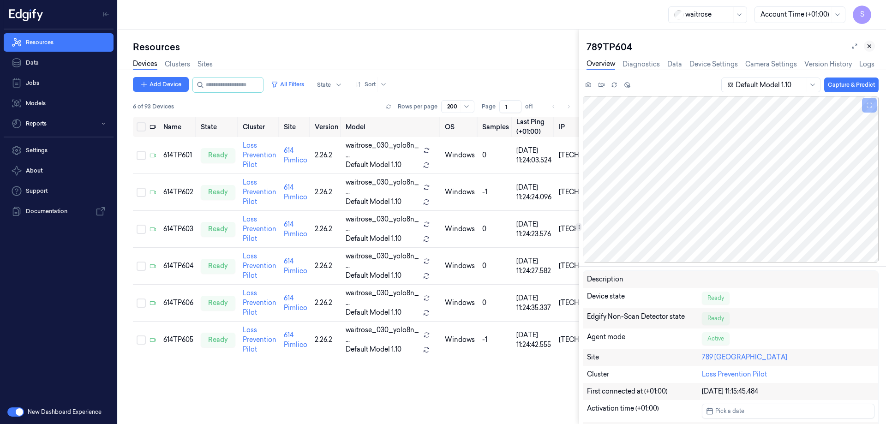
click at [870, 48] on icon at bounding box center [869, 46] width 6 height 6
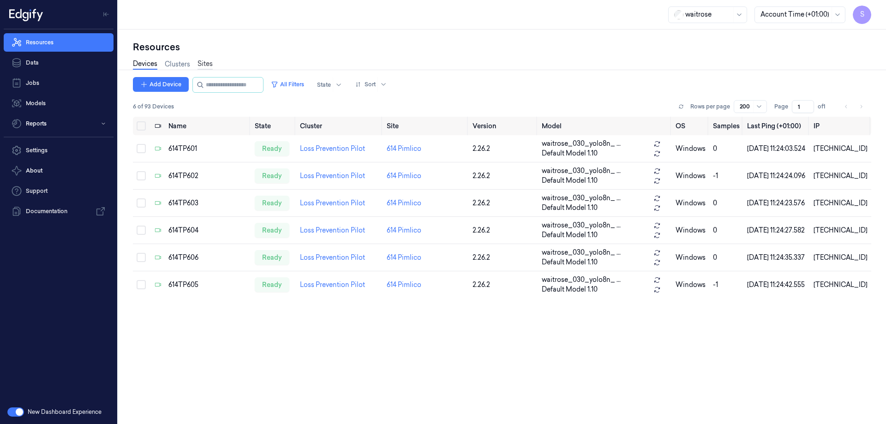
click at [203, 65] on link "Sites" at bounding box center [205, 64] width 15 height 11
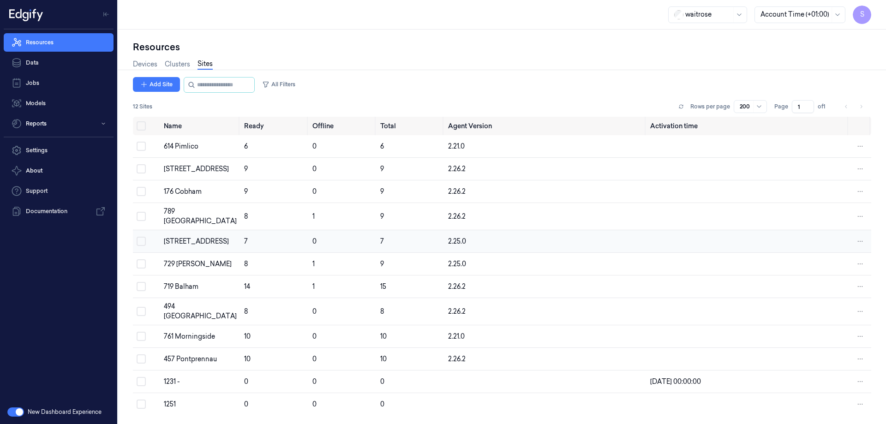
click at [184, 239] on div "833 Trinity Square" at bounding box center [200, 242] width 73 height 10
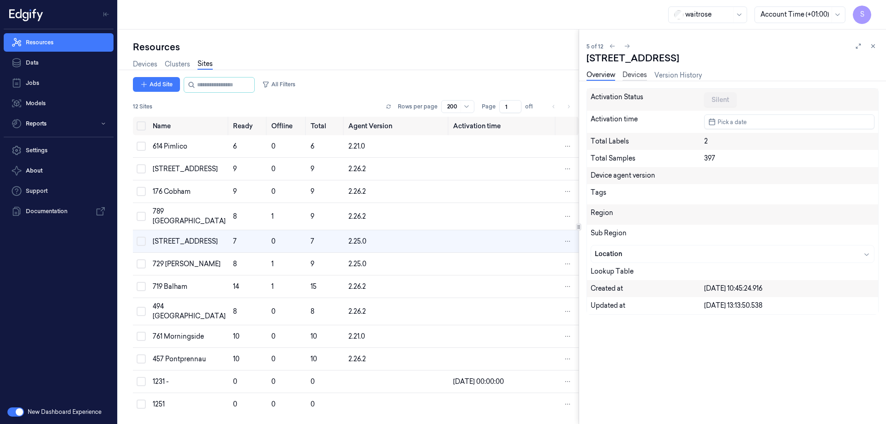
click at [632, 74] on link "Devices" at bounding box center [635, 75] width 24 height 11
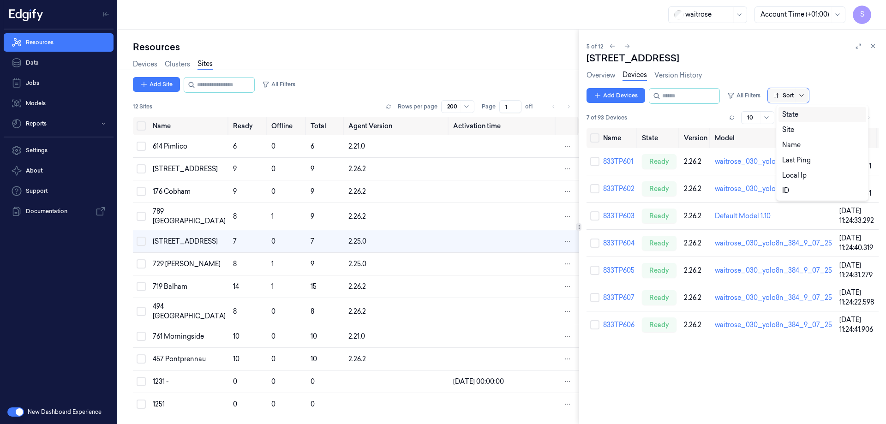
click at [806, 93] on icon at bounding box center [801, 95] width 7 height 7
drag, startPoint x: 794, startPoint y: 144, endPoint x: 788, endPoint y: 147, distance: 6.6
click at [794, 144] on div "Name" at bounding box center [791, 145] width 18 height 10
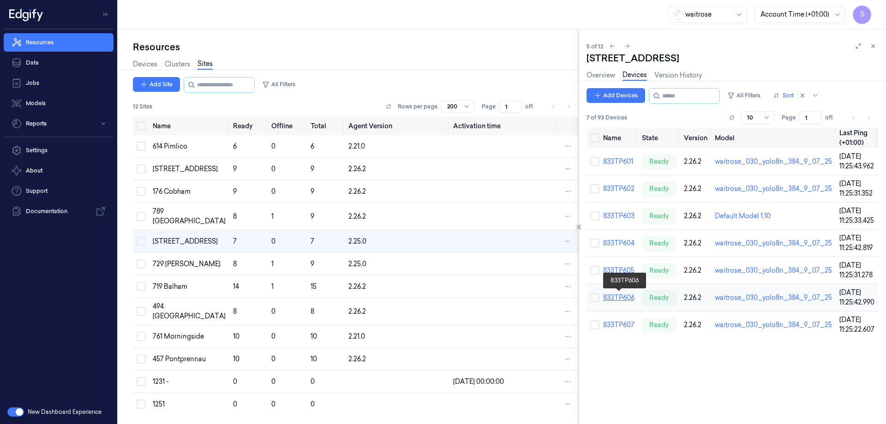
click at [623, 297] on link "833TP606" at bounding box center [618, 298] width 31 height 8
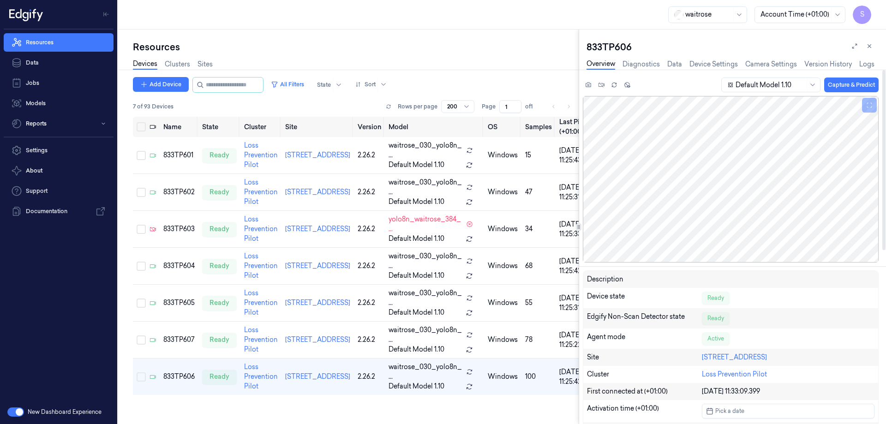
click at [606, 46] on div "833TP606" at bounding box center [733, 47] width 292 height 13
copy div "833TP606"
click at [198, 63] on link "Sites" at bounding box center [205, 64] width 15 height 11
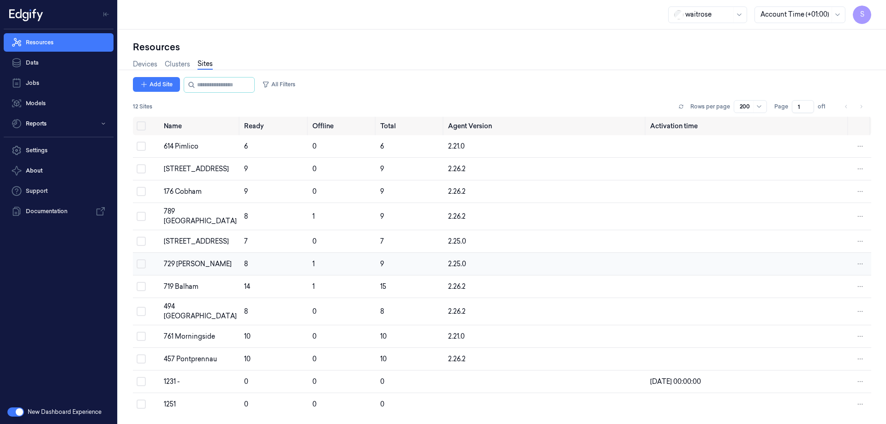
click at [190, 259] on div "729 Wells" at bounding box center [200, 264] width 73 height 10
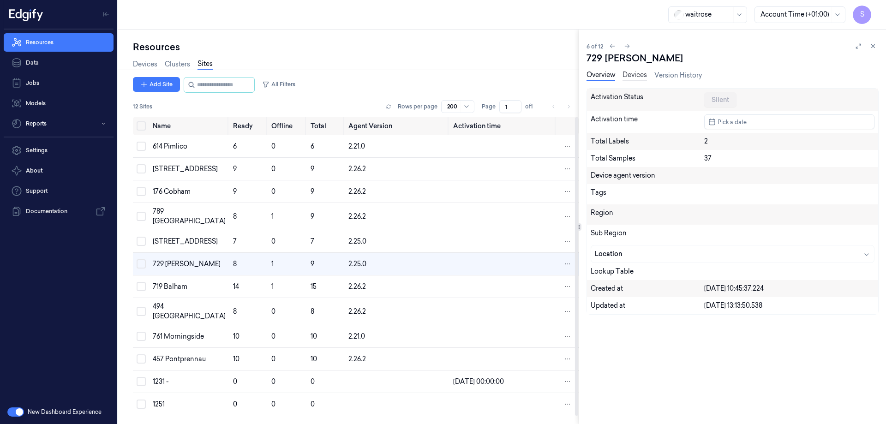
click at [630, 73] on link "Devices" at bounding box center [635, 75] width 24 height 11
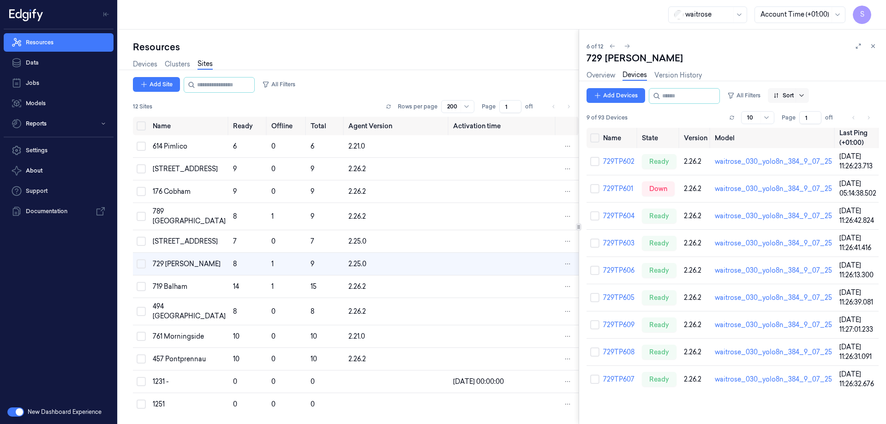
click at [807, 95] on div at bounding box center [802, 95] width 9 height 7
click at [800, 141] on div "Name" at bounding box center [791, 145] width 18 height 10
click at [620, 159] on link "729TP601" at bounding box center [618, 161] width 30 height 8
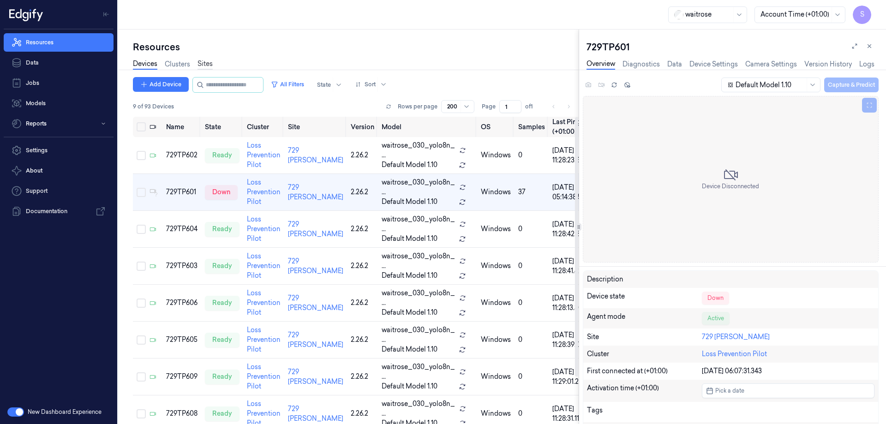
click at [205, 63] on link "Sites" at bounding box center [205, 64] width 15 height 11
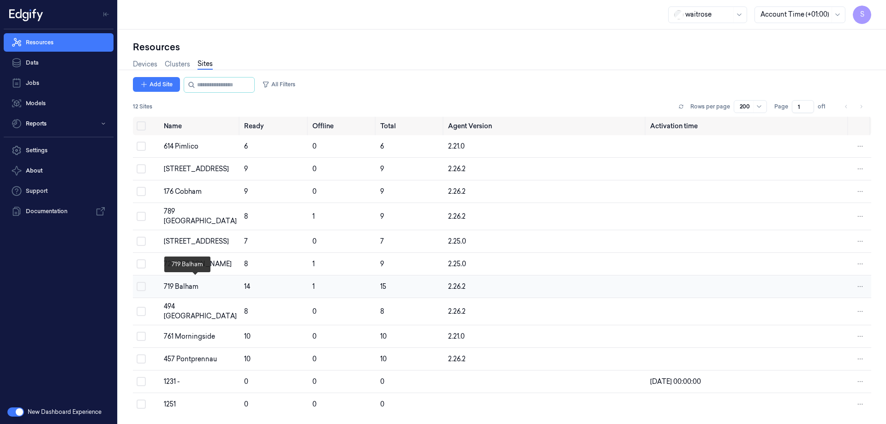
click at [179, 285] on div "719 Balham" at bounding box center [200, 287] width 73 height 10
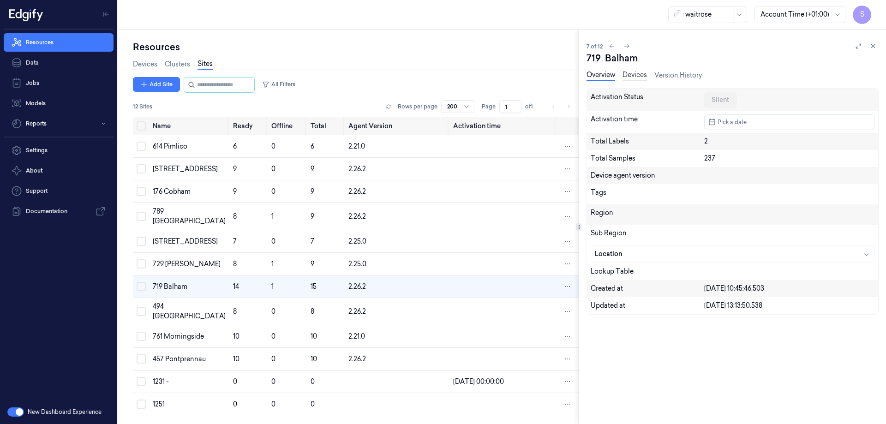
click at [636, 73] on link "Devices" at bounding box center [635, 75] width 24 height 11
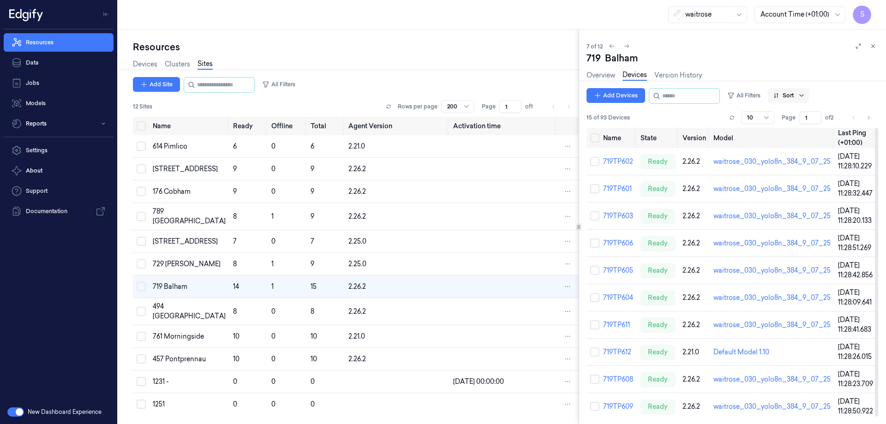
click at [806, 96] on icon at bounding box center [801, 95] width 7 height 7
click at [804, 142] on div "Name" at bounding box center [822, 145] width 80 height 10
click at [869, 118] on icon "Go to next page" at bounding box center [869, 117] width 6 height 7
type input "2"
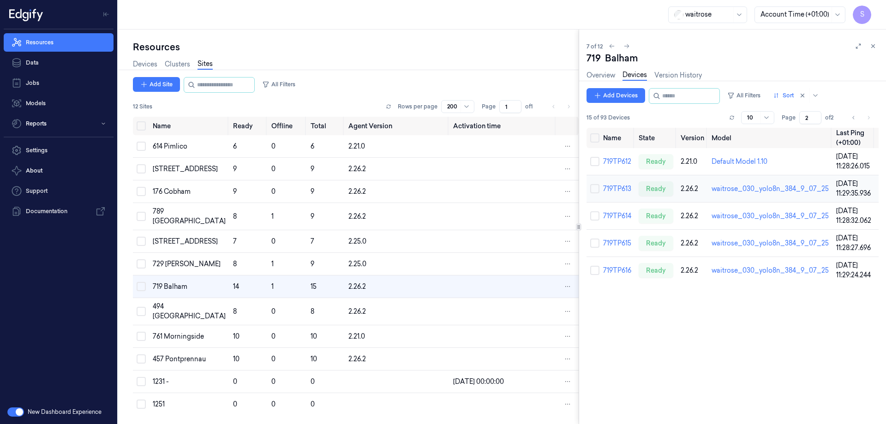
scroll to position [8, 0]
click at [618, 217] on link "719TP614" at bounding box center [617, 216] width 28 height 8
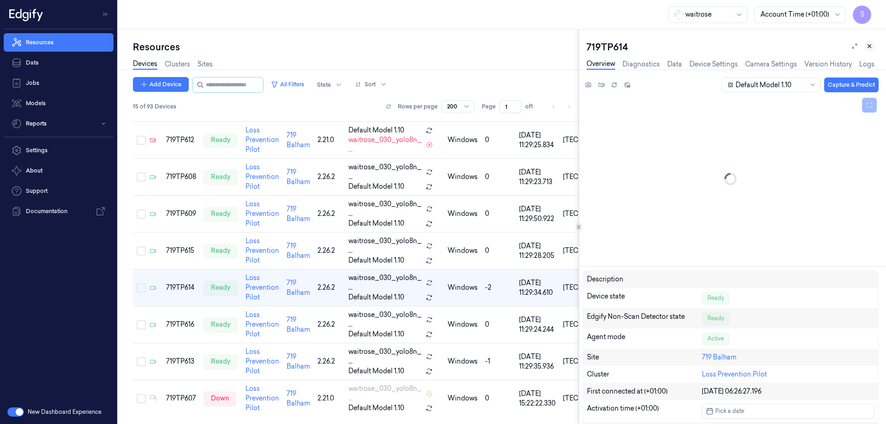
click at [872, 45] on icon at bounding box center [869, 46] width 6 height 6
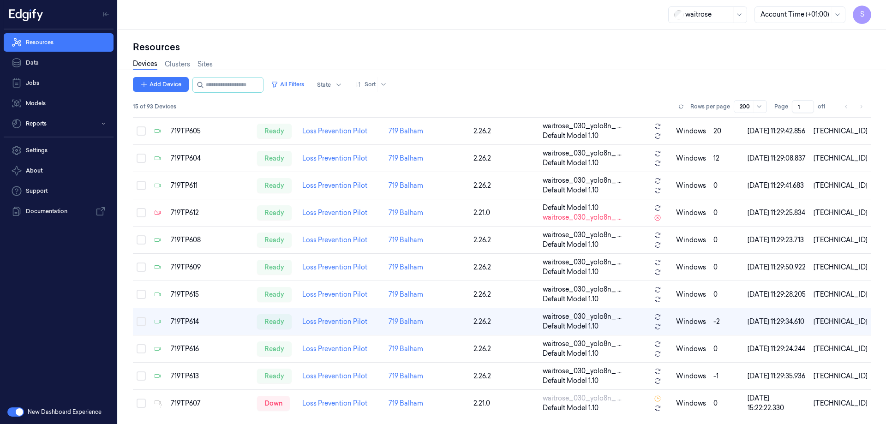
scroll to position [126, 0]
click at [193, 323] on div "719TP614" at bounding box center [210, 322] width 78 height 10
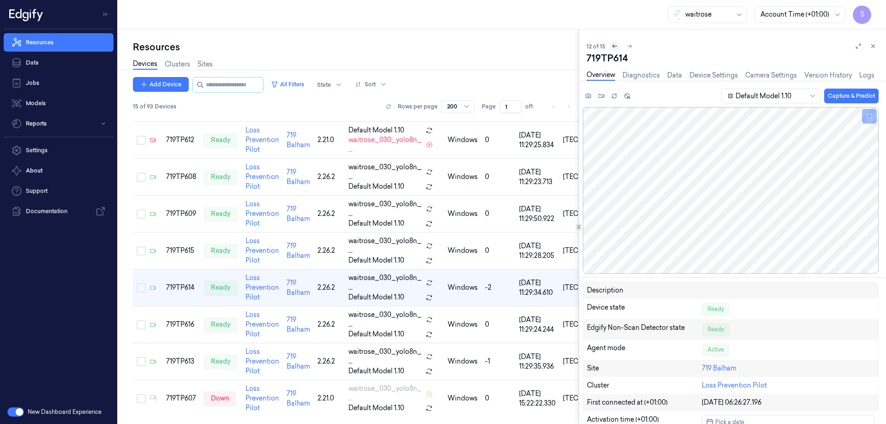
click at [614, 45] on icon at bounding box center [615, 46] width 6 height 6
click at [873, 47] on icon at bounding box center [873, 46] width 6 height 6
click at [206, 62] on link "Sites" at bounding box center [205, 64] width 15 height 11
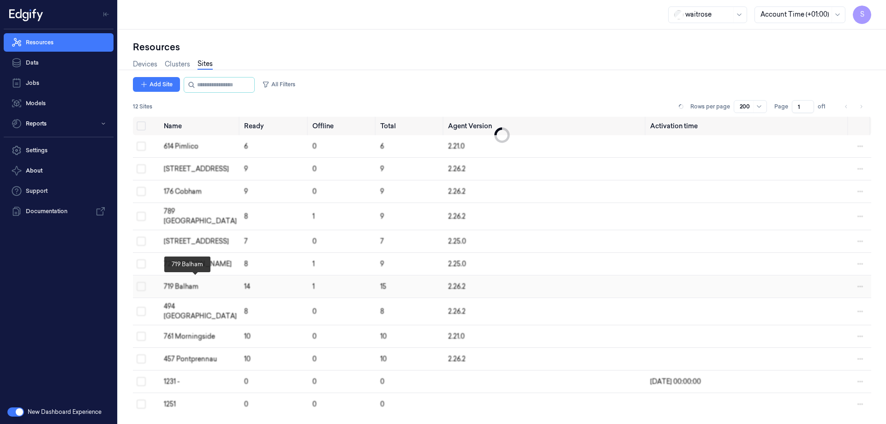
click at [188, 282] on div "719 Balham" at bounding box center [200, 287] width 73 height 10
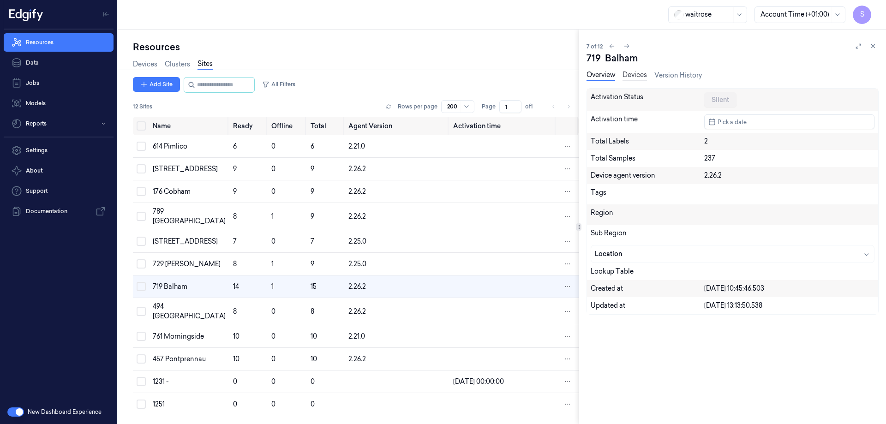
scroll to position [8, 0]
click at [630, 73] on link "Devices" at bounding box center [635, 75] width 24 height 11
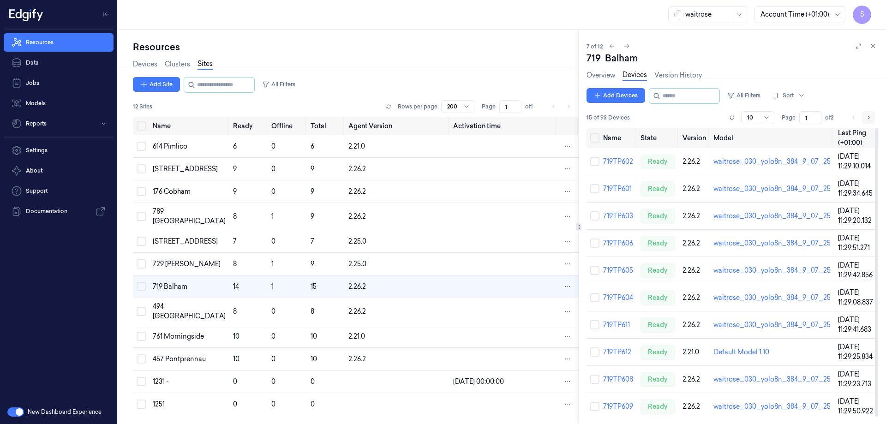
click at [870, 116] on icon "Go to next page" at bounding box center [869, 117] width 6 height 7
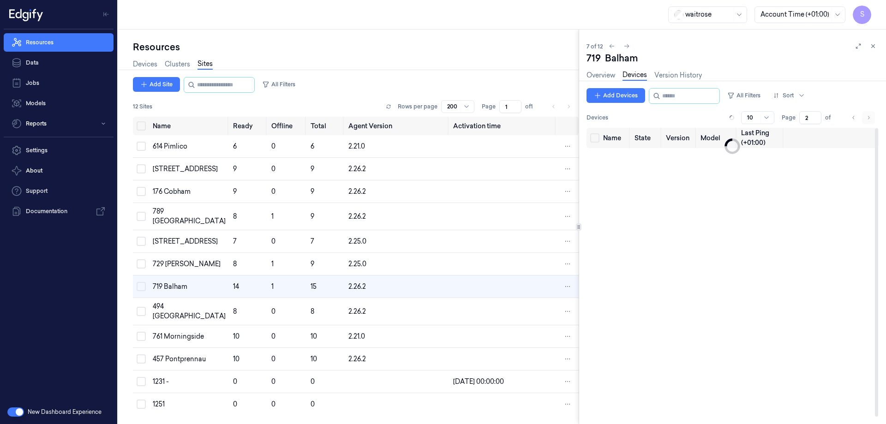
type input "2"
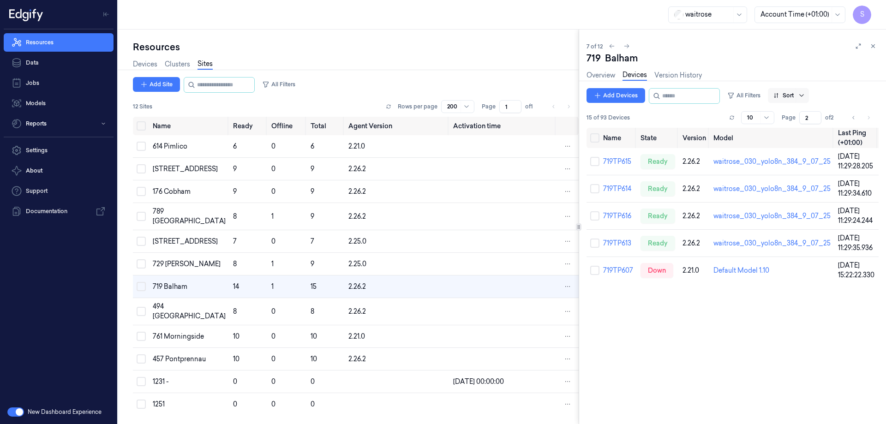
click at [806, 94] on icon at bounding box center [801, 95] width 7 height 7
click at [795, 148] on div "Name" at bounding box center [791, 145] width 18 height 10
drag, startPoint x: 576, startPoint y: 225, endPoint x: 556, endPoint y: 231, distance: 20.7
click at [515, 235] on div "Resources Devices Clusters Sites Add Site All Filters 12 Sites Rows per page 20…" at bounding box center [502, 227] width 768 height 395
click at [582, 229] on div at bounding box center [581, 226] width 6 height 7
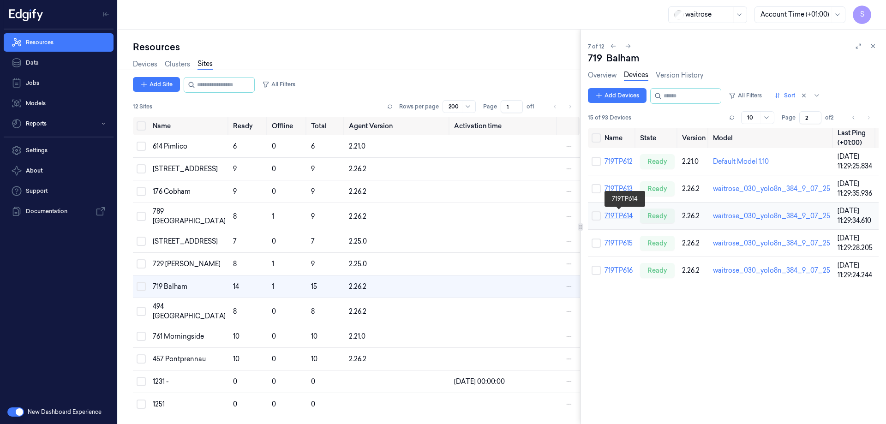
click at [620, 214] on link "719TP614" at bounding box center [619, 216] width 28 height 8
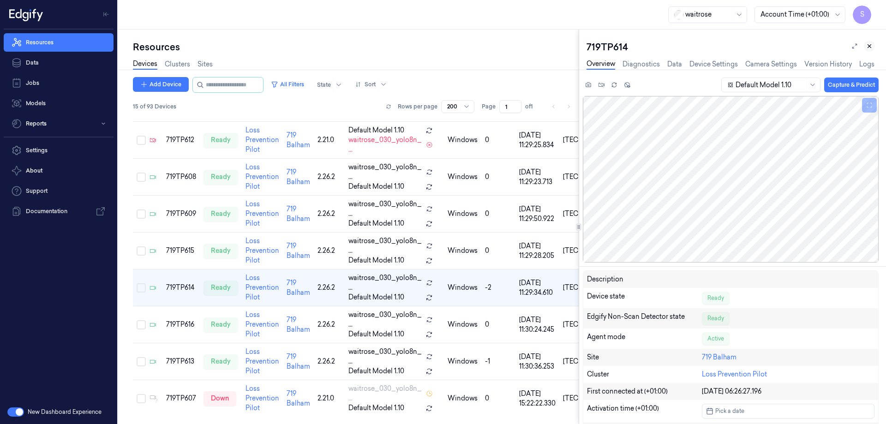
click at [868, 45] on icon at bounding box center [869, 46] width 3 height 3
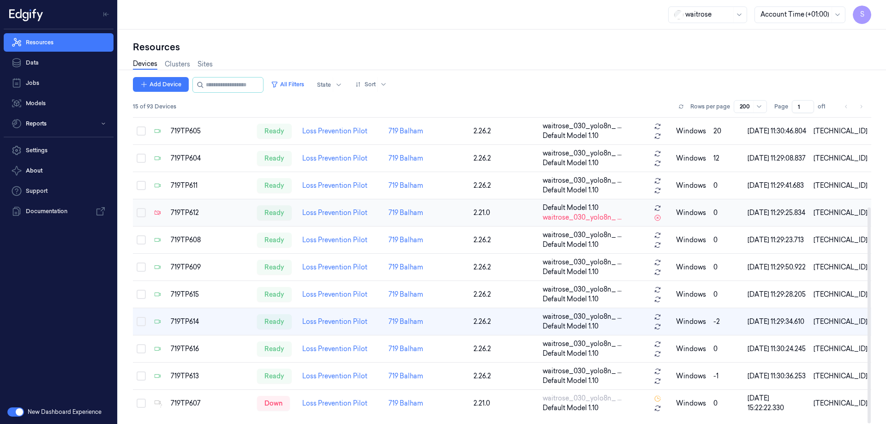
scroll to position [126, 0]
click at [211, 60] on link "Sites" at bounding box center [205, 64] width 15 height 11
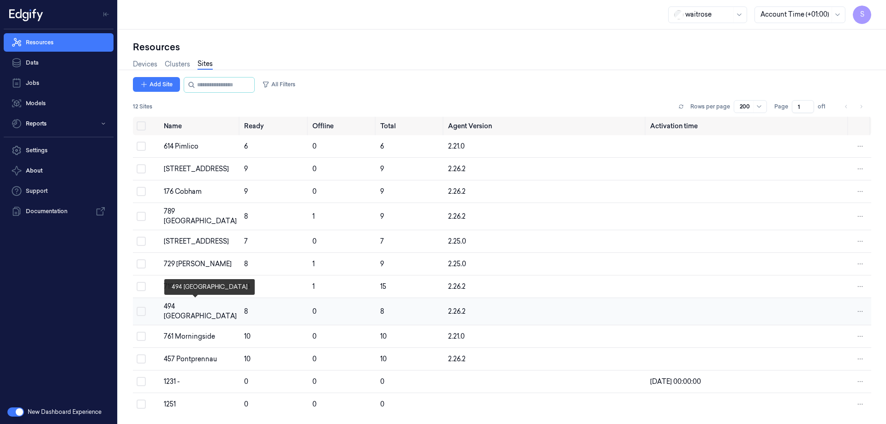
click at [177, 302] on div "494 Altrincham" at bounding box center [200, 311] width 73 height 19
click at [174, 302] on div "494 Altrincham" at bounding box center [200, 311] width 73 height 19
click at [194, 305] on div "494 Altrincham" at bounding box center [200, 311] width 73 height 19
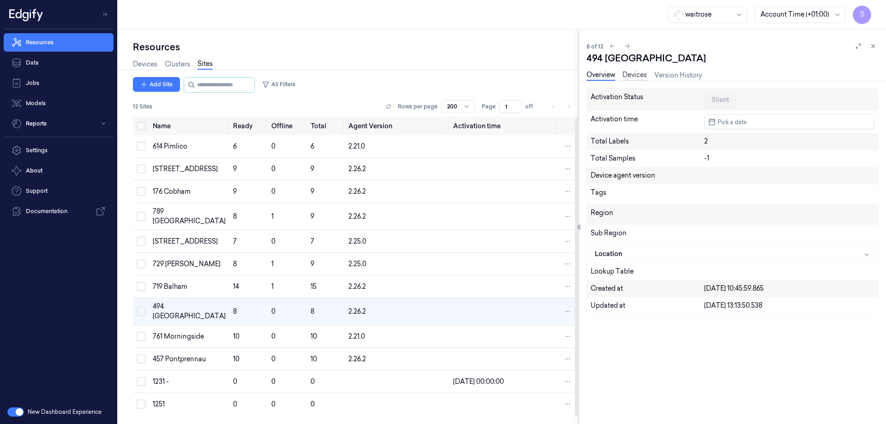
click at [631, 73] on link "Devices" at bounding box center [635, 75] width 24 height 11
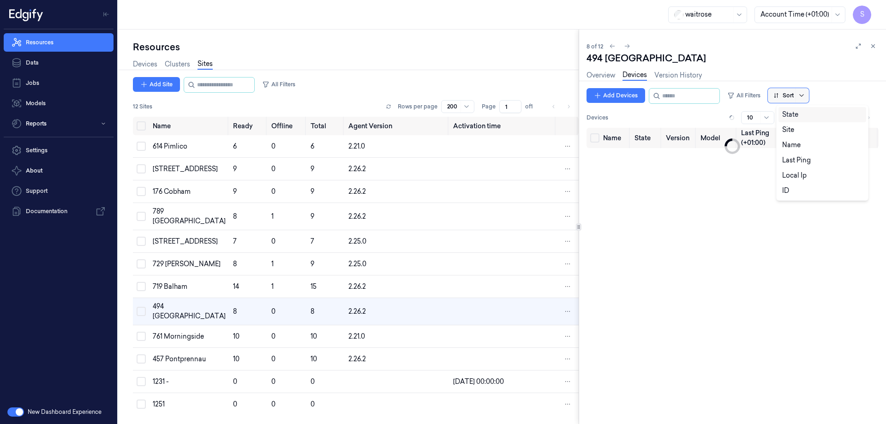
click at [806, 95] on icon at bounding box center [801, 95] width 7 height 7
click at [792, 143] on div "Name" at bounding box center [791, 145] width 18 height 10
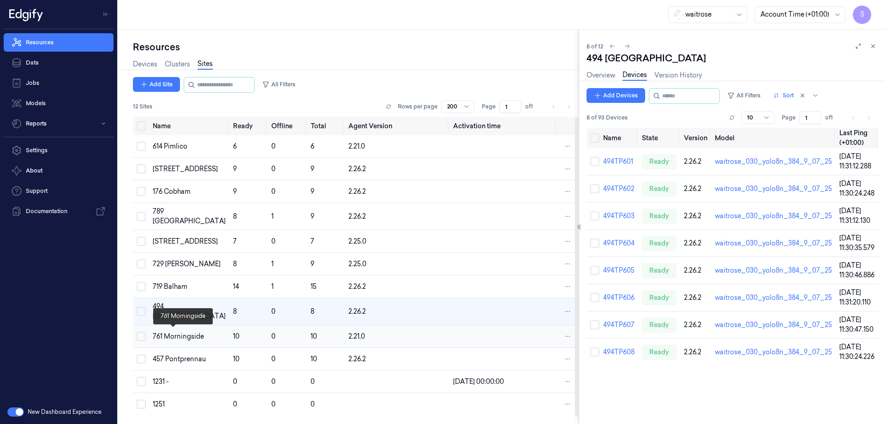
click at [173, 338] on div "761 Morningside" at bounding box center [189, 337] width 73 height 10
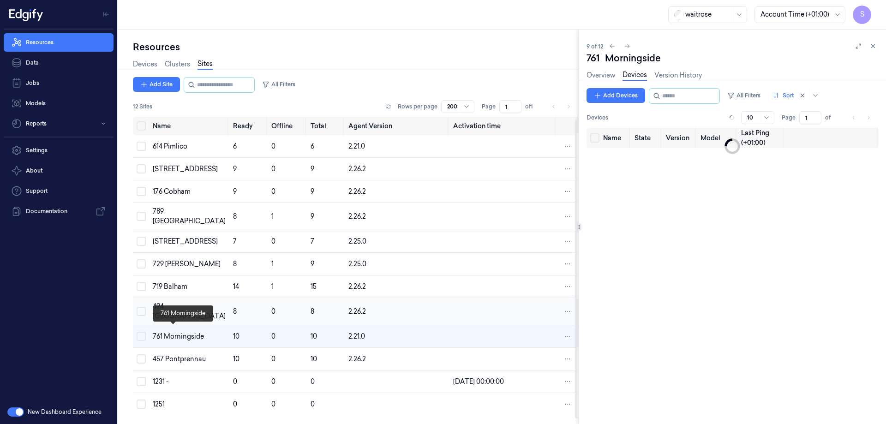
scroll to position [8, 0]
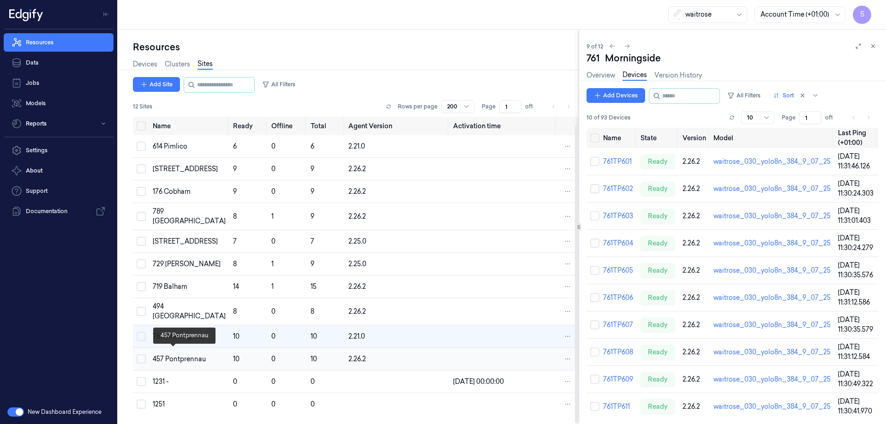
click at [174, 356] on div "457 Pontprennau" at bounding box center [189, 360] width 73 height 10
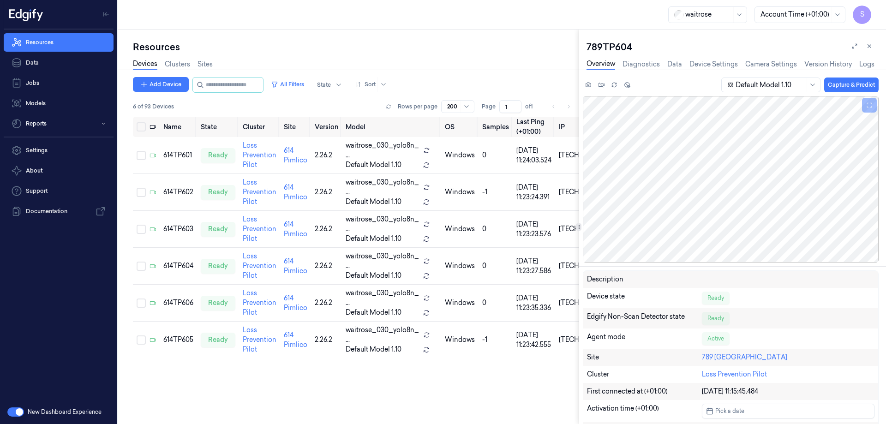
click at [10, 409] on button "button" at bounding box center [15, 412] width 17 height 9
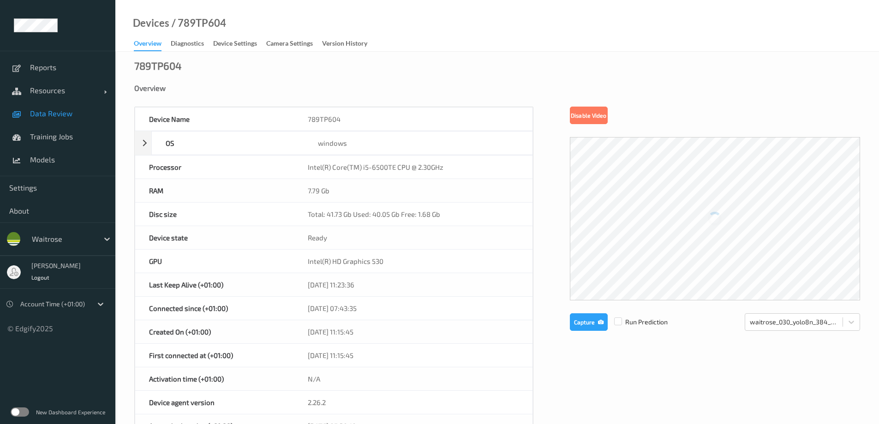
click at [37, 111] on span "Data Review" at bounding box center [68, 113] width 76 height 9
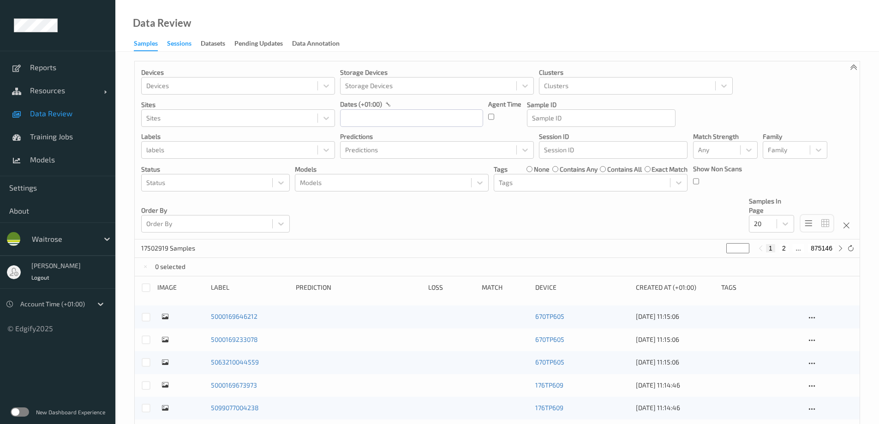
click at [184, 45] on div "Sessions" at bounding box center [179, 45] width 24 height 12
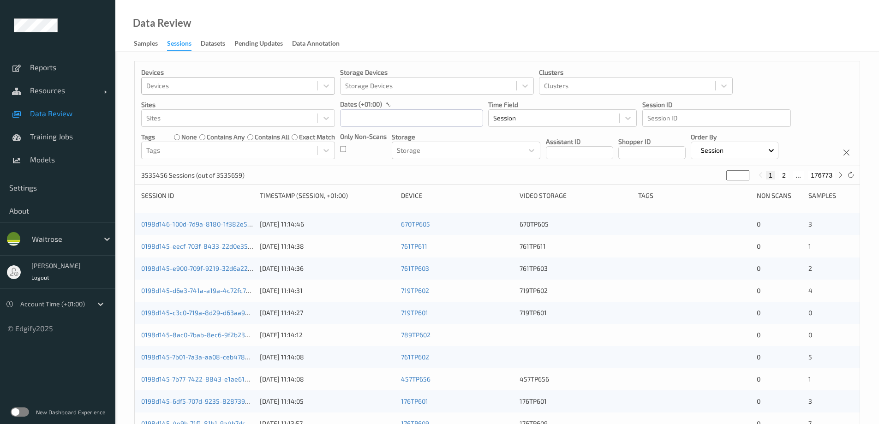
click at [178, 83] on div at bounding box center [229, 85] width 167 height 11
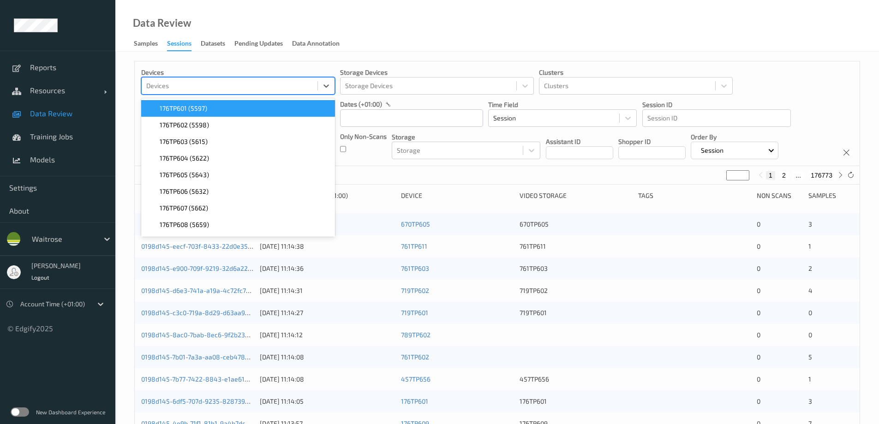
paste input "789tp604"
type input "789tp604"
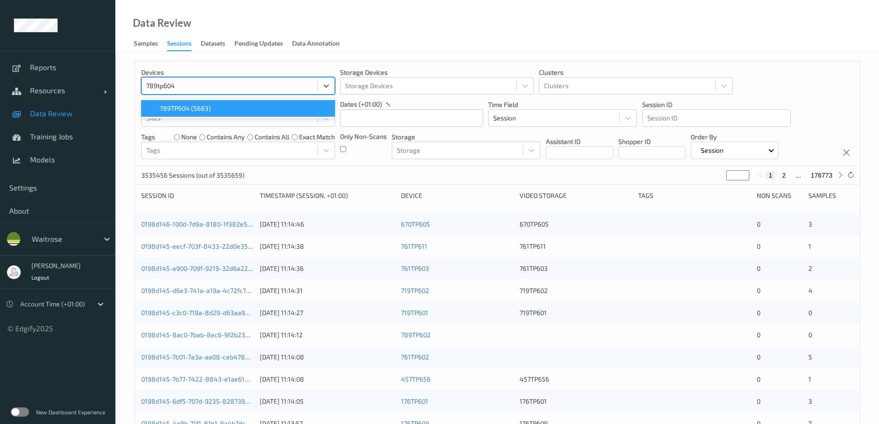
click at [172, 107] on span "789TP604 (5683)" at bounding box center [185, 108] width 51 height 9
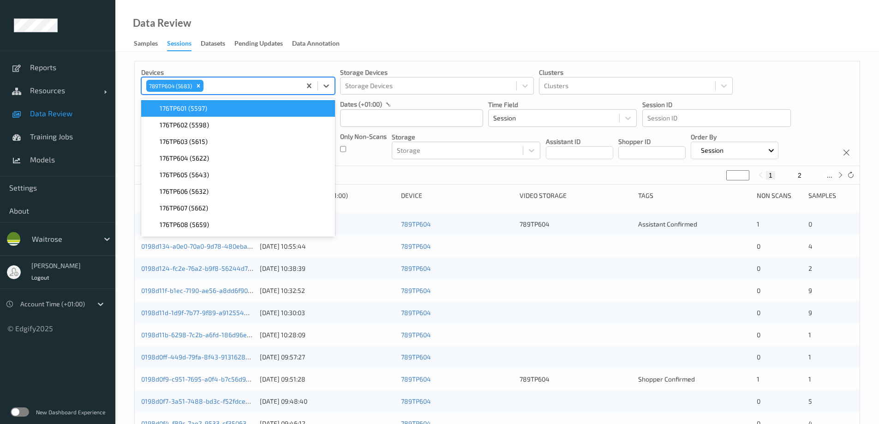
click at [379, 22] on div "Data Review Samples Sessions Datasets Pending Updates Data Annotation" at bounding box center [497, 26] width 764 height 52
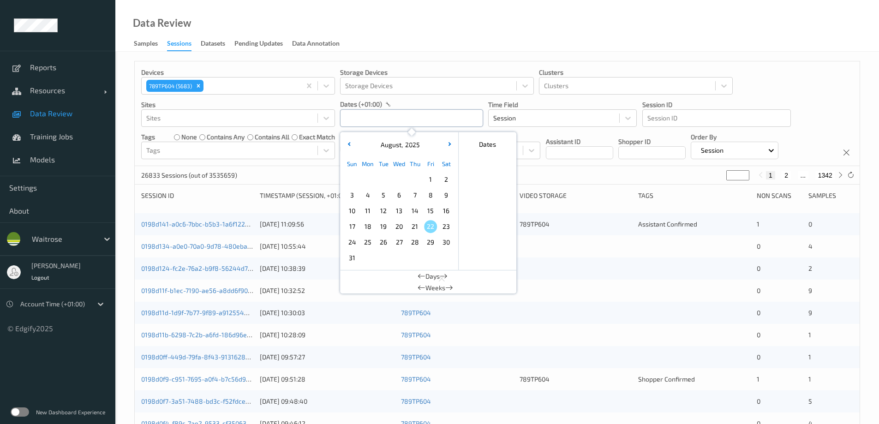
click at [359, 116] on input "text" at bounding box center [411, 118] width 143 height 18
click at [428, 224] on span "22" at bounding box center [430, 226] width 13 height 13
type input "[DATE] 00:00 -> [DATE] 23:59"
click at [439, 37] on div "Data Review Samples Sessions Datasets Pending Updates Data Annotation" at bounding box center [497, 26] width 764 height 52
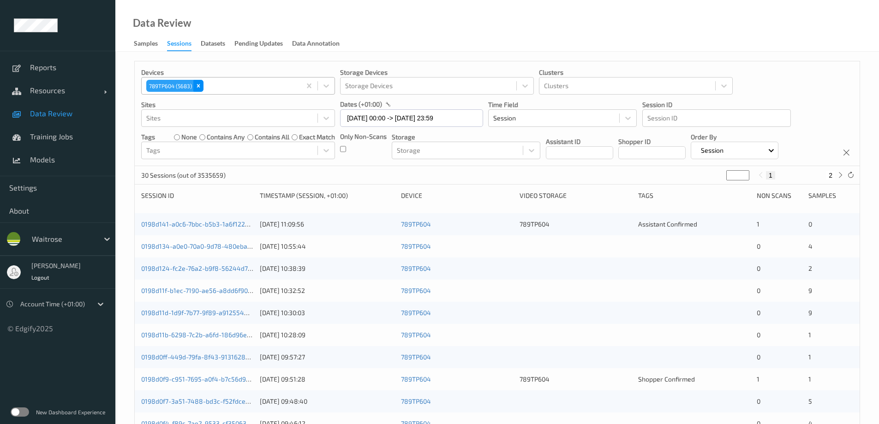
click at [200, 83] on icon "Remove 789TP604 (5683)" at bounding box center [198, 86] width 6 height 6
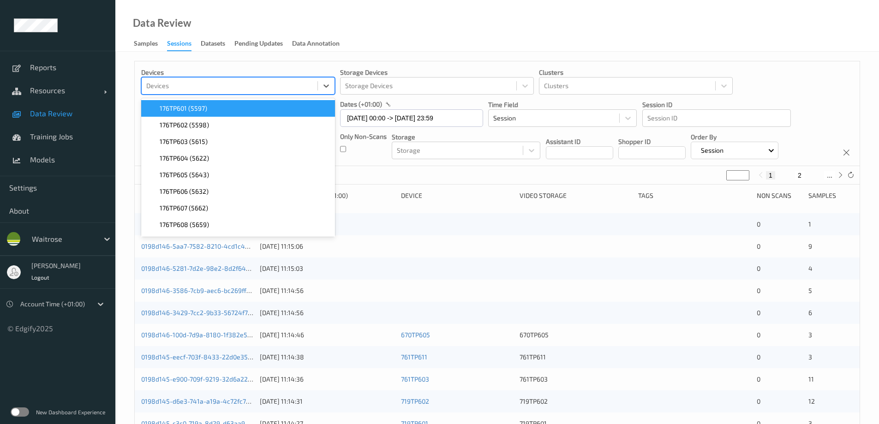
click at [199, 83] on div at bounding box center [229, 85] width 167 height 11
paste input "833TP606"
type input "833TP606"
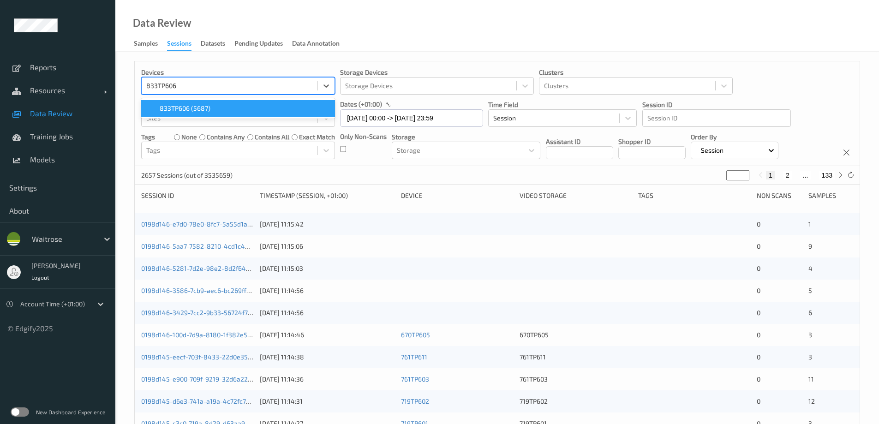
click at [172, 109] on span "833TP606 (5687)" at bounding box center [185, 108] width 51 height 9
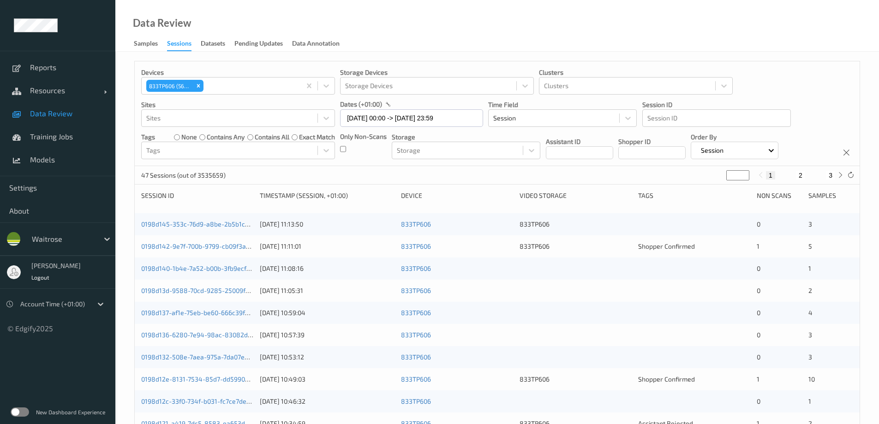
click at [413, 30] on div "Data Review Samples Sessions Datasets Pending Updates Data Annotation" at bounding box center [497, 26] width 764 height 52
